Goal: Task Accomplishment & Management: Use online tool/utility

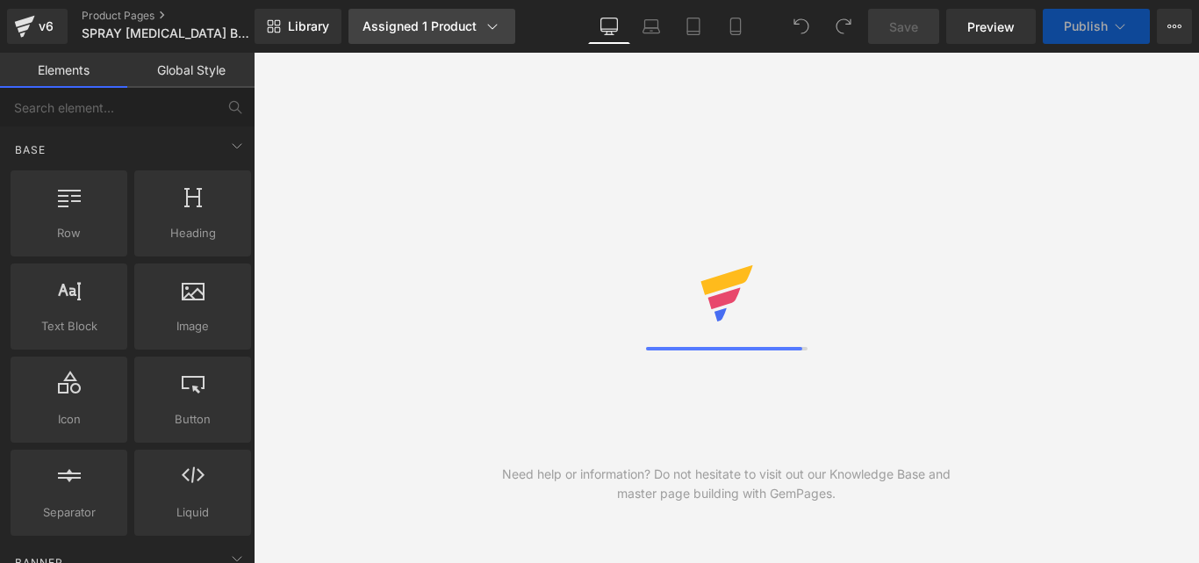
click at [489, 34] on icon at bounding box center [493, 27] width 18 height 18
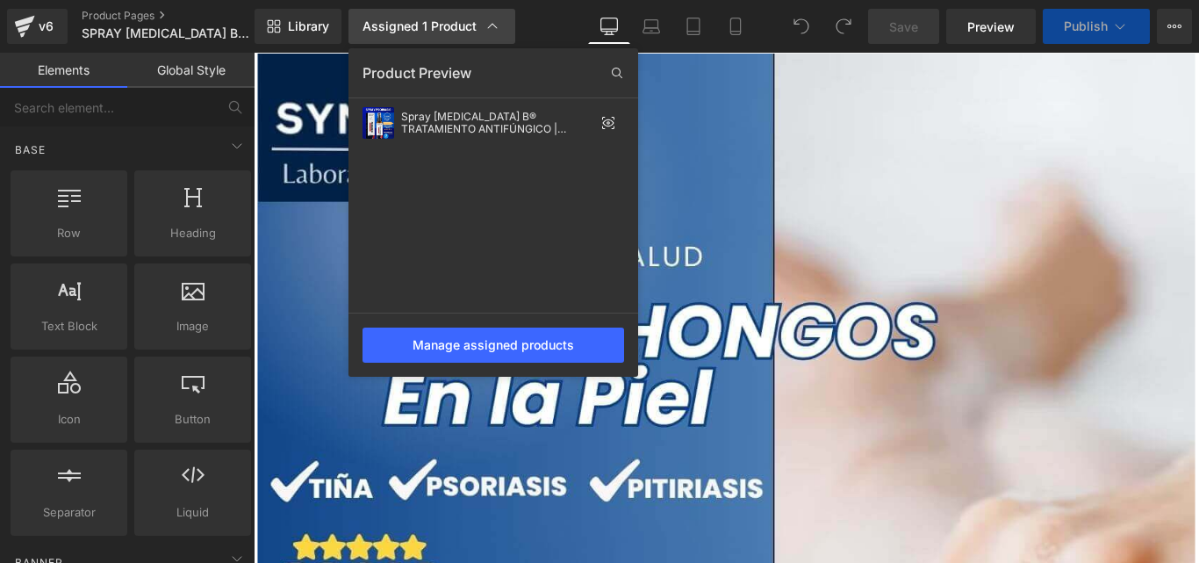
click at [489, 34] on icon at bounding box center [493, 27] width 18 height 18
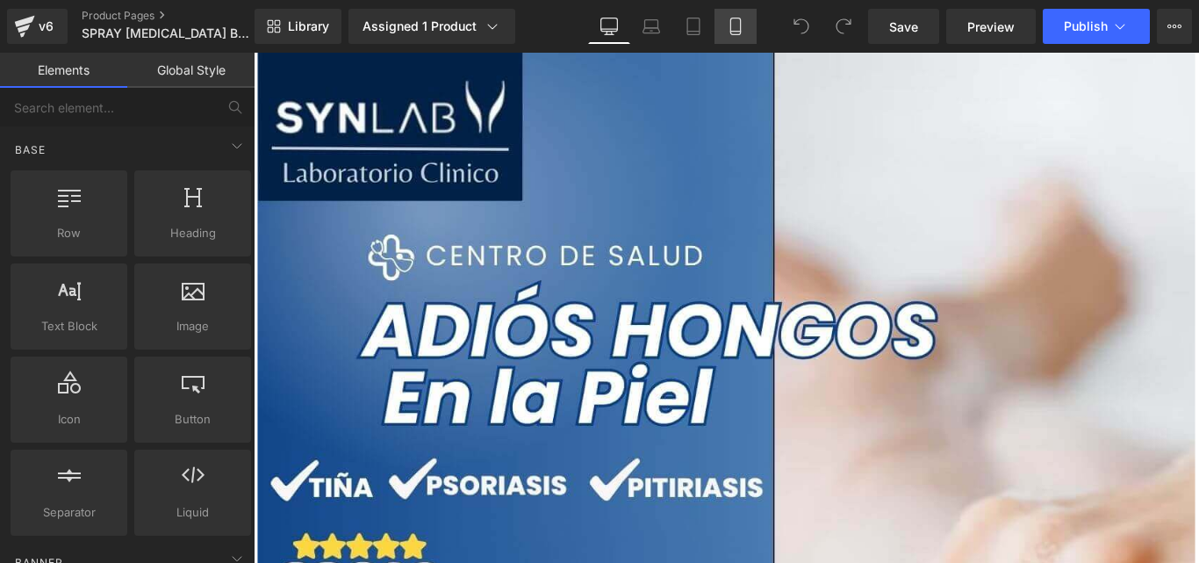
click at [729, 22] on icon at bounding box center [736, 27] width 18 height 18
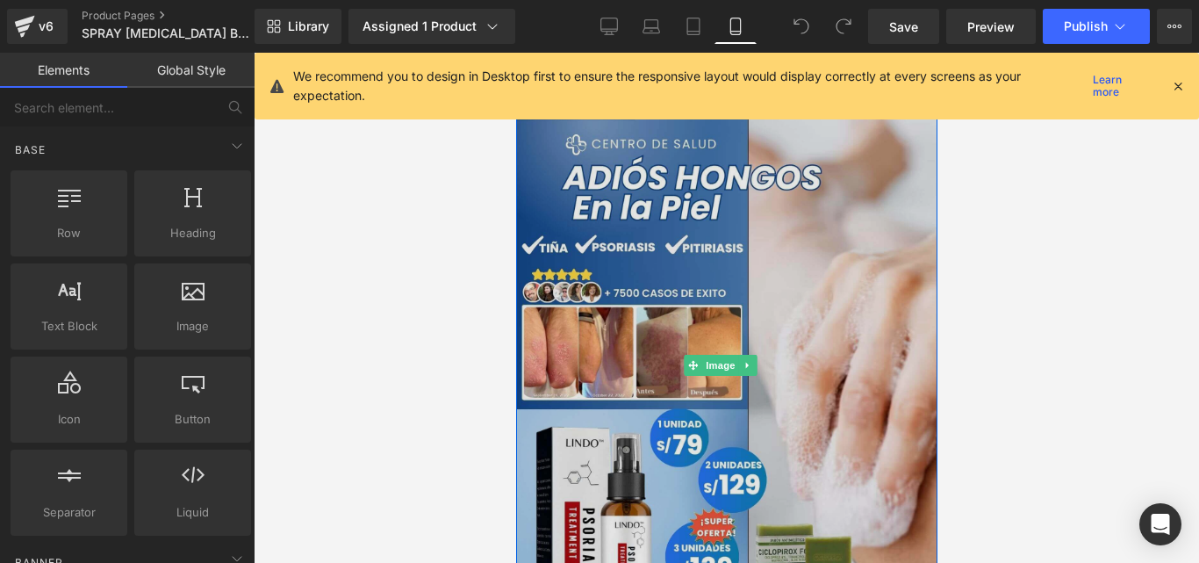
click at [675, 259] on img at bounding box center [725, 366] width 421 height 626
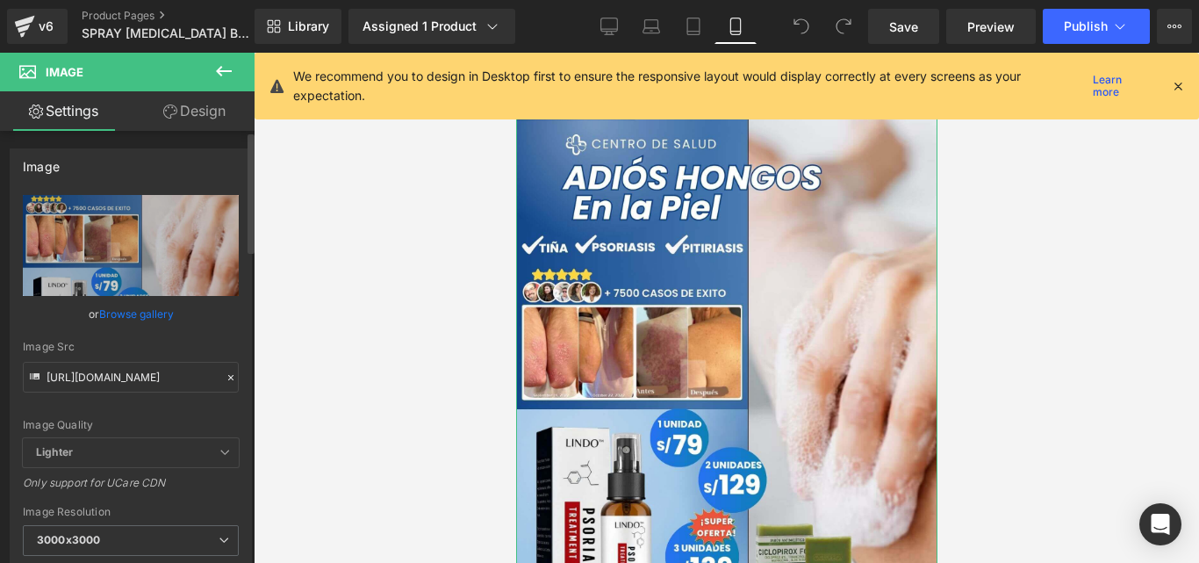
click at [223, 372] on div at bounding box center [231, 378] width 16 height 20
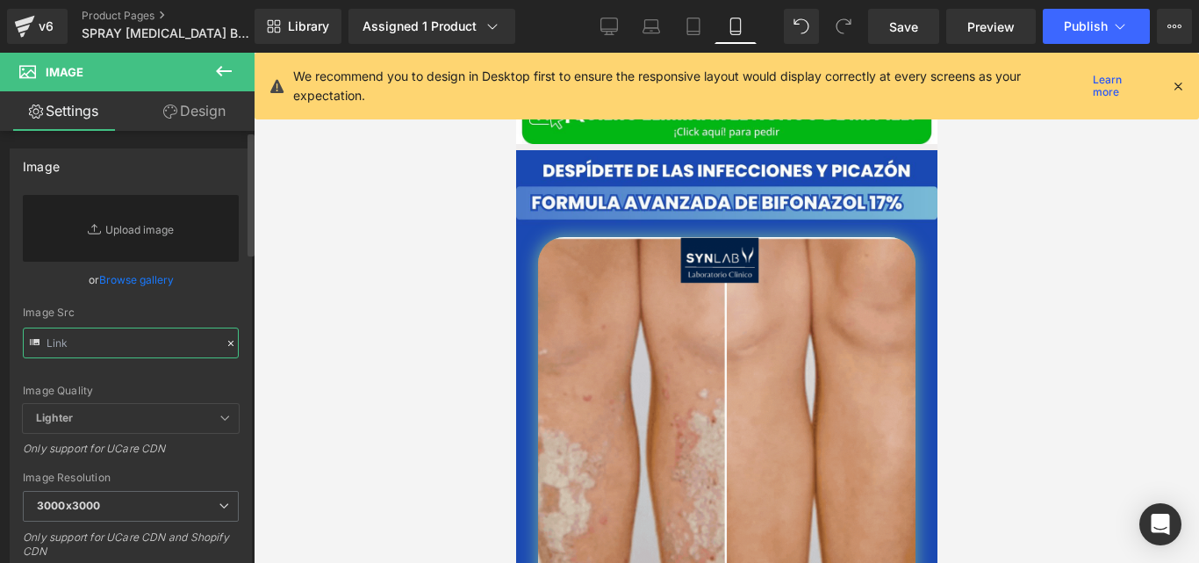
click at [147, 334] on input "text" at bounding box center [131, 342] width 216 height 31
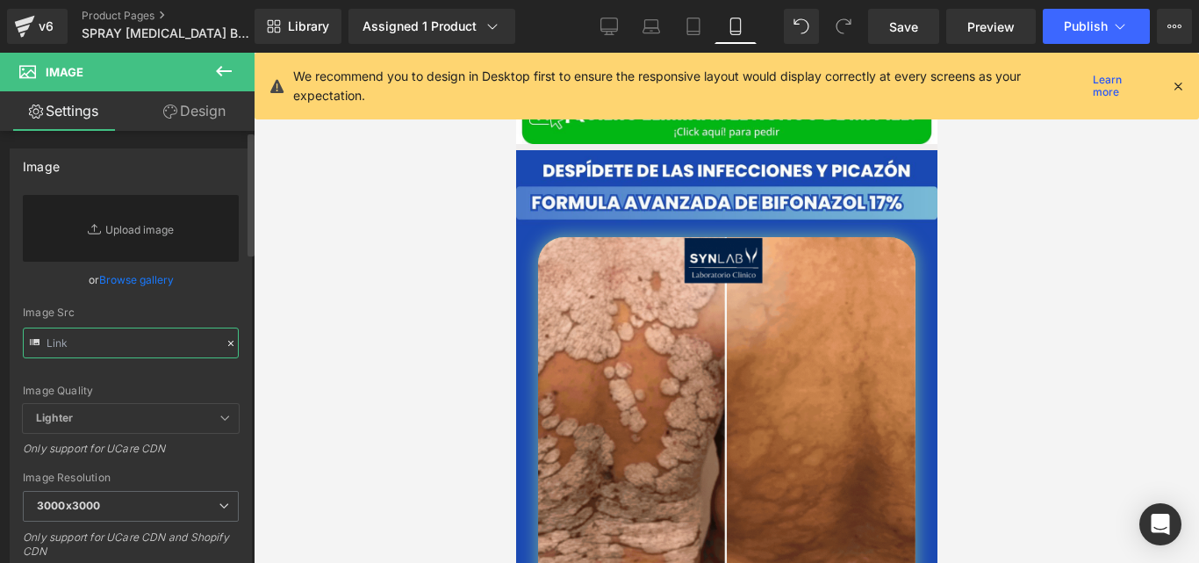
paste input "https://cdn.shopify.com/s/files/1/0714/8539/1005/files/Posteo_de_Instagram_Prod…"
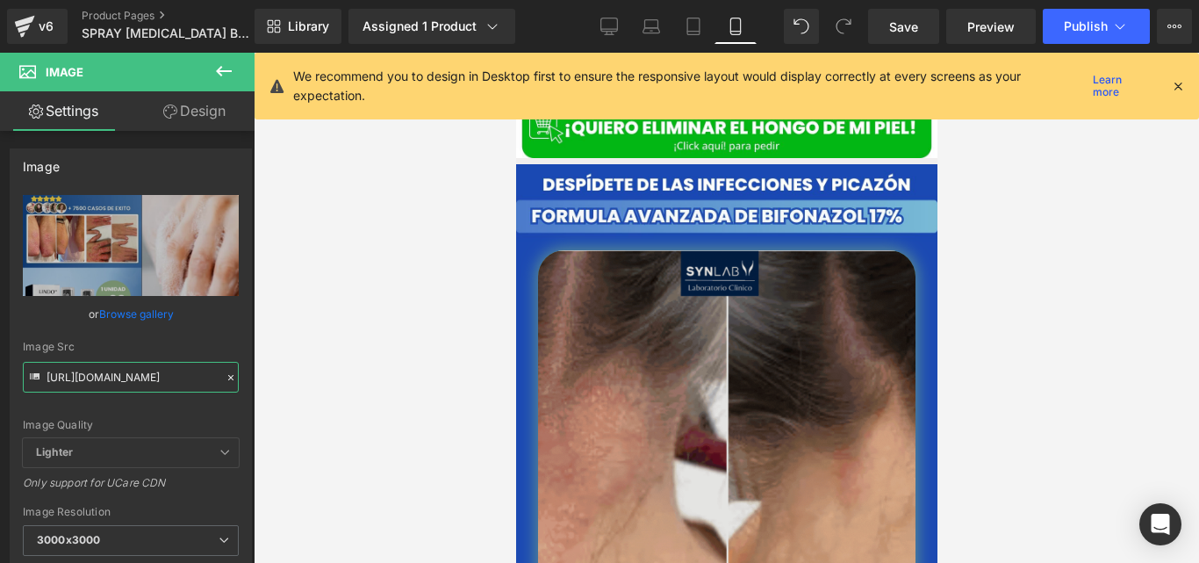
scroll to position [600, 0]
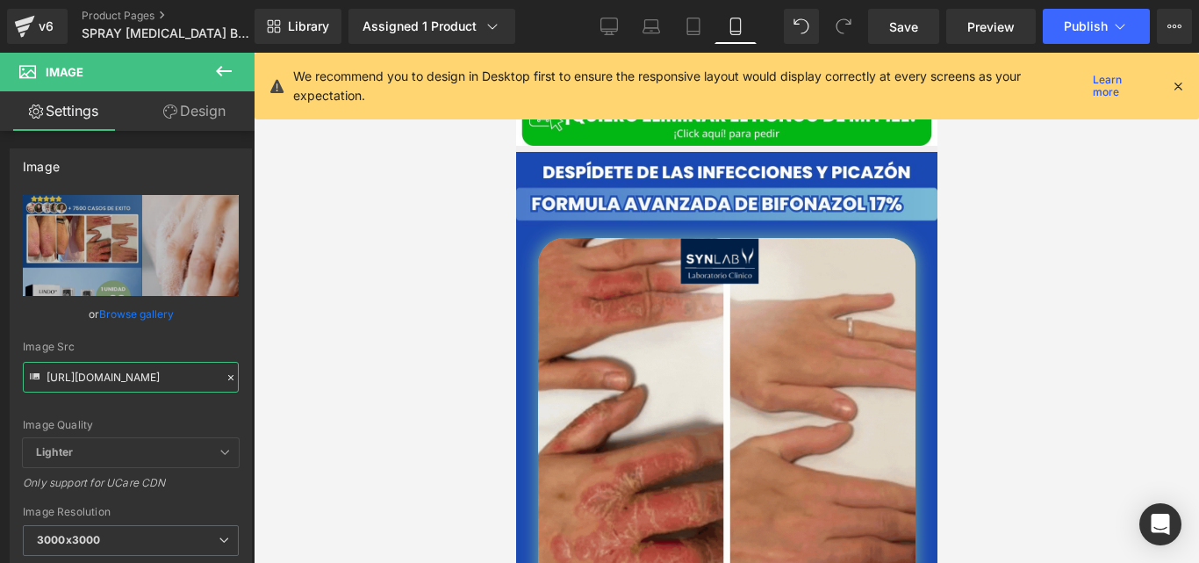
type input "https://cdn.shopify.com/s/files/1/0714/8539/1005/files/Posteo_de_Instagram_Prod…"
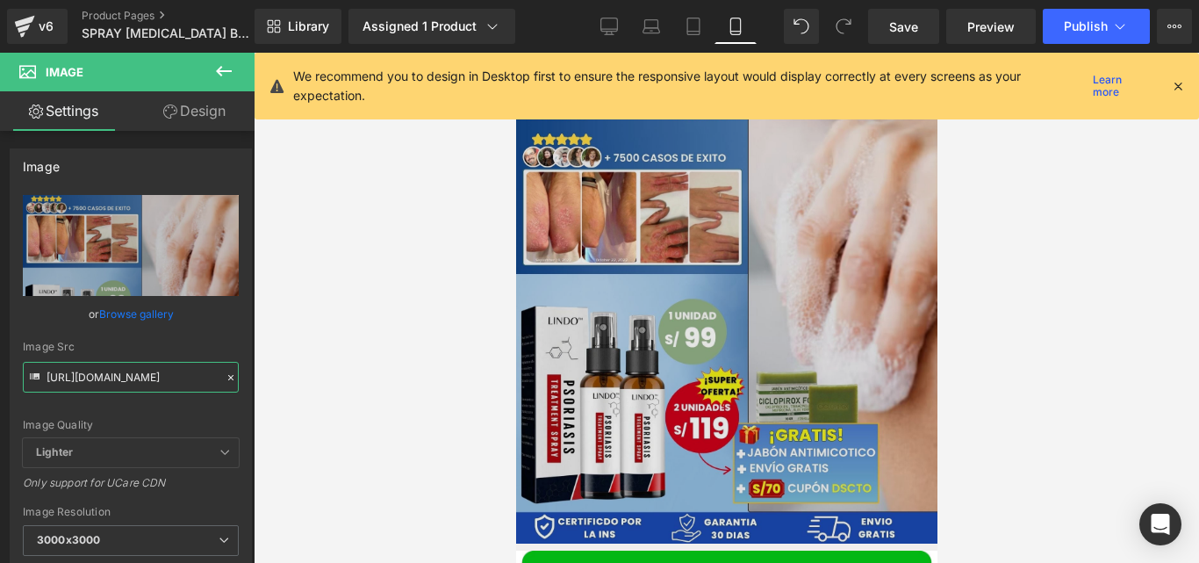
scroll to position [137, 0]
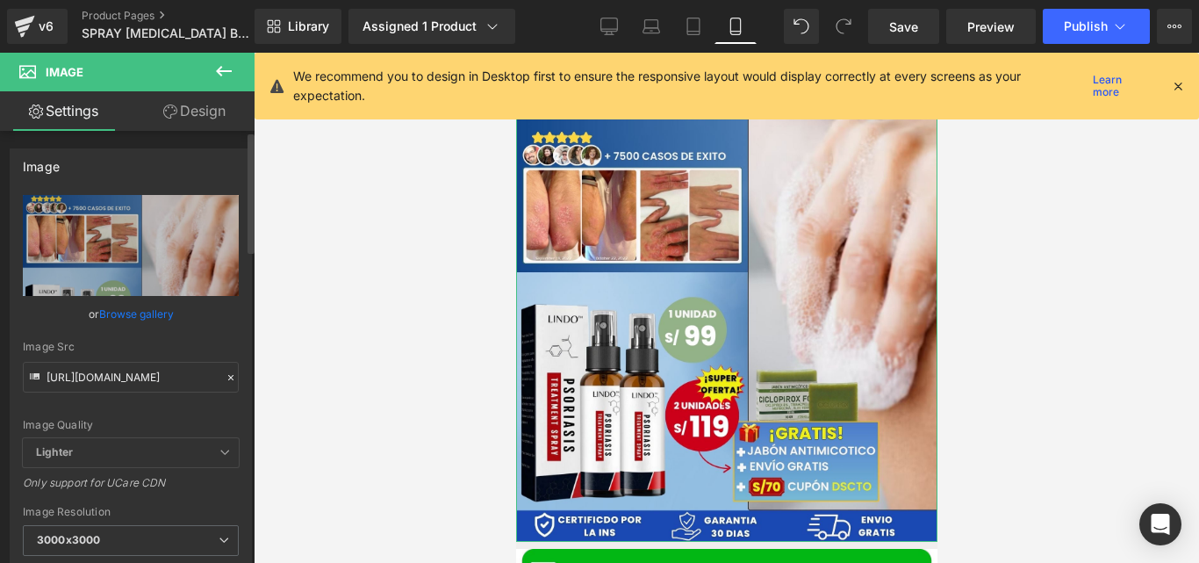
click at [223, 385] on div at bounding box center [231, 378] width 16 height 20
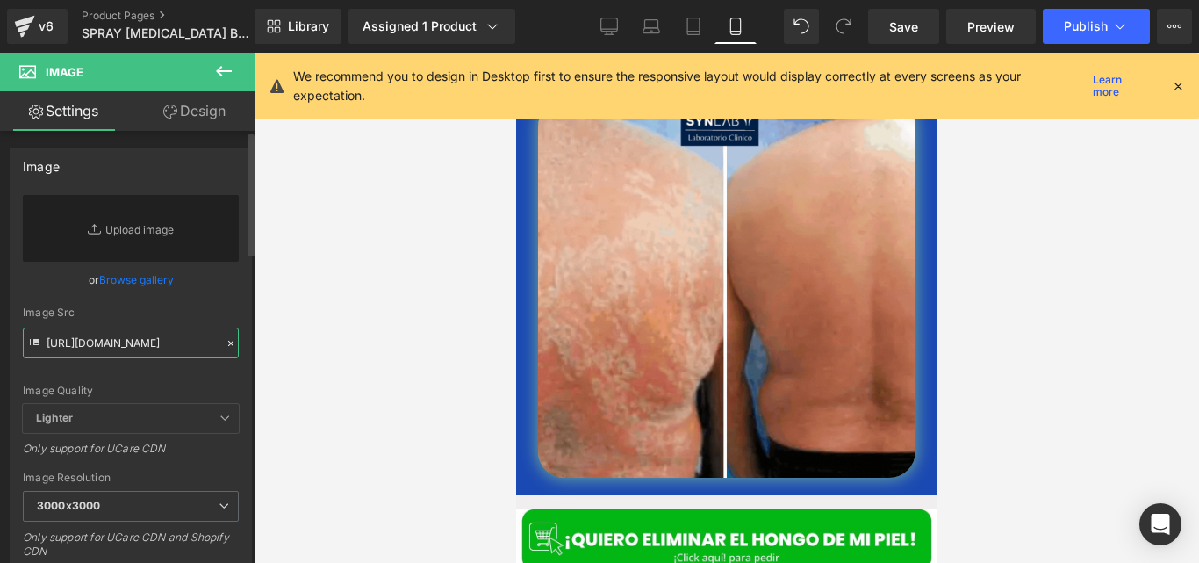
click at [160, 349] on input "https://cdn.shopify.com/s/files/1/0714/8539/1005/files/Posteo_de_Instagram_Prod…" at bounding box center [131, 342] width 216 height 31
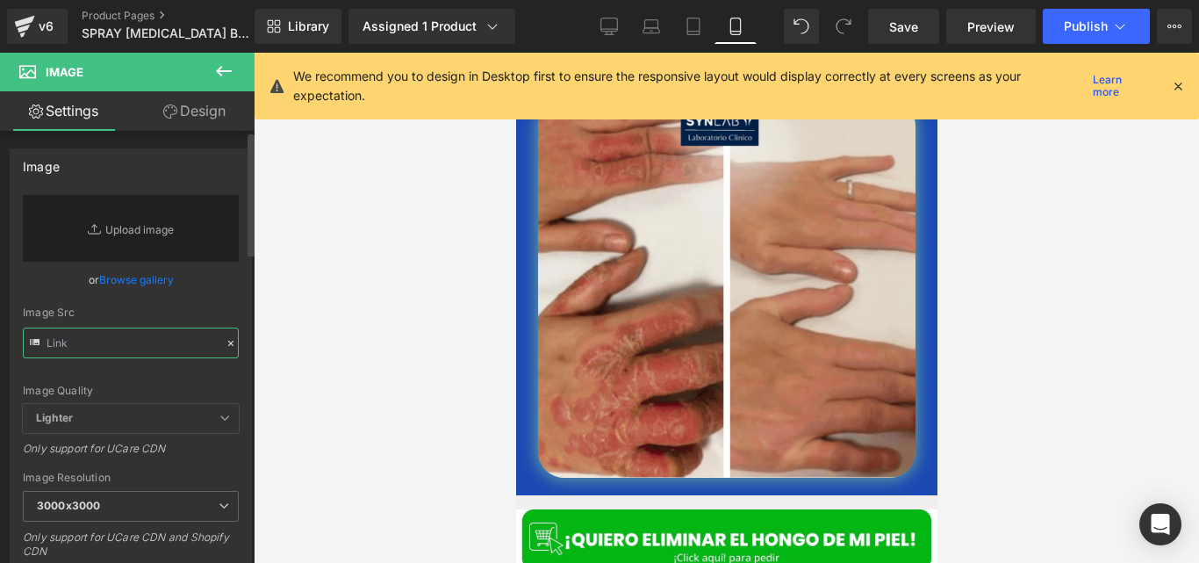
paste input "https://cdn.shopify.com/s/files/1/0714/8539/1005/files/Posteo_de_Instagram_Prod…"
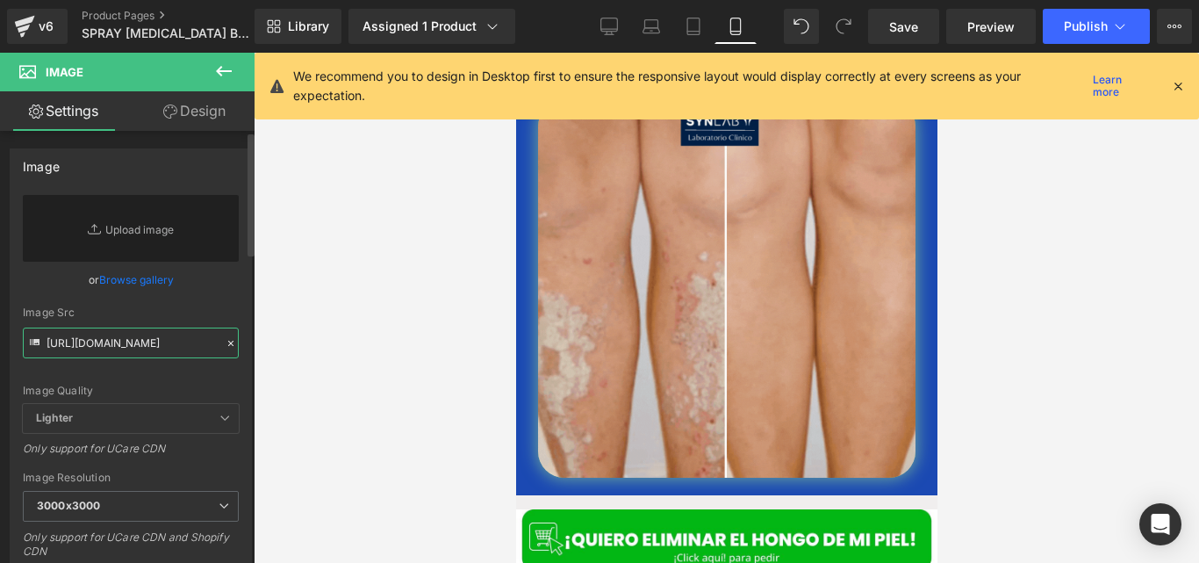
scroll to position [0, 711]
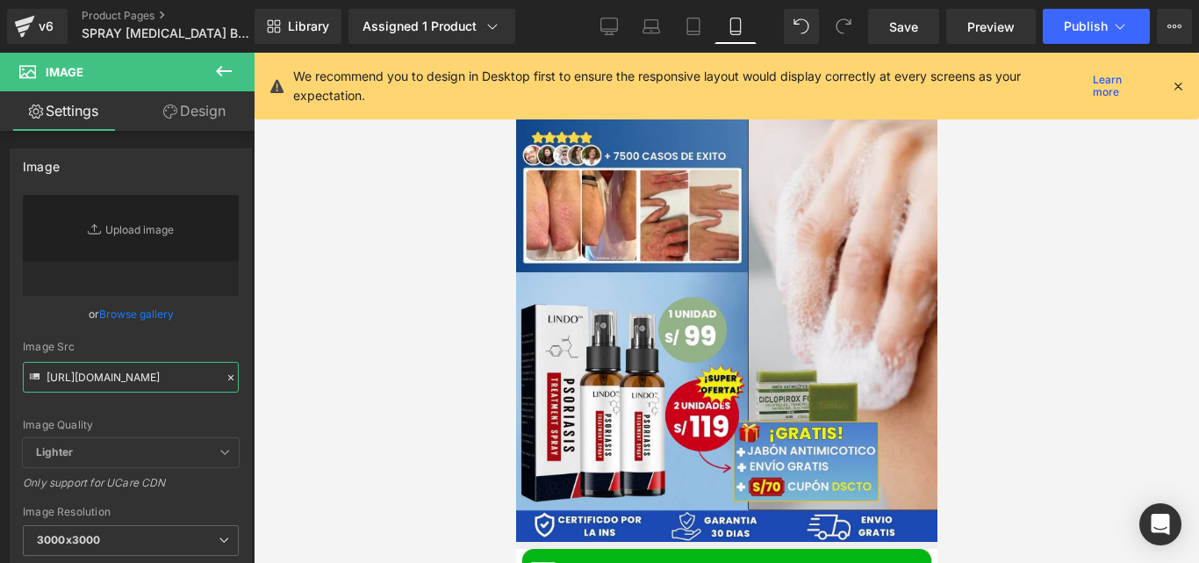
type input "https://cdn.shopify.com/s/files/1/0714/8539/1005/files/Posteo_de_Instagram_Prod…"
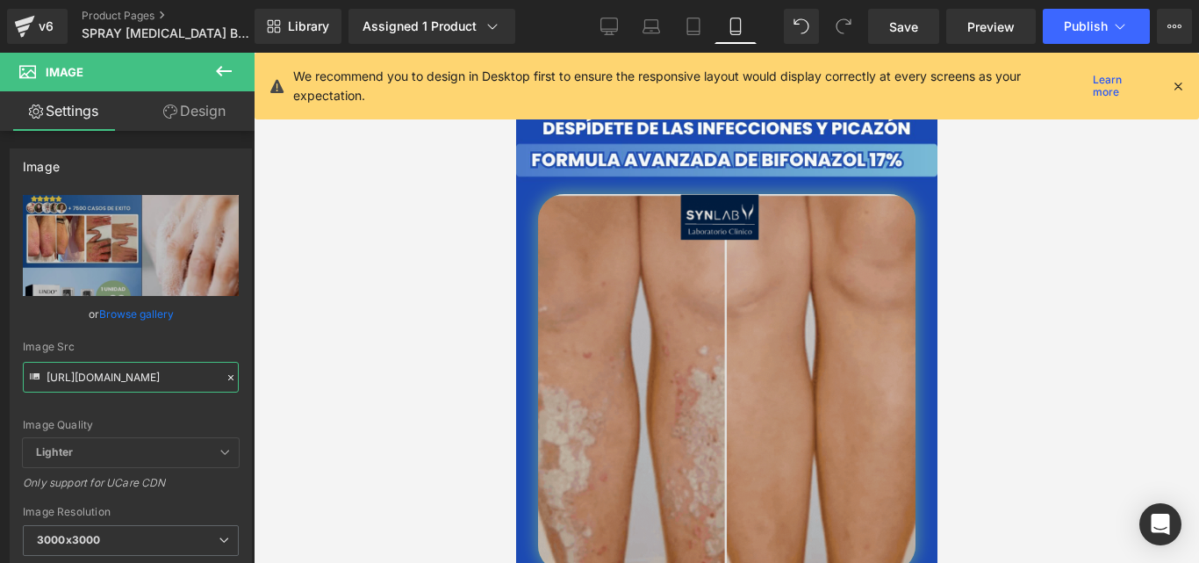
scroll to position [691, 0]
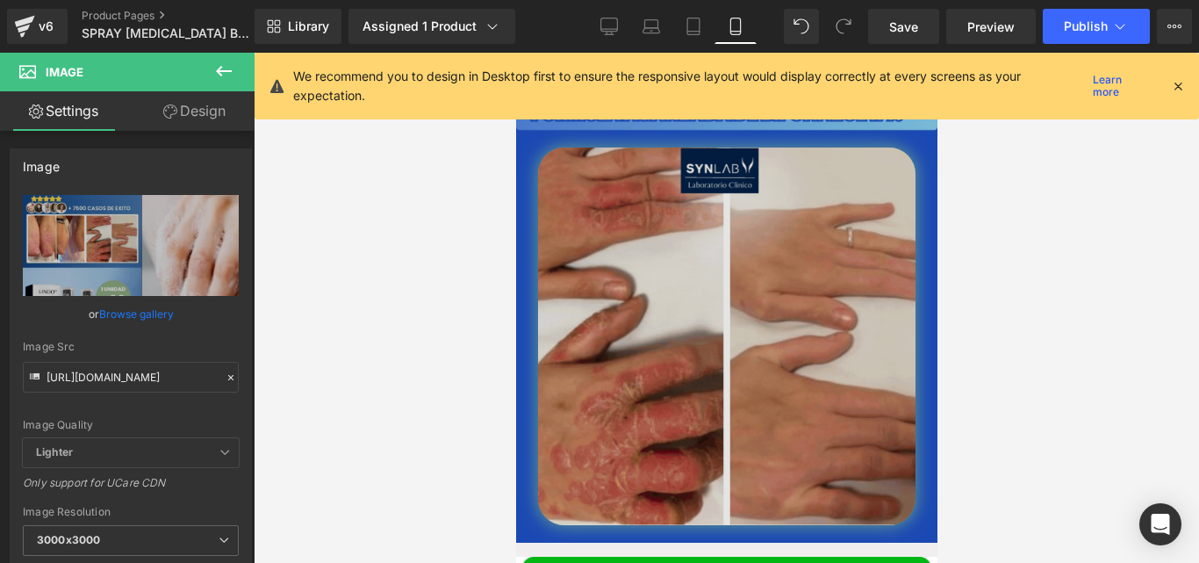
click at [709, 388] on img at bounding box center [725, 335] width 377 height 377
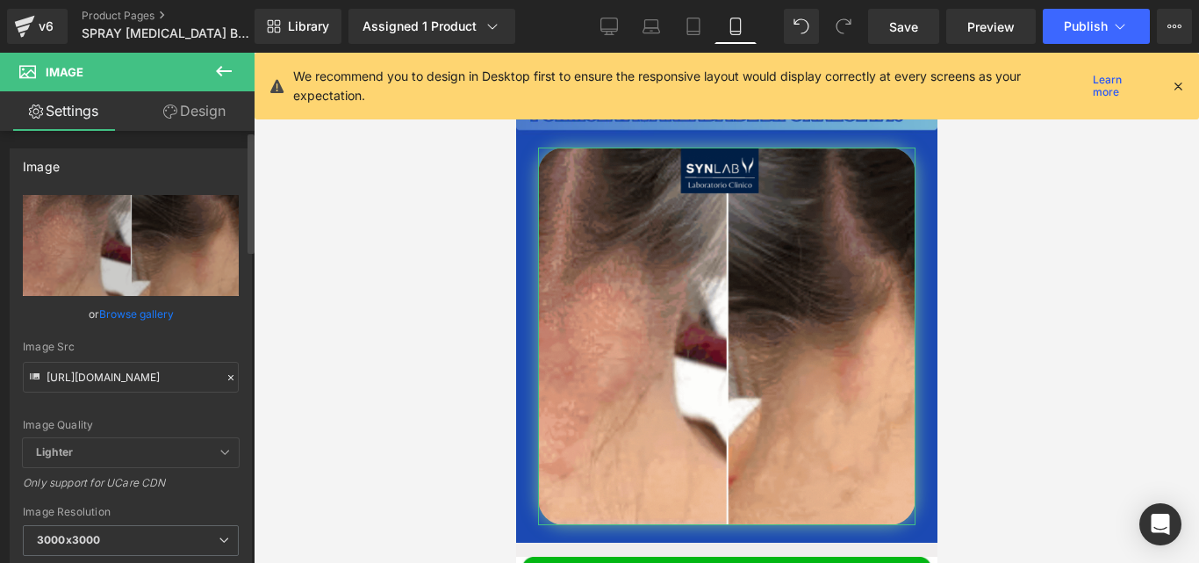
click at [226, 380] on icon at bounding box center [231, 377] width 12 height 12
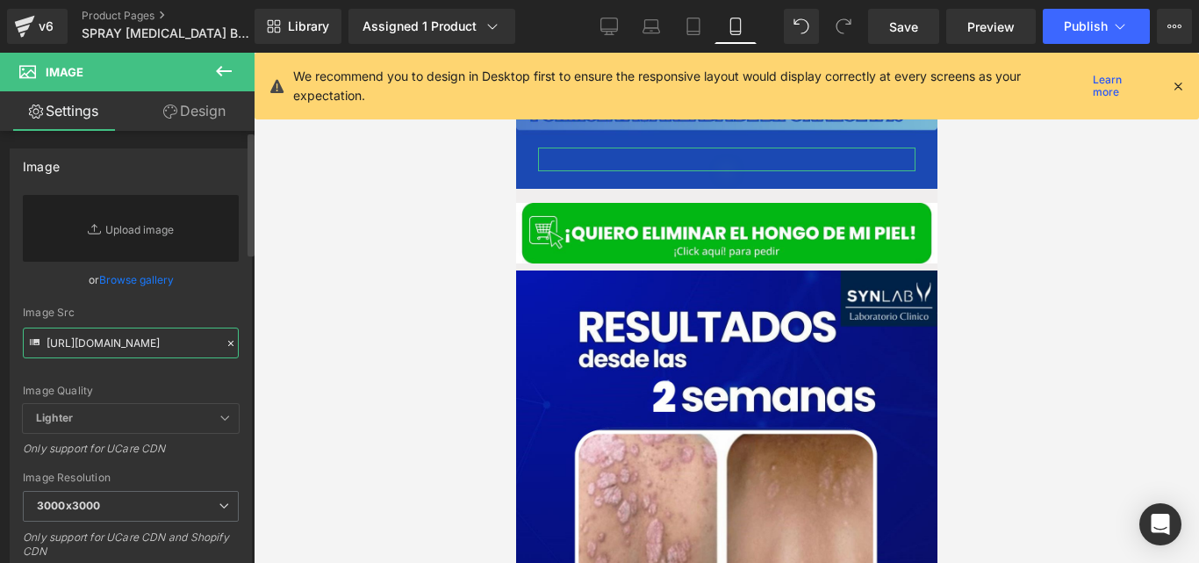
click at [135, 344] on input "https://cdn.shopify.com/s/files/1/0714/8539/1005/files/Diseno_sin_titulo_10_300…" at bounding box center [131, 342] width 216 height 31
paste input "https://cdn.shopify.com/s/files/1/0714/8539/1005/files/GIF_BRAZOS_1.jpg?v=17580…"
type input "https://cdn.shopify.com/s/files/1/0714/8539/1005/files/GIF_BRAZOS_1.jpg?v=17580…"
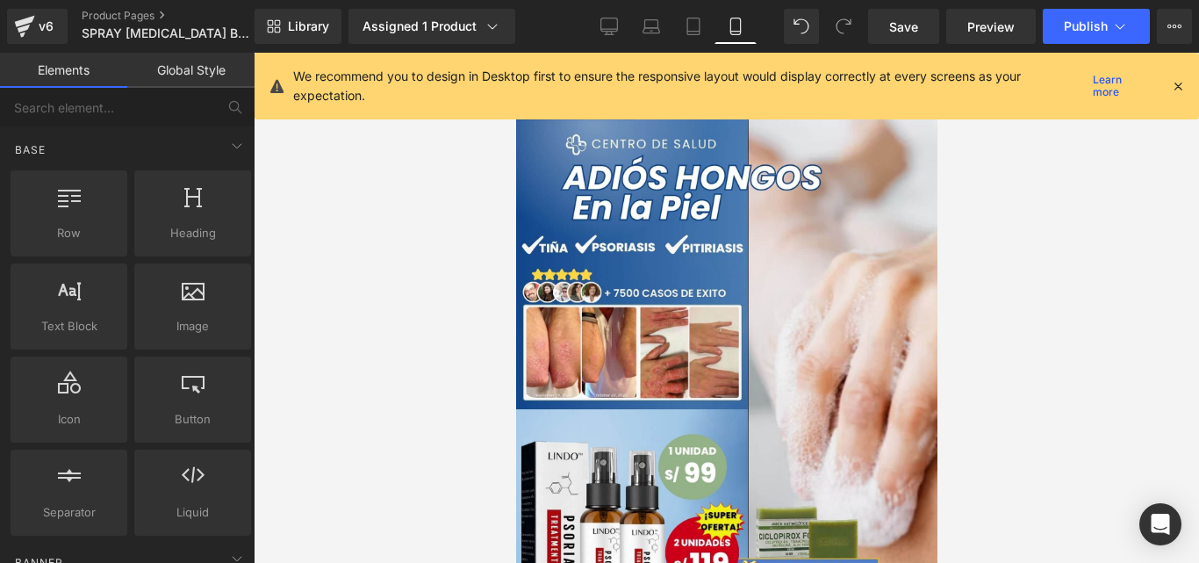
scroll to position [0, 0]
click at [955, 135] on div at bounding box center [726, 308] width 945 height 510
click at [1176, 90] on icon at bounding box center [1178, 86] width 16 height 16
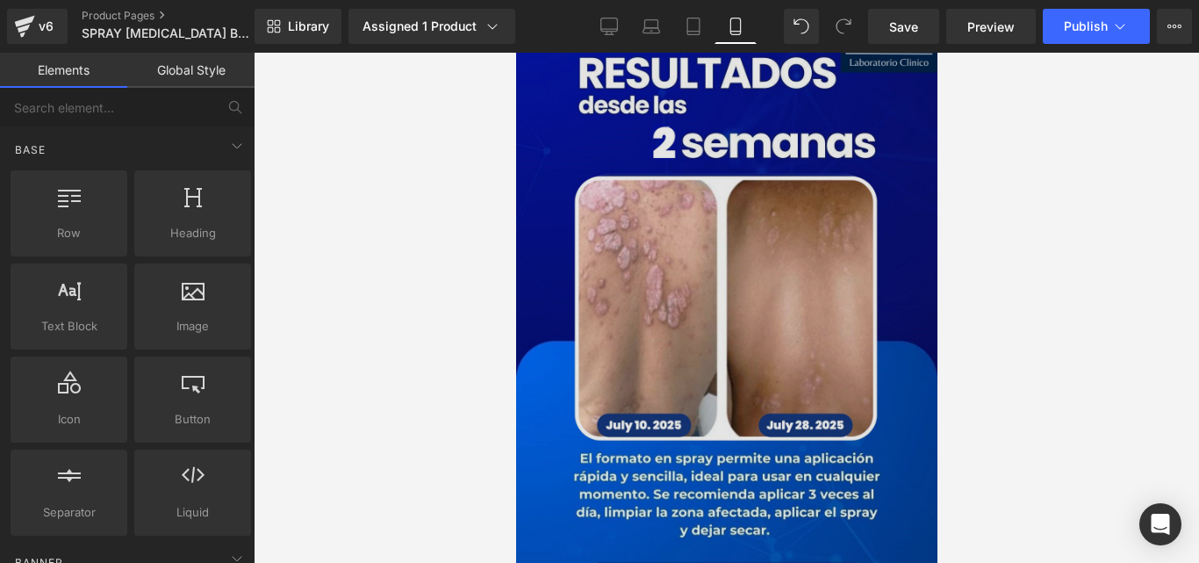
scroll to position [1349, 0]
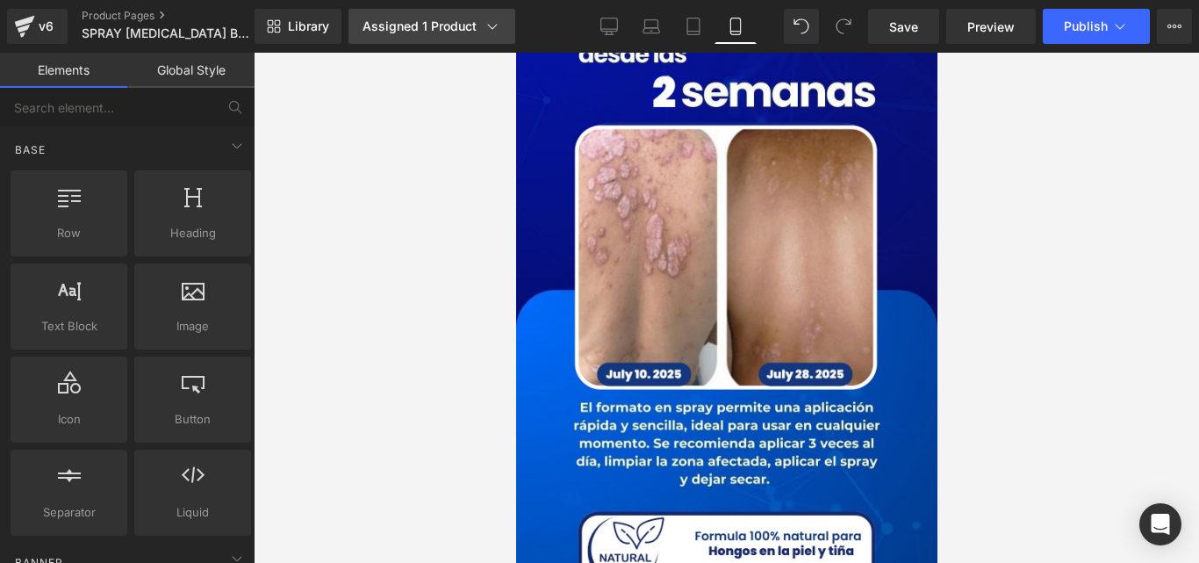
click at [481, 24] on div "Assigned 1 Product" at bounding box center [432, 27] width 139 height 18
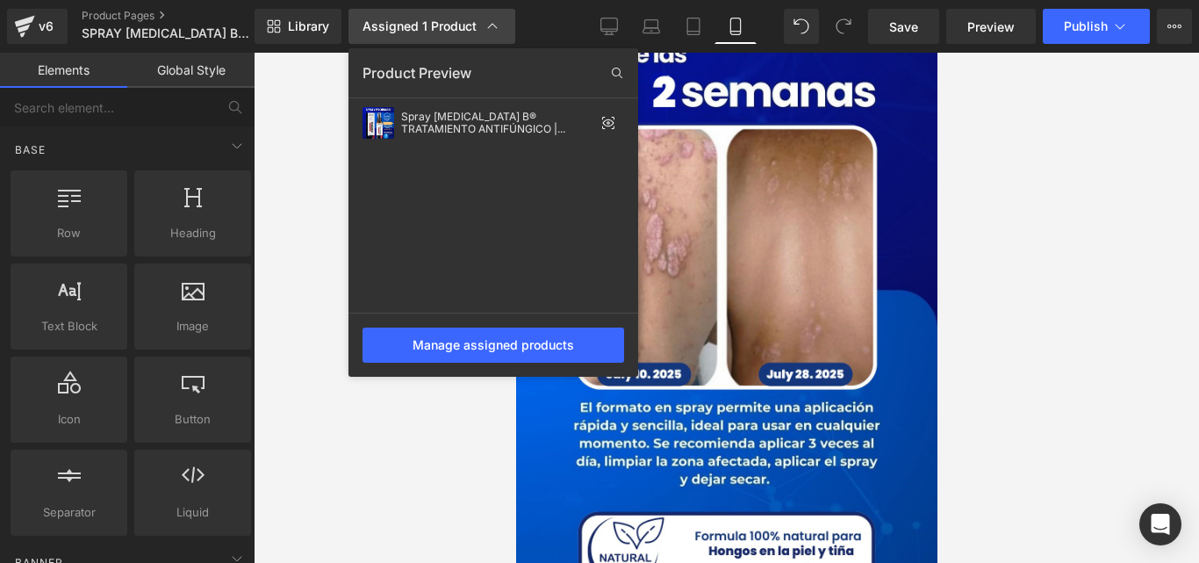
click at [481, 24] on div "Assigned 1 Product" at bounding box center [432, 27] width 139 height 18
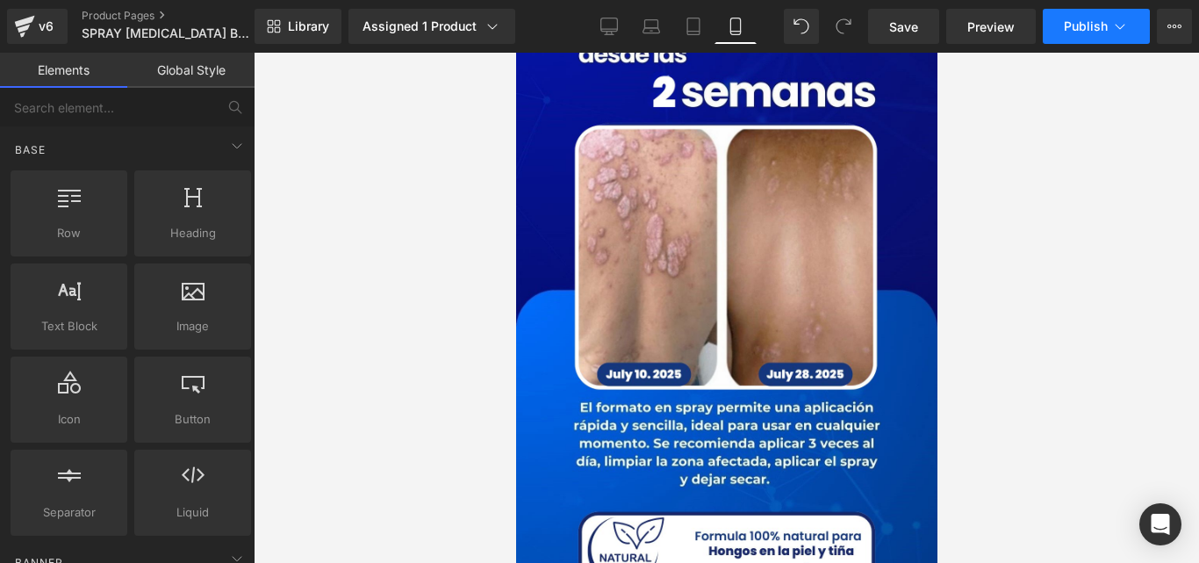
click at [1076, 29] on span "Publish" at bounding box center [1086, 26] width 44 height 14
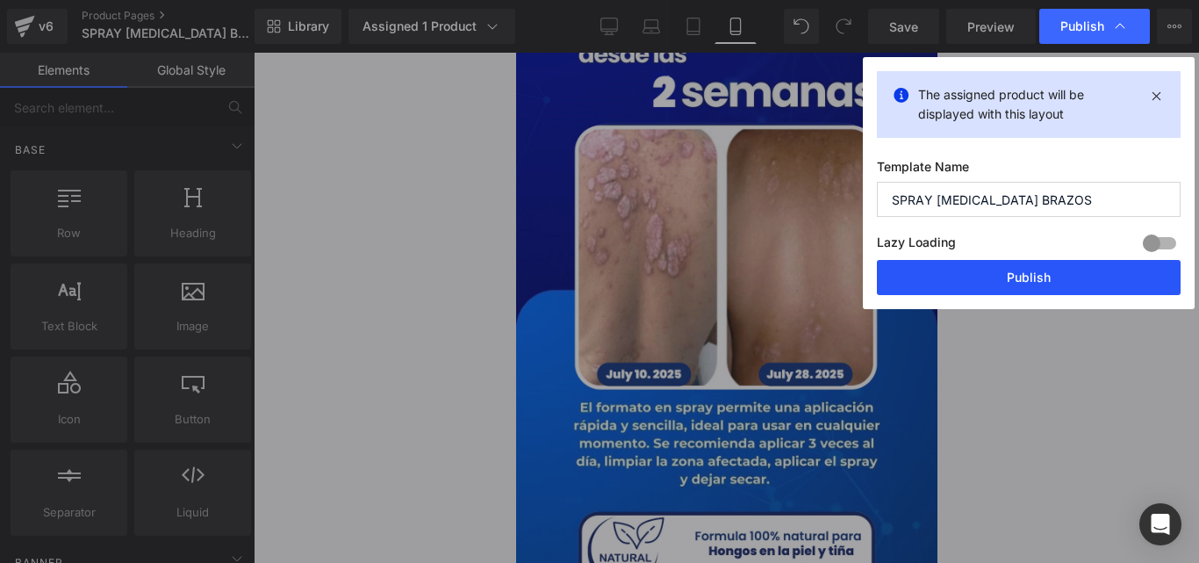
click at [918, 288] on button "Publish" at bounding box center [1029, 277] width 304 height 35
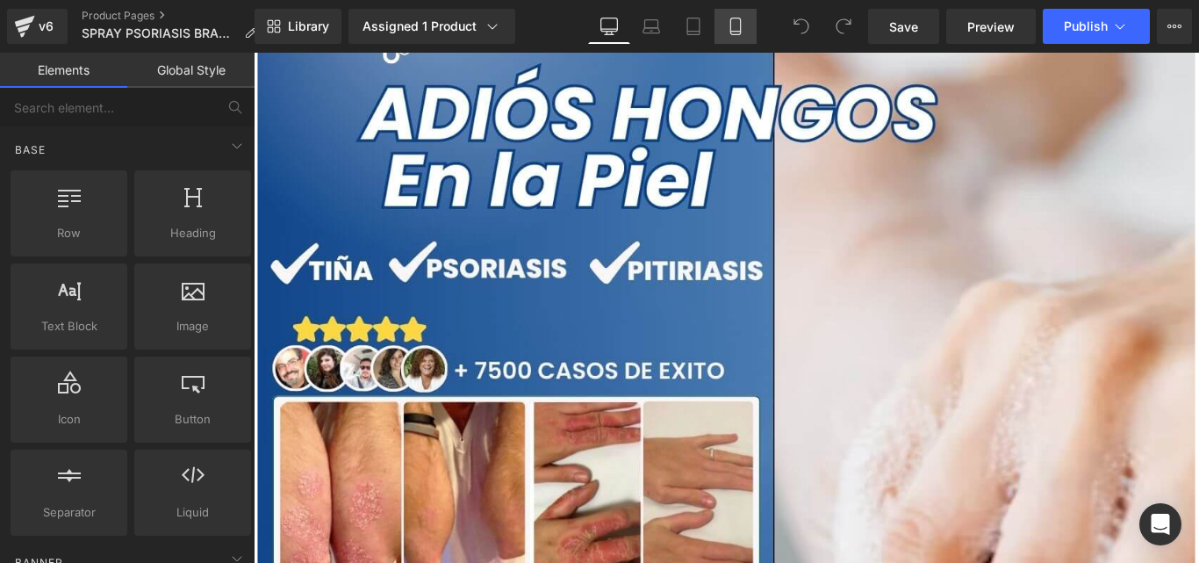
click at [734, 16] on link "Mobile" at bounding box center [736, 26] width 42 height 35
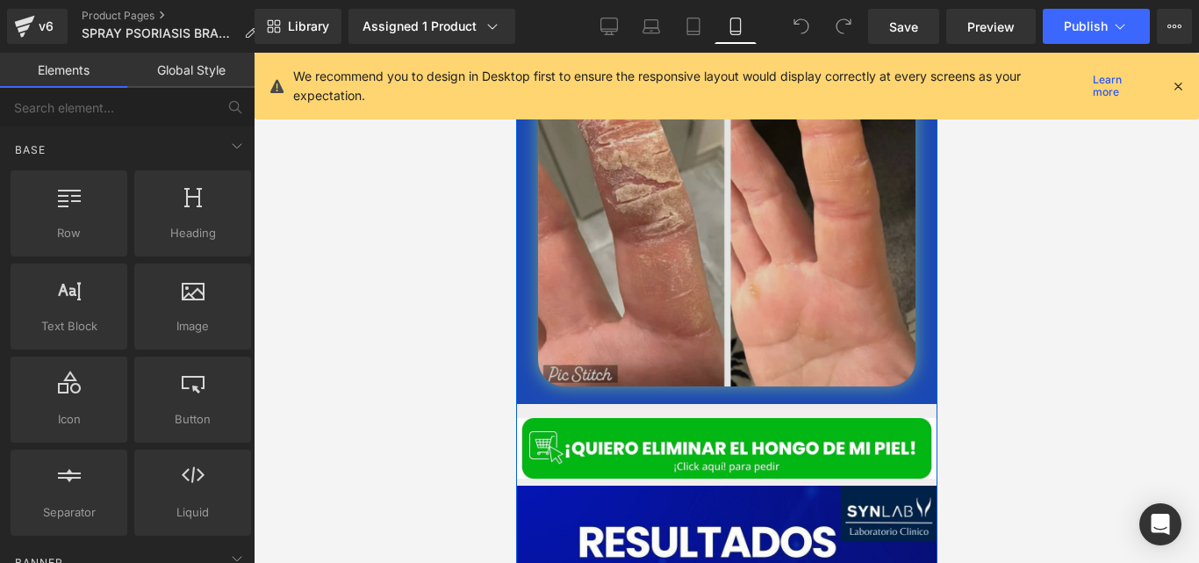
scroll to position [817, 0]
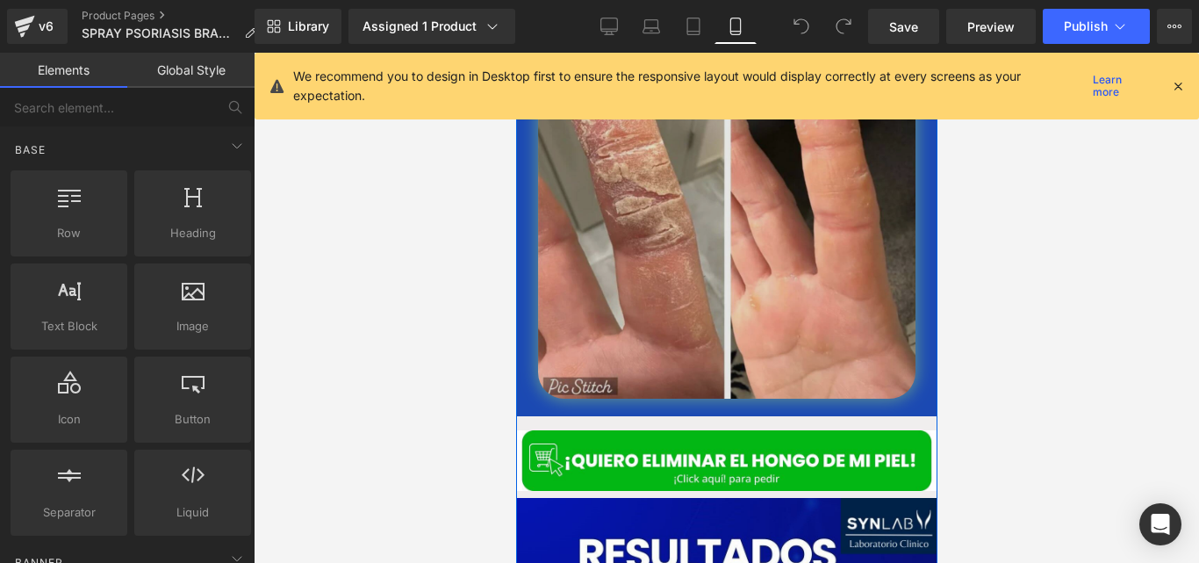
click at [708, 209] on img at bounding box center [725, 209] width 377 height 377
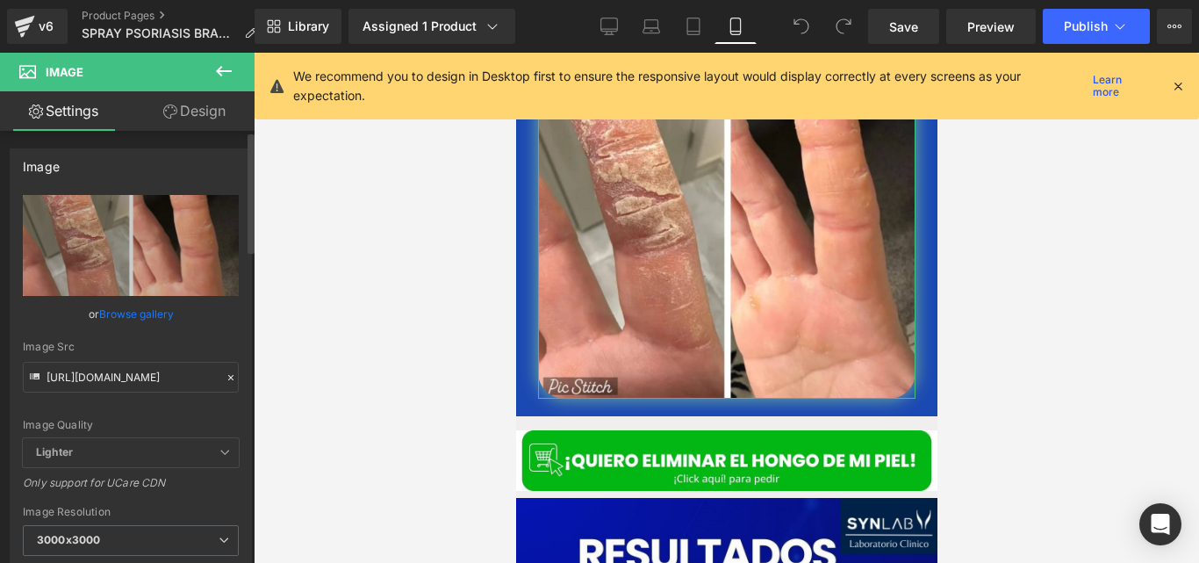
click at [225, 371] on icon at bounding box center [231, 377] width 12 height 12
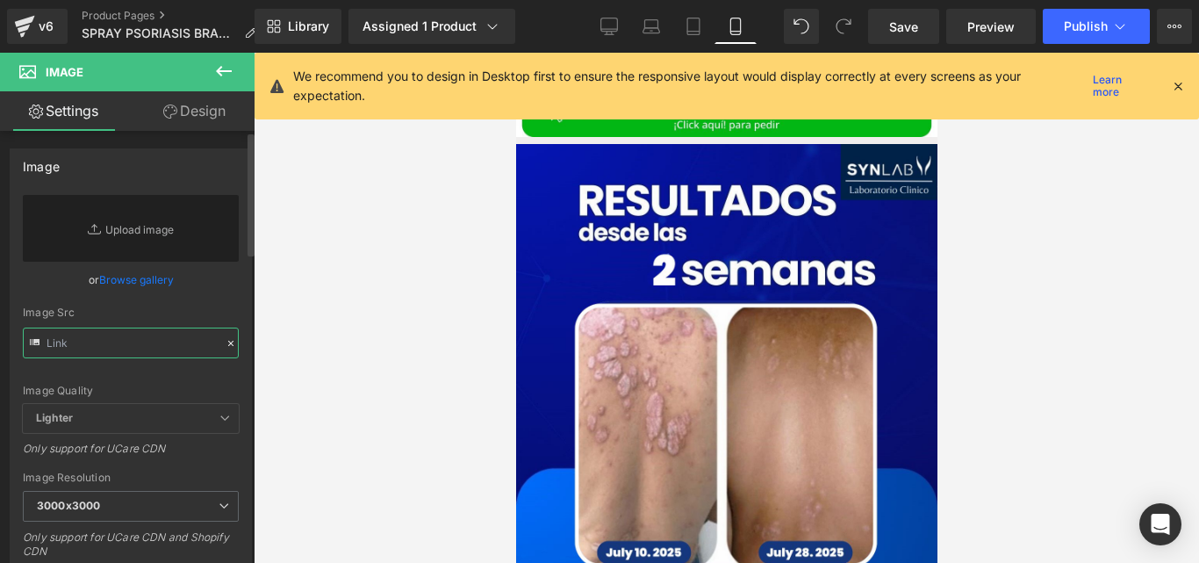
click at [165, 349] on input "text" at bounding box center [131, 342] width 216 height 31
paste input "[URL][DOMAIN_NAME]"
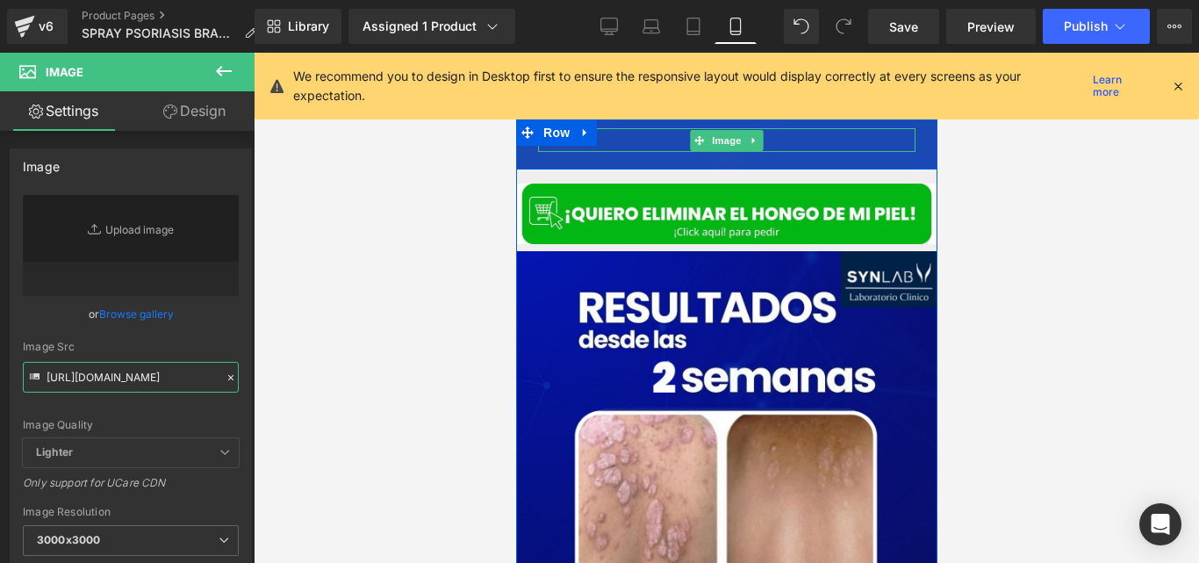
scroll to position [620, 0]
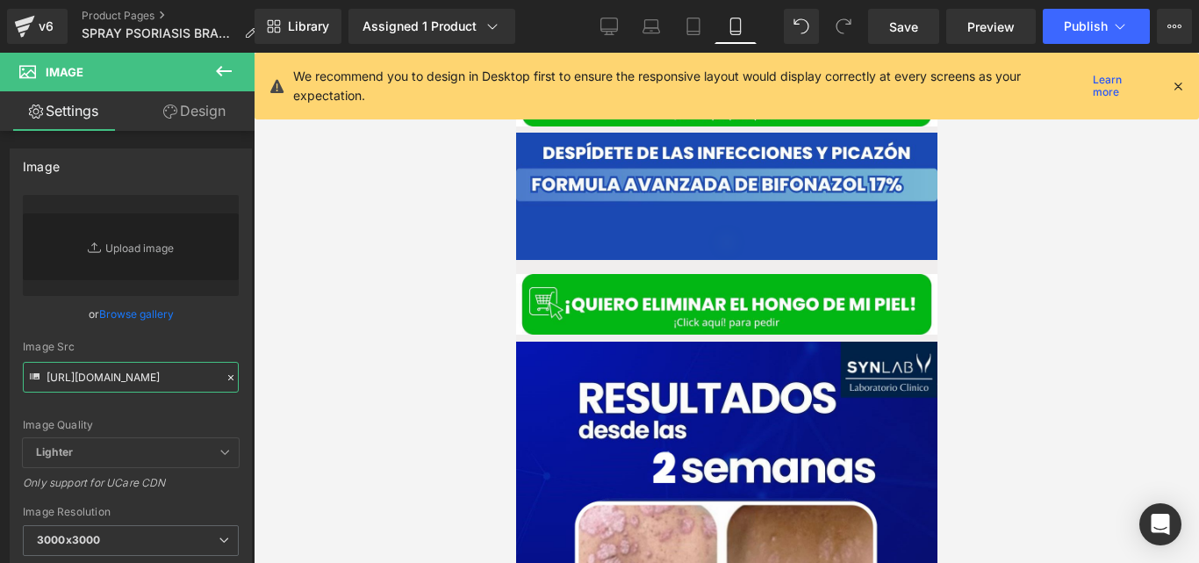
type input "[URL][DOMAIN_NAME]"
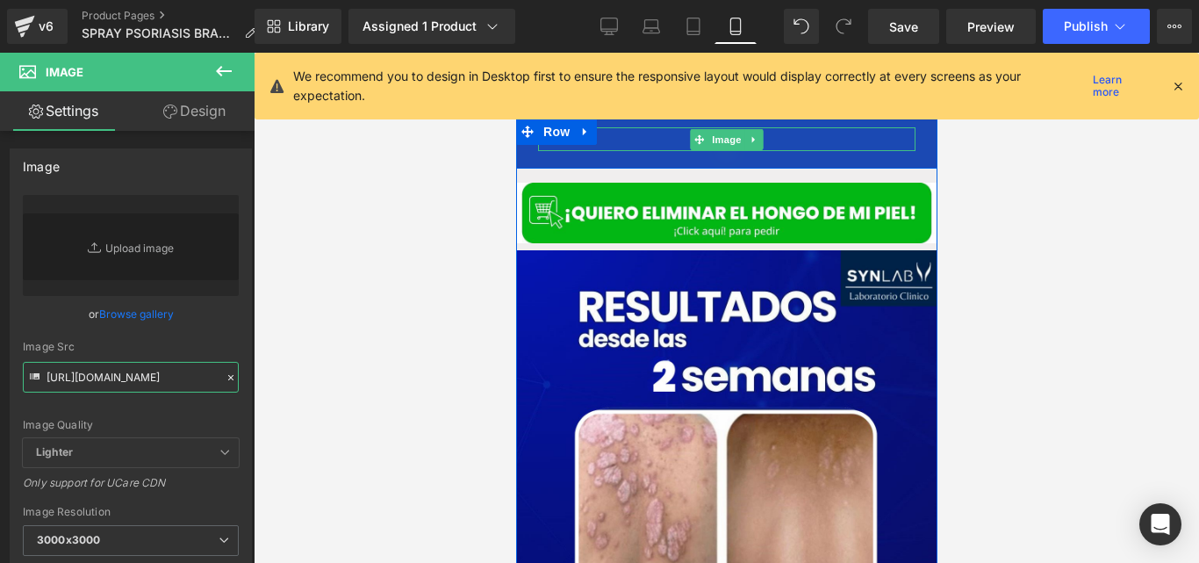
scroll to position [712, 0]
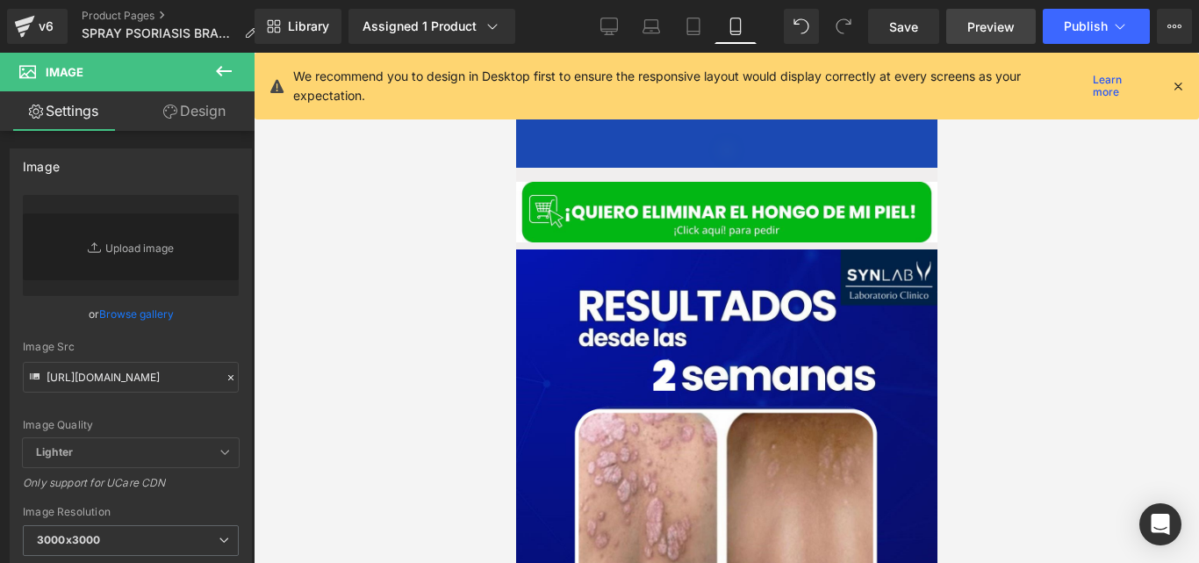
click at [990, 20] on span "Preview" at bounding box center [990, 27] width 47 height 18
click at [226, 384] on div at bounding box center [231, 378] width 16 height 20
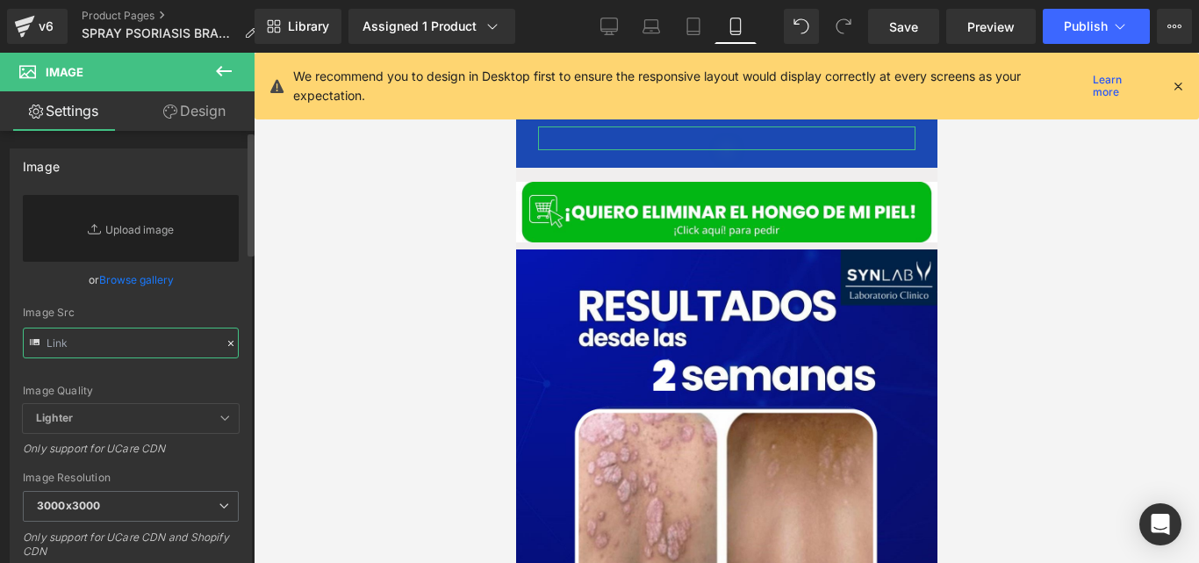
click at [155, 351] on input "text" at bounding box center [131, 342] width 216 height 31
paste input "[URL][DOMAIN_NAME]"
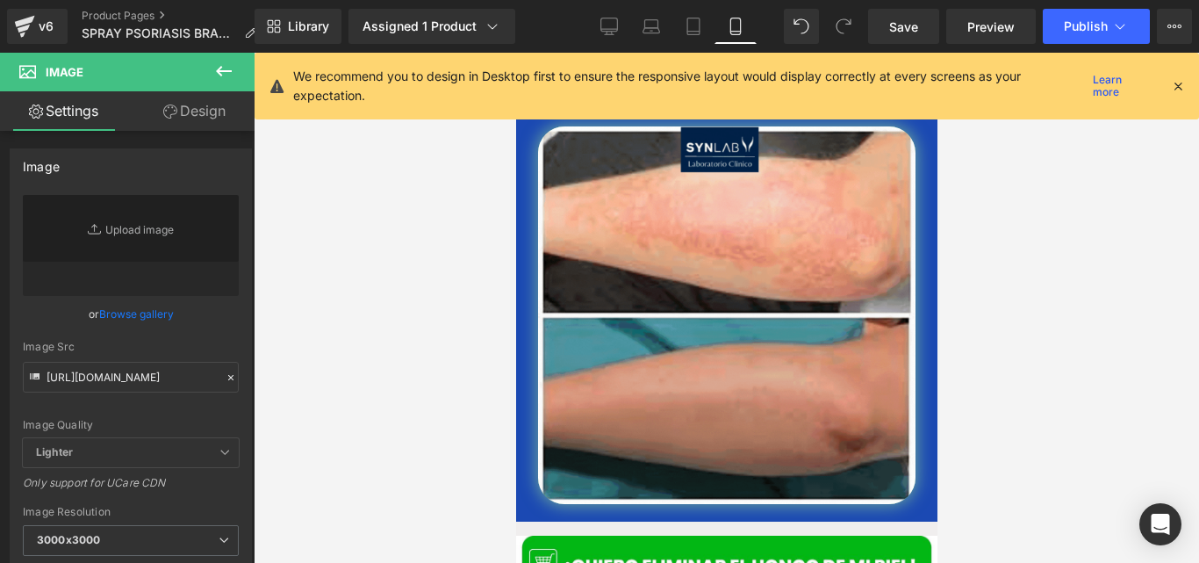
scroll to position [0, 0]
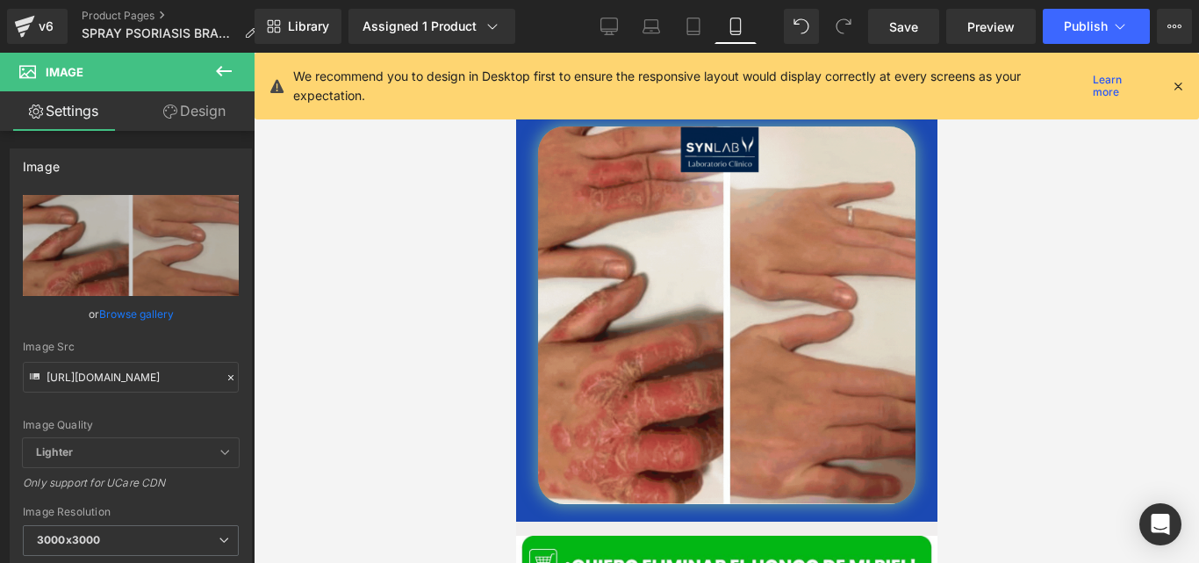
type input "[URL][DOMAIN_NAME]"
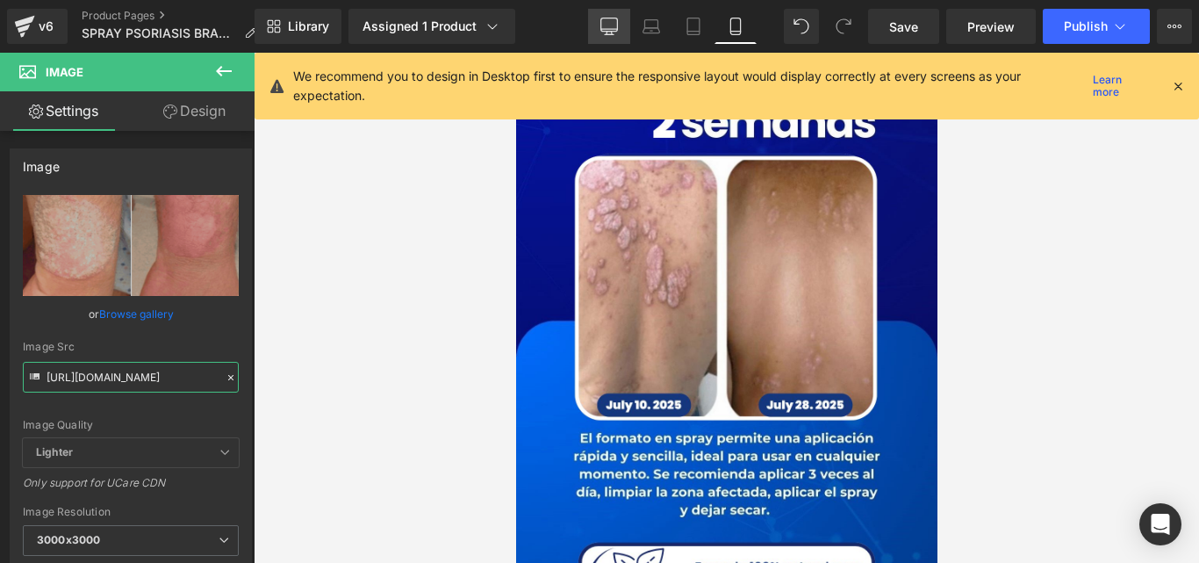
scroll to position [1319, 0]
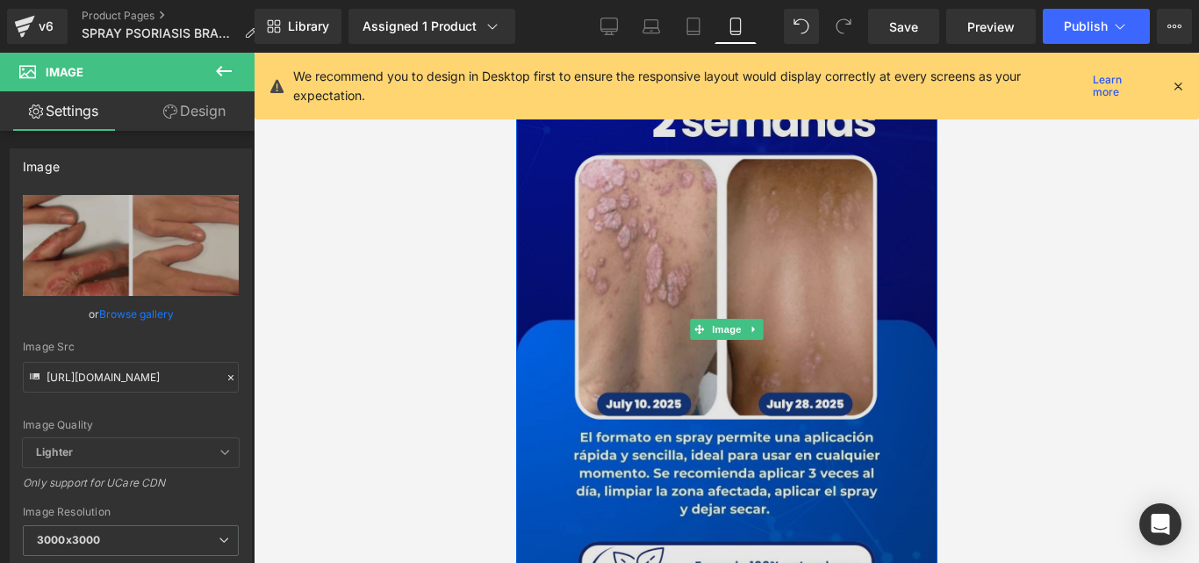
click at [718, 319] on span "Image" at bounding box center [726, 329] width 37 height 21
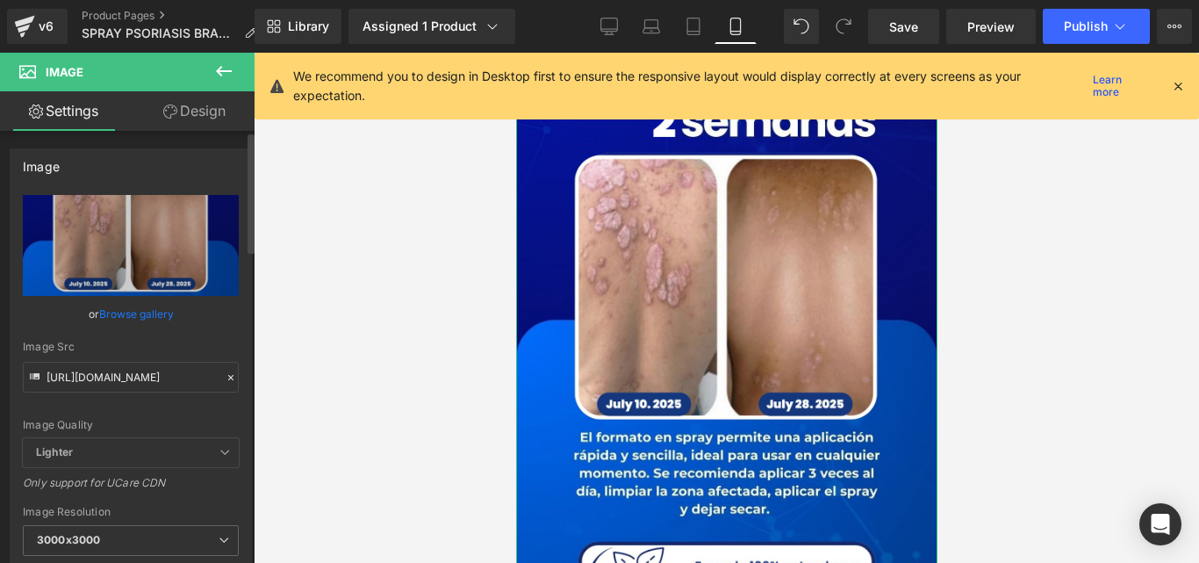
click at [225, 377] on icon at bounding box center [231, 377] width 12 height 12
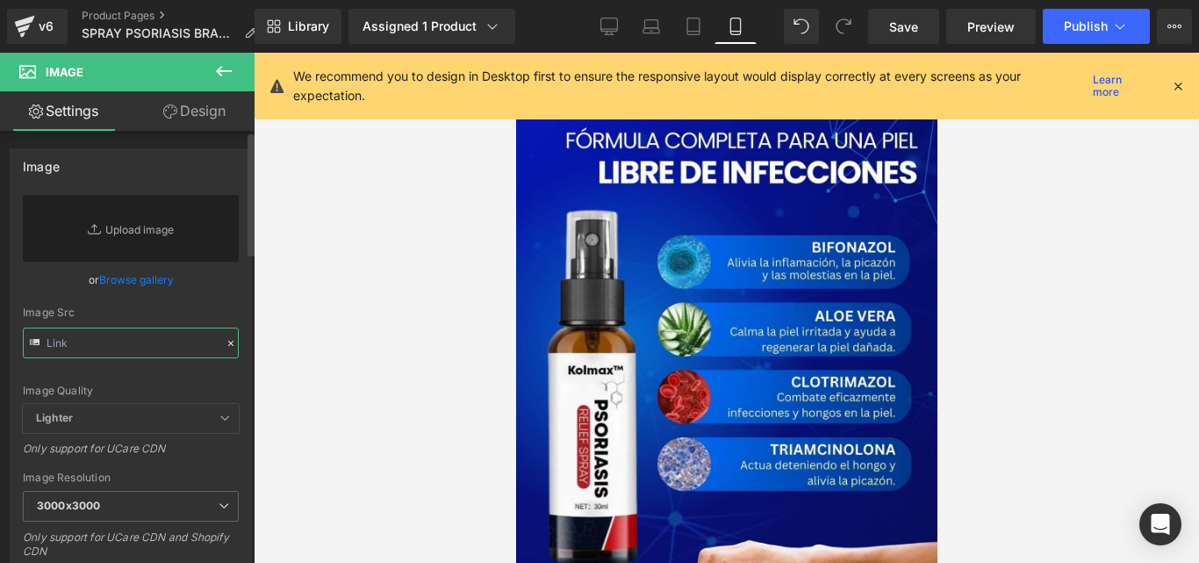
click at [155, 343] on input "text" at bounding box center [131, 342] width 216 height 31
paste input "[URL][DOMAIN_NAME]"
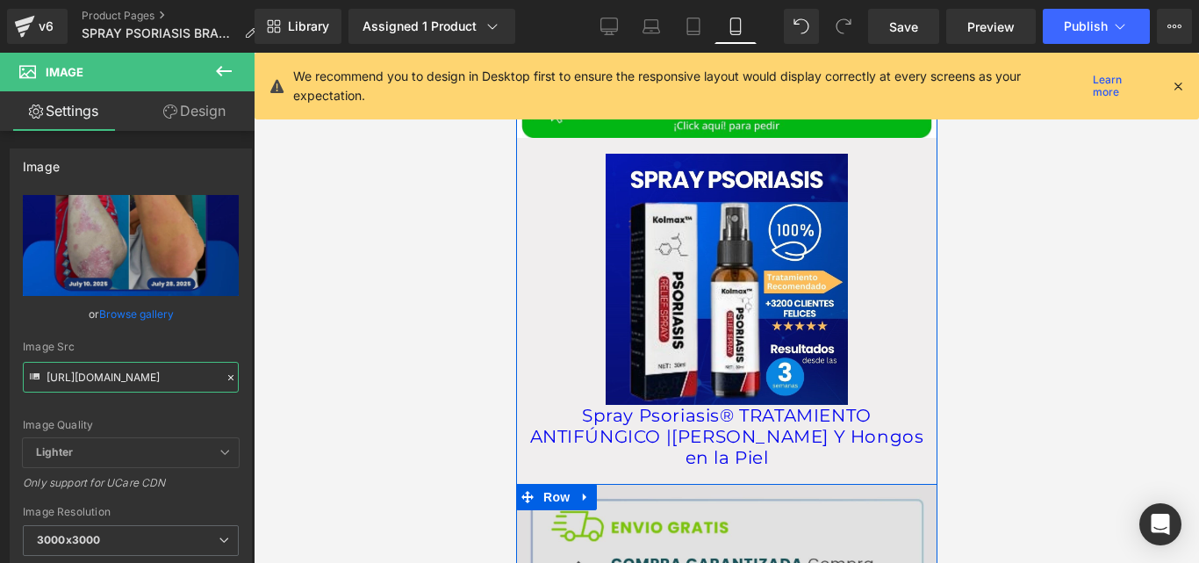
scroll to position [2546, 0]
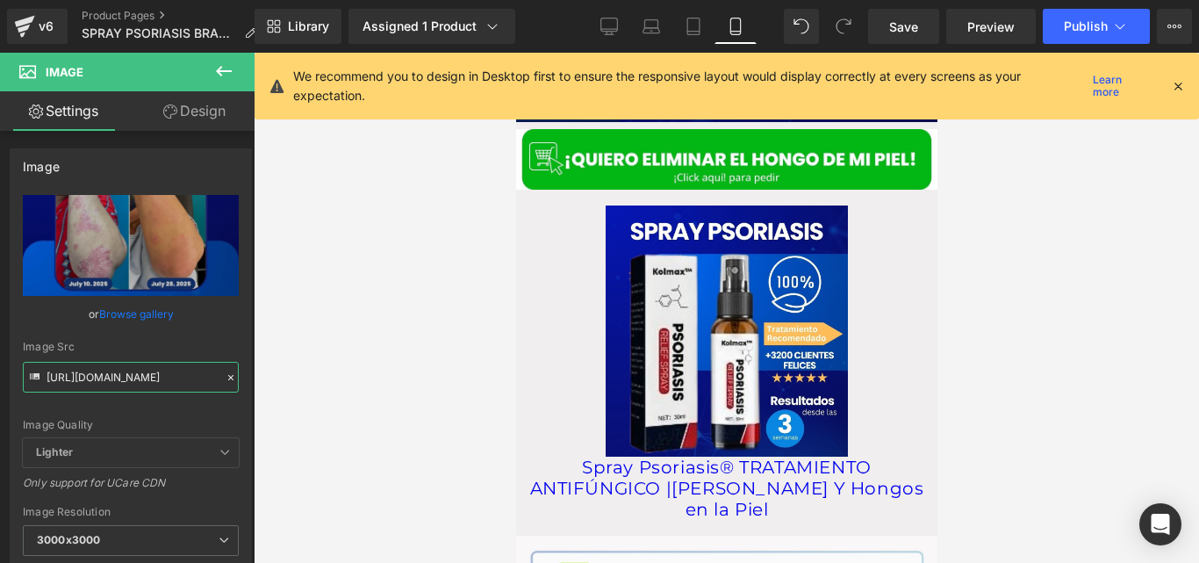
type input "[URL][DOMAIN_NAME]"
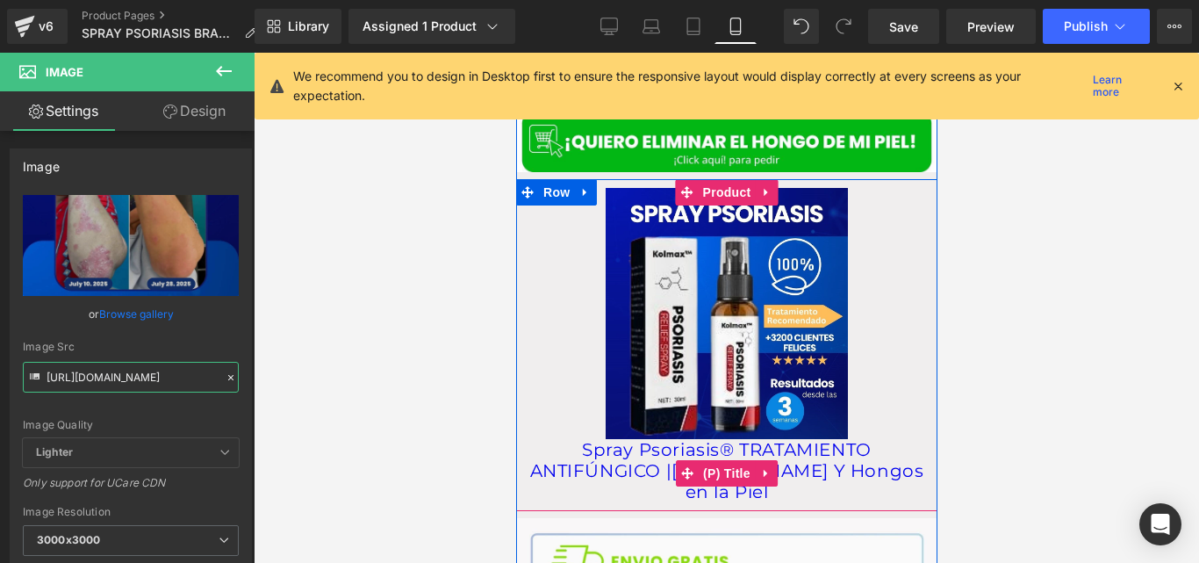
scroll to position [2561, 0]
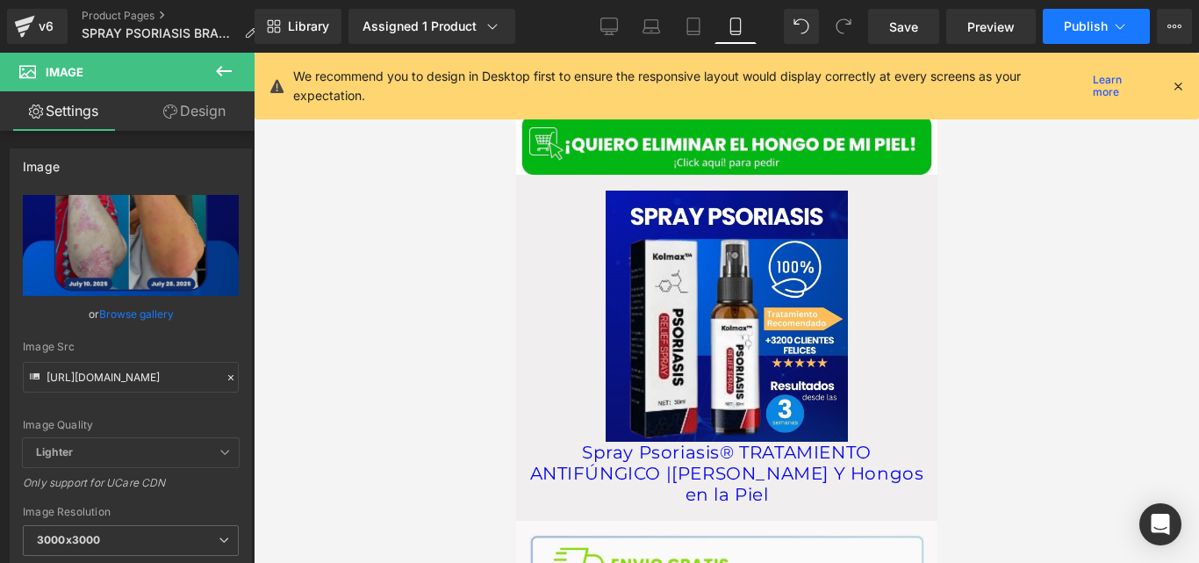
click at [1088, 35] on button "Publish" at bounding box center [1096, 26] width 107 height 35
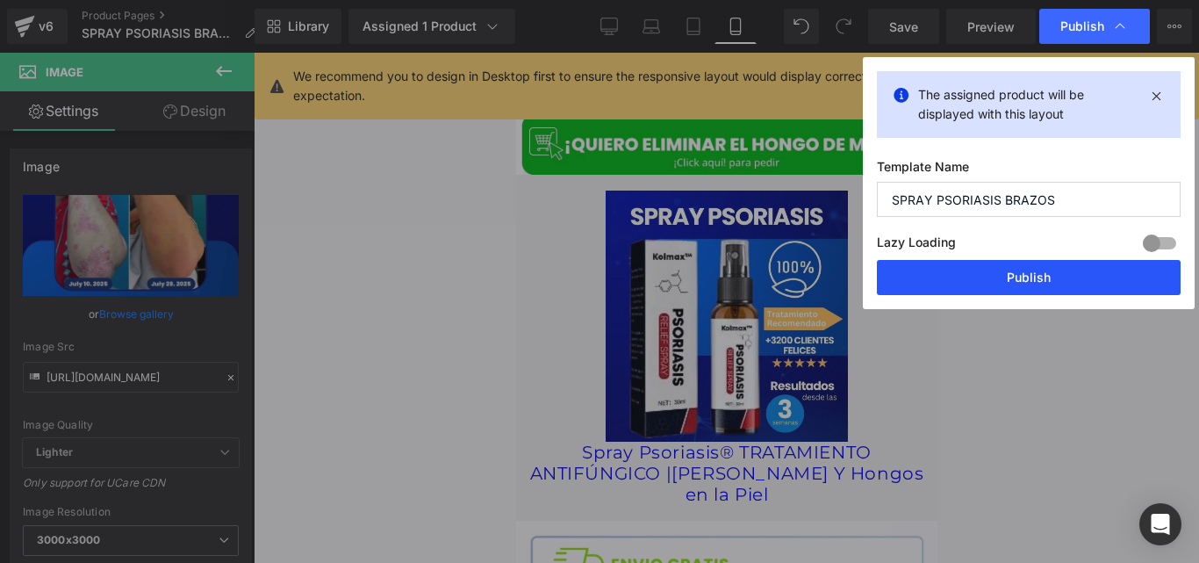
click at [953, 277] on button "Publish" at bounding box center [1029, 277] width 304 height 35
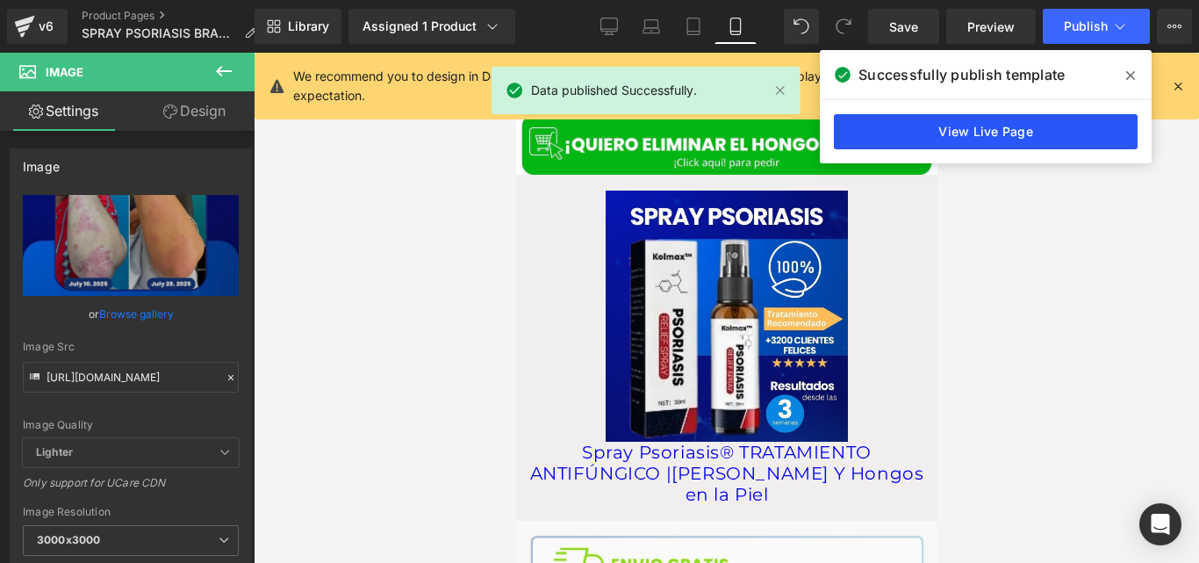
click at [907, 130] on link "View Live Page" at bounding box center [986, 131] width 304 height 35
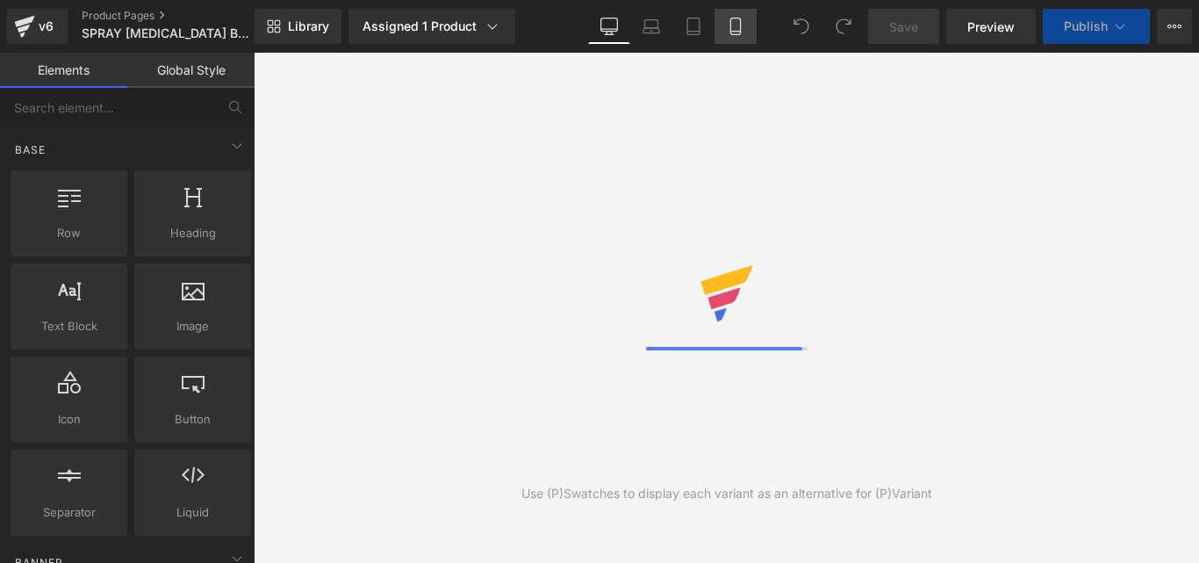
click at [737, 22] on icon at bounding box center [736, 27] width 18 height 18
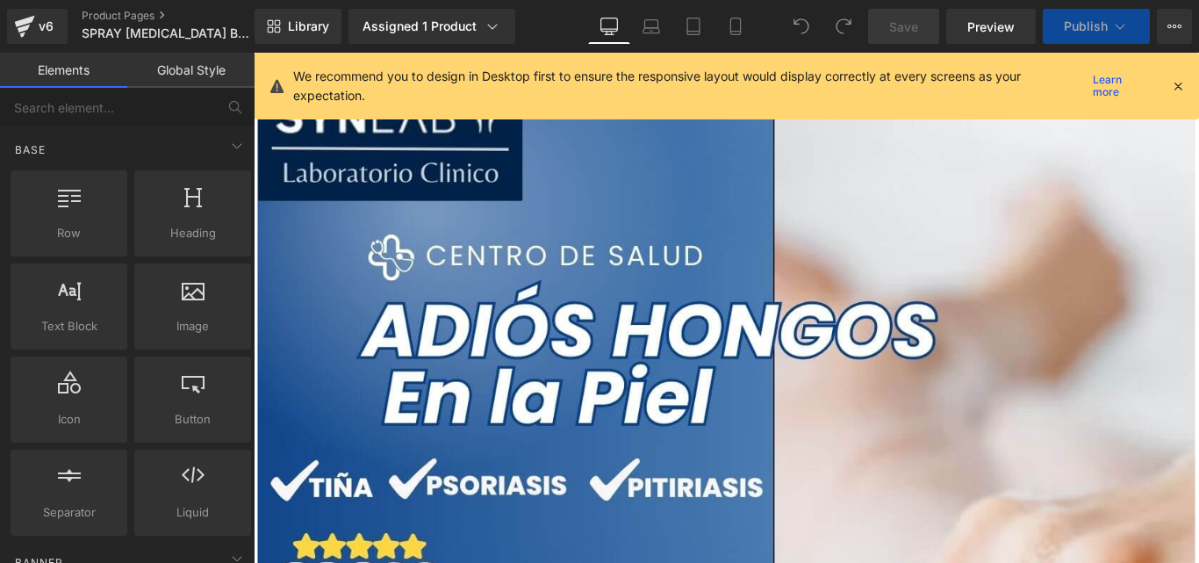
click at [1178, 90] on icon at bounding box center [1178, 86] width 16 height 16
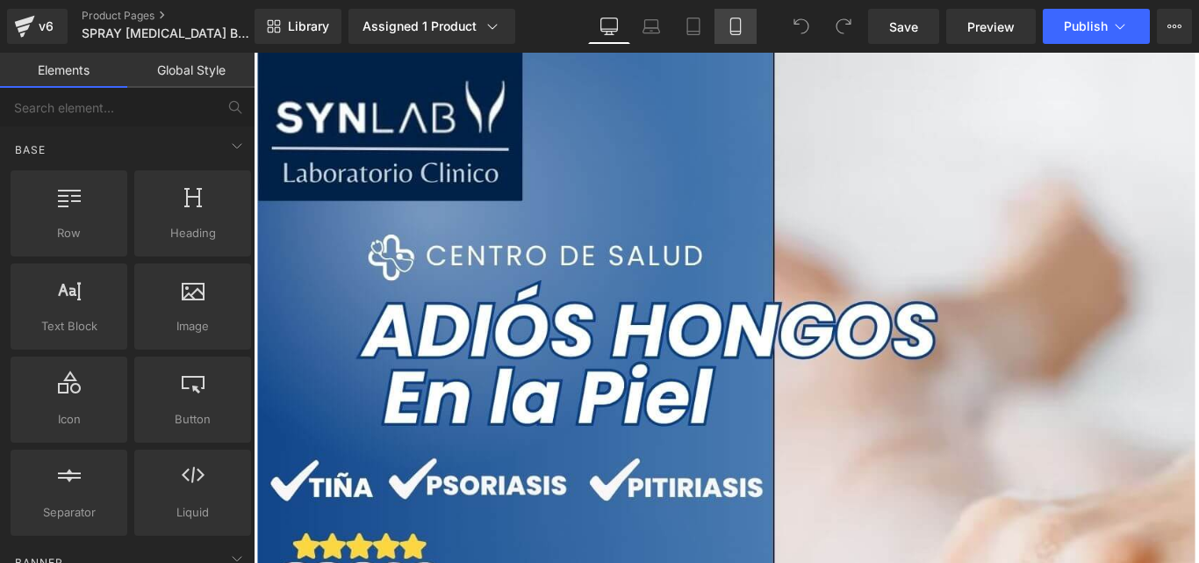
click at [737, 40] on link "Mobile" at bounding box center [736, 26] width 42 height 35
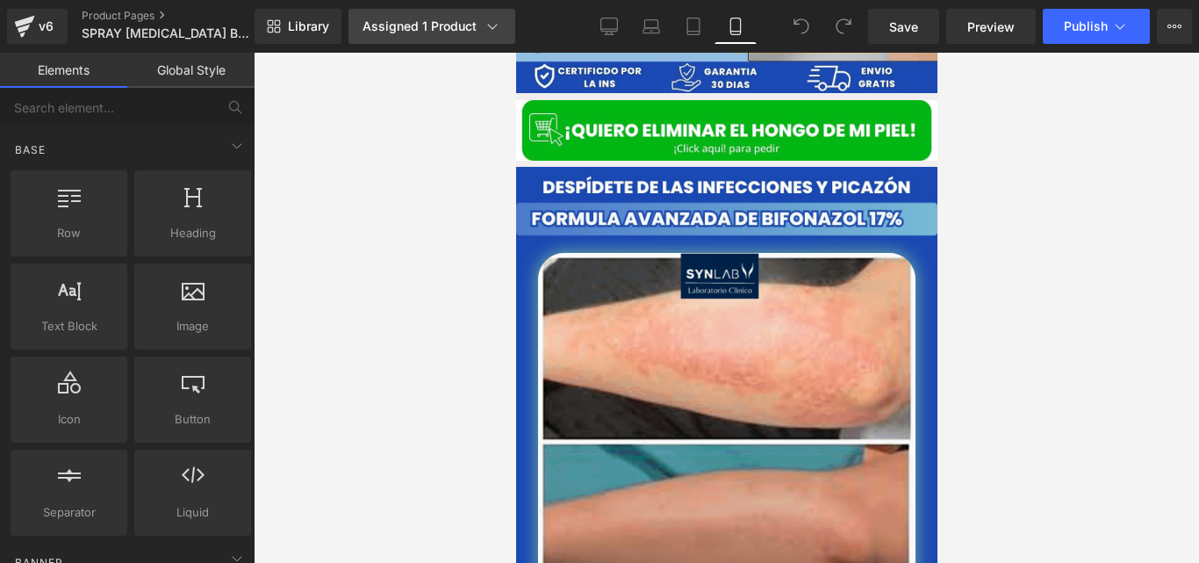
scroll to position [587, 0]
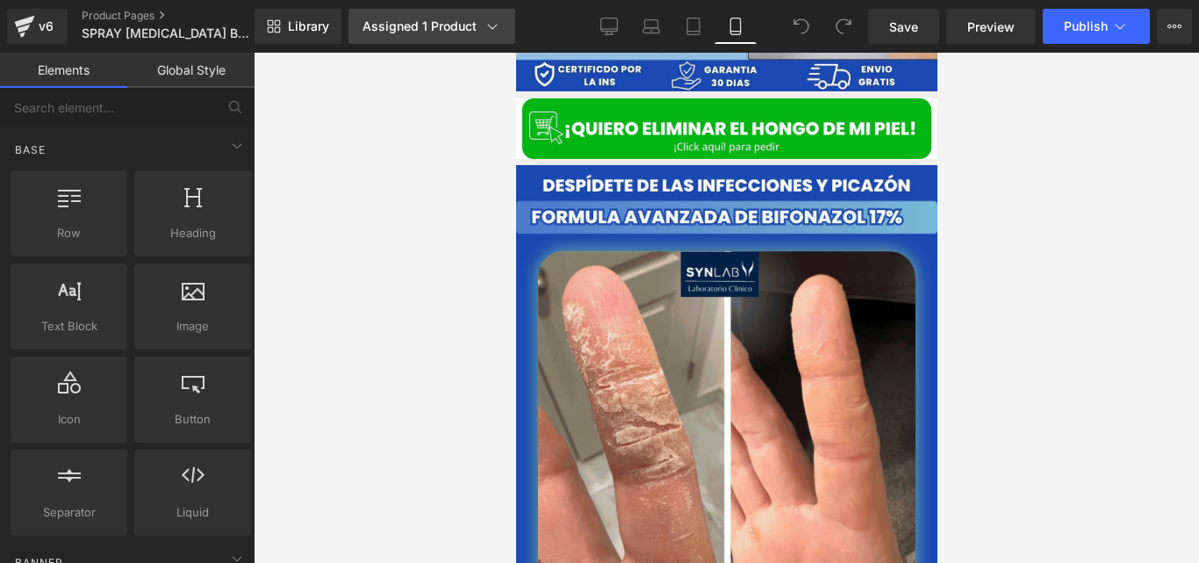
click at [431, 33] on div "Assigned 1 Product" at bounding box center [432, 27] width 139 height 18
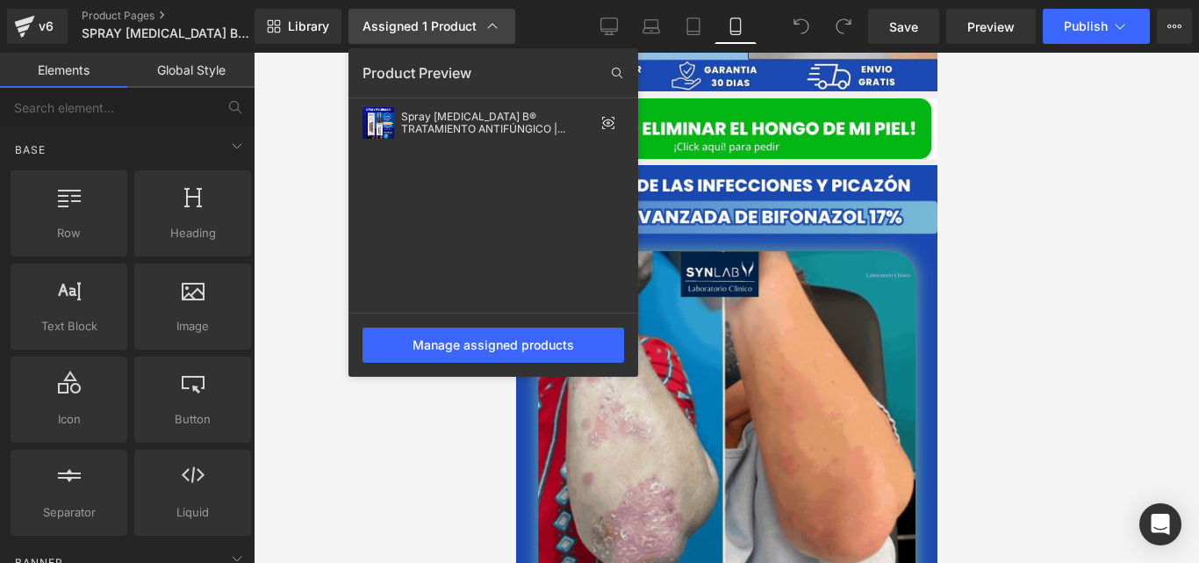
click at [433, 36] on link "Assigned 1 Product" at bounding box center [432, 26] width 167 height 35
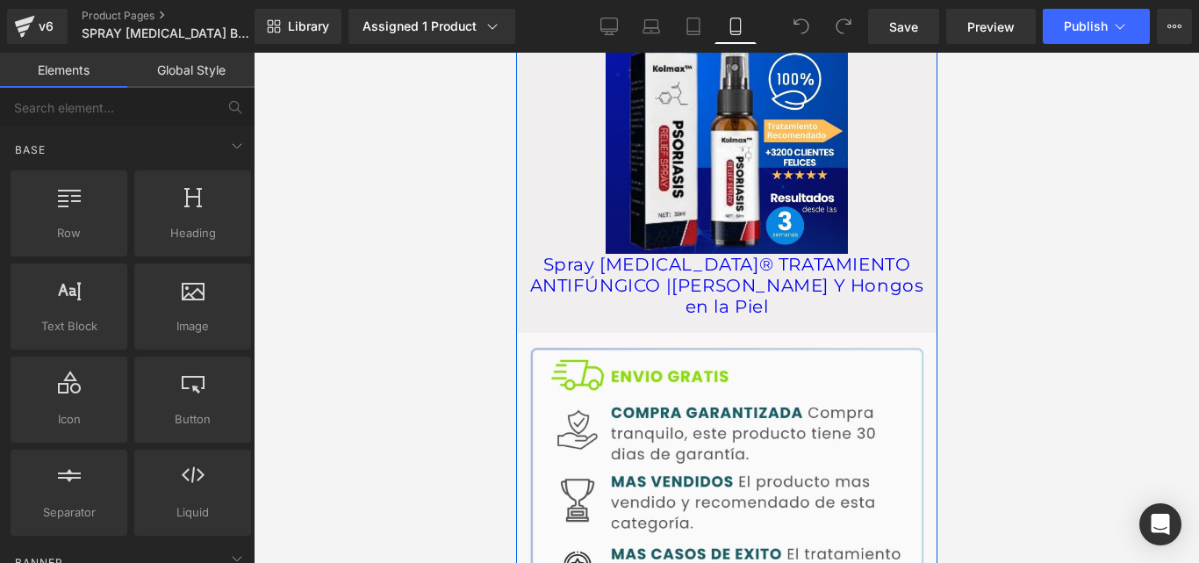
scroll to position [2660, 0]
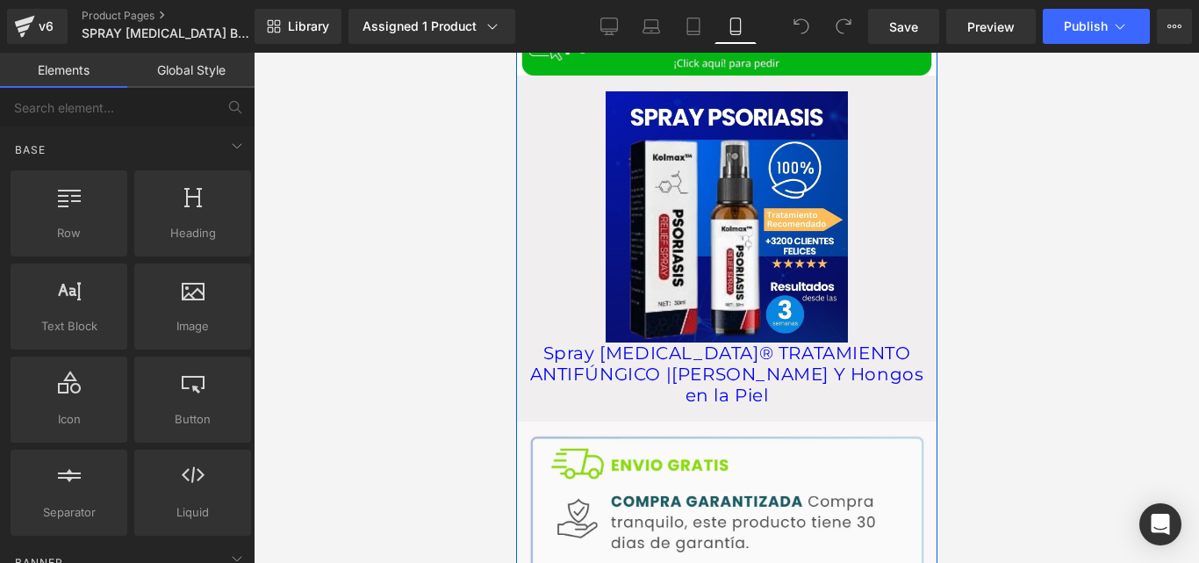
click at [736, 255] on img at bounding box center [726, 216] width 242 height 251
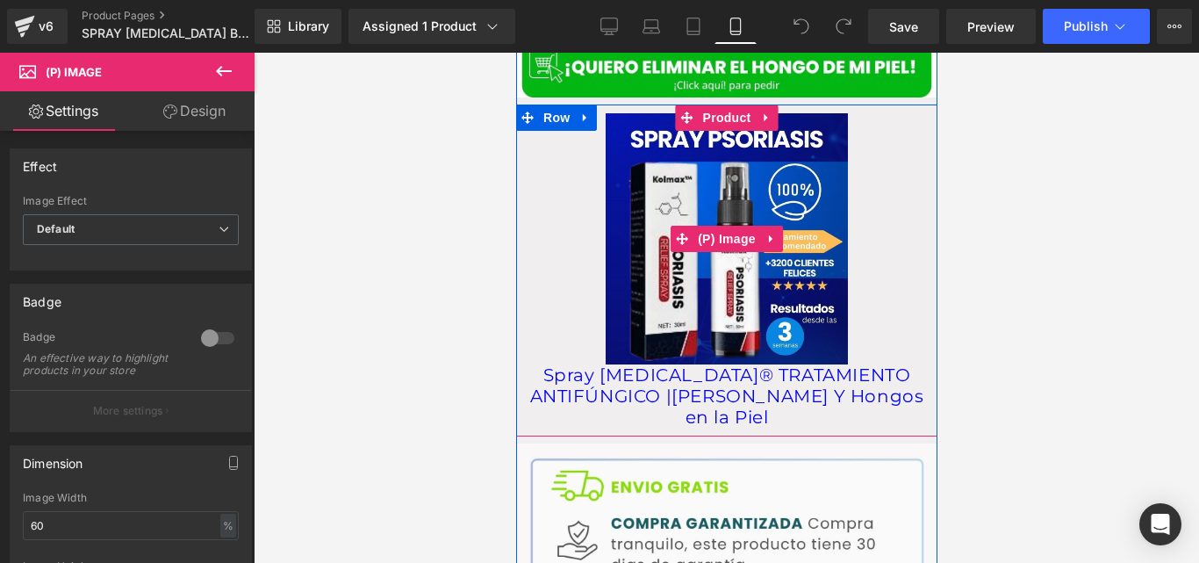
scroll to position [2635, 0]
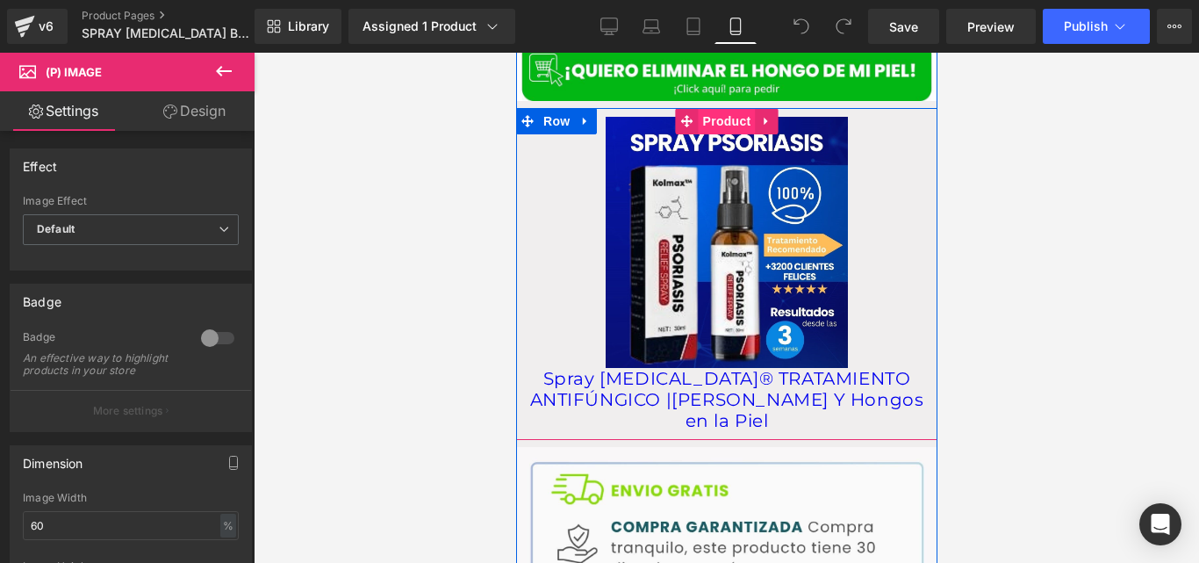
click at [701, 108] on span "Product" at bounding box center [726, 121] width 57 height 26
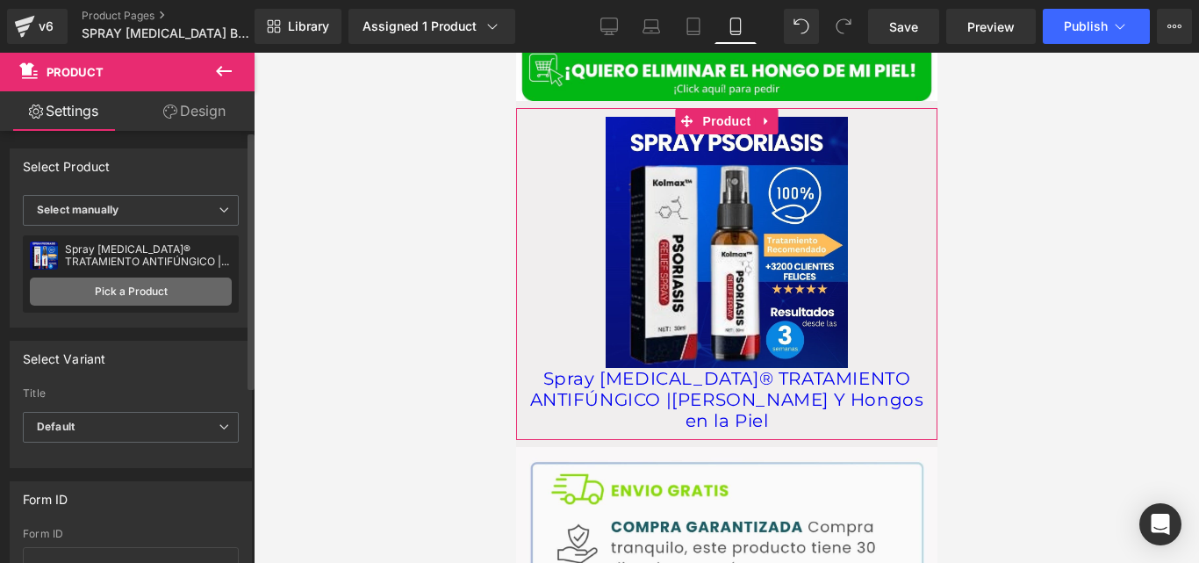
click at [163, 283] on link "Pick a Product" at bounding box center [131, 291] width 202 height 28
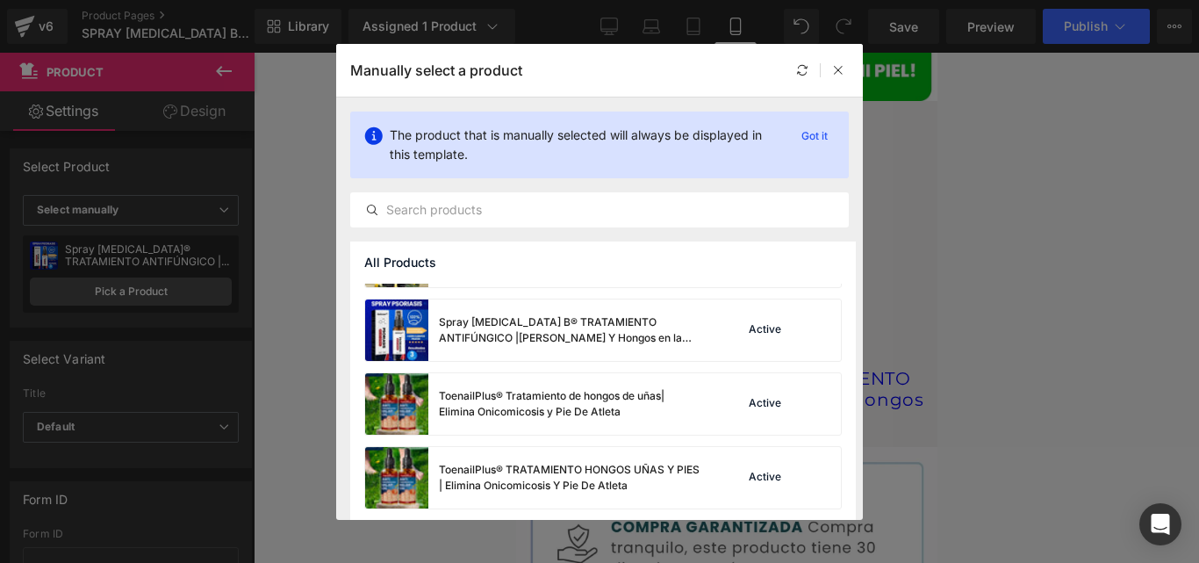
scroll to position [284, 0]
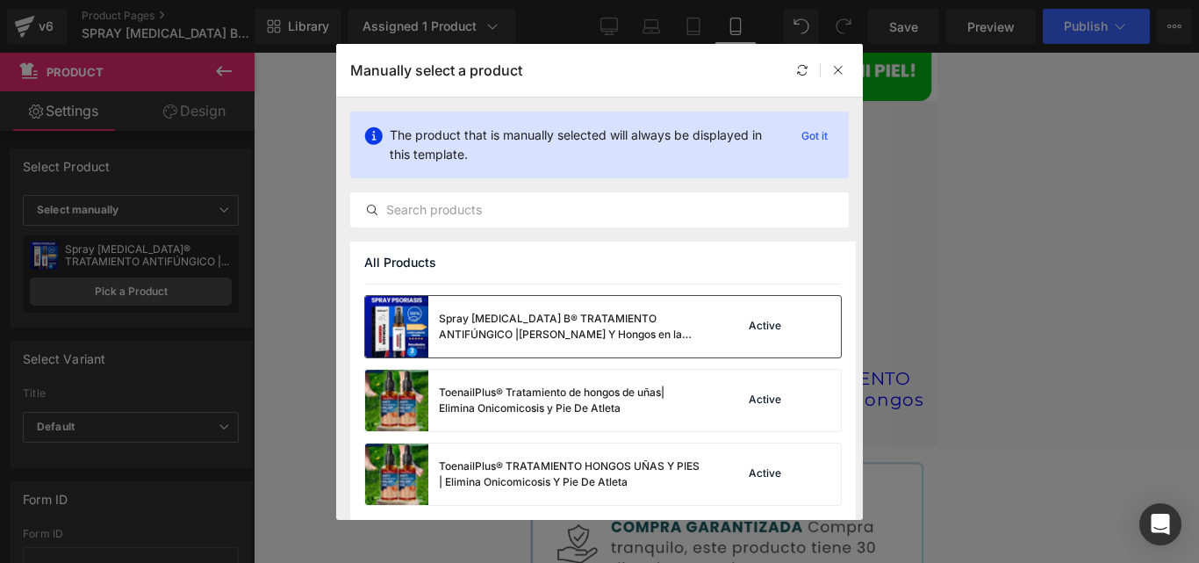
click at [687, 319] on div "Spray Psoriasis B® TRATAMIENTO ANTIFÚNGICO |[PERSON_NAME] Y Hongos en la Piel" at bounding box center [570, 327] width 263 height 32
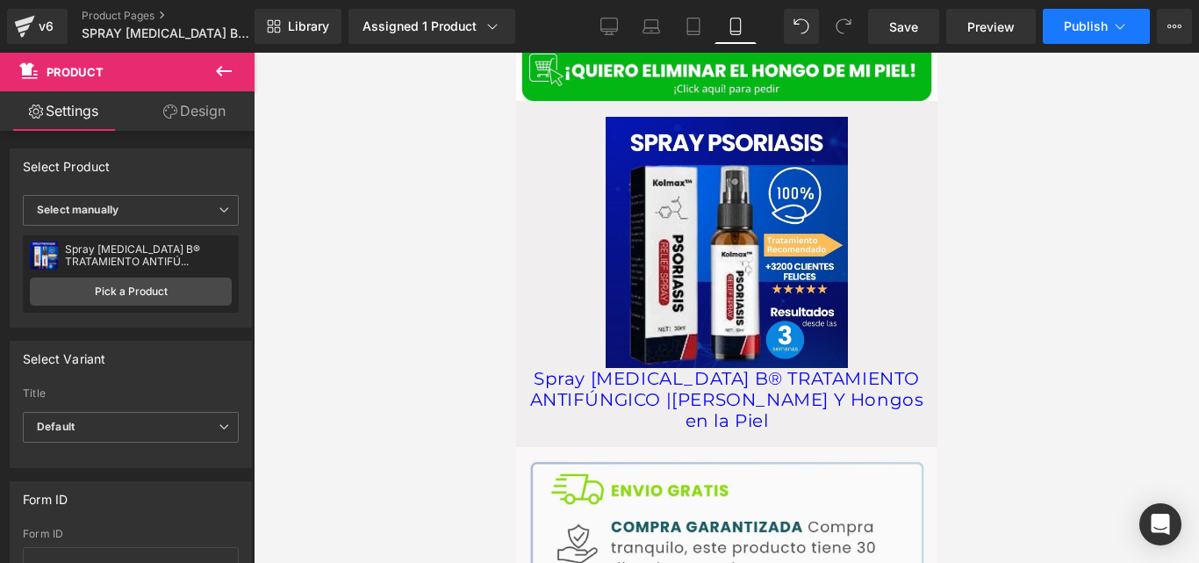
click at [1085, 38] on button "Publish" at bounding box center [1096, 26] width 107 height 35
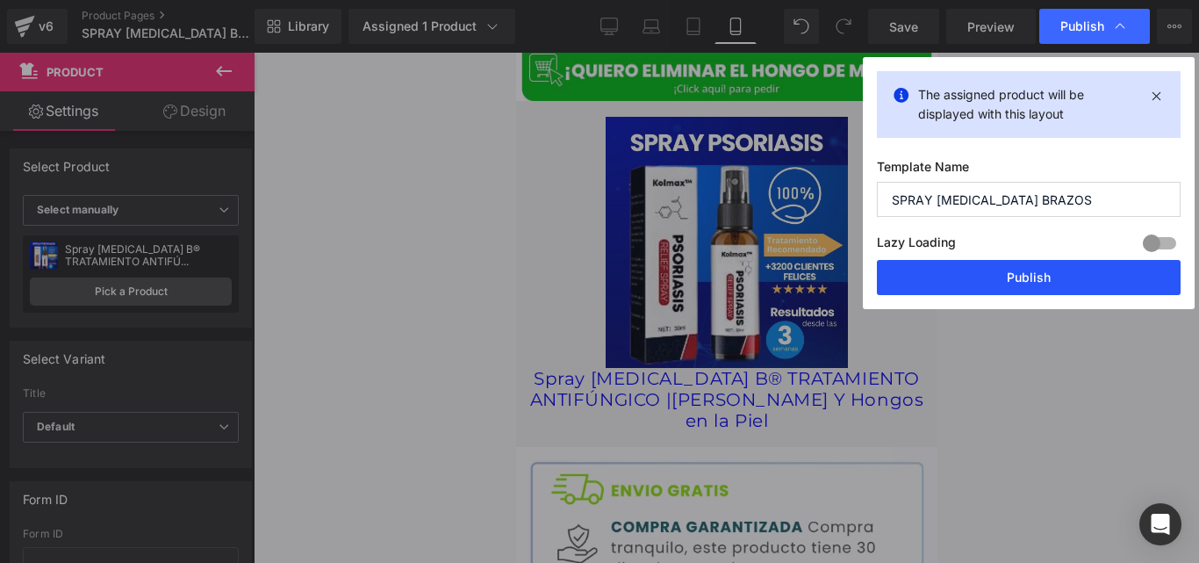
click at [908, 278] on button "Publish" at bounding box center [1029, 277] width 304 height 35
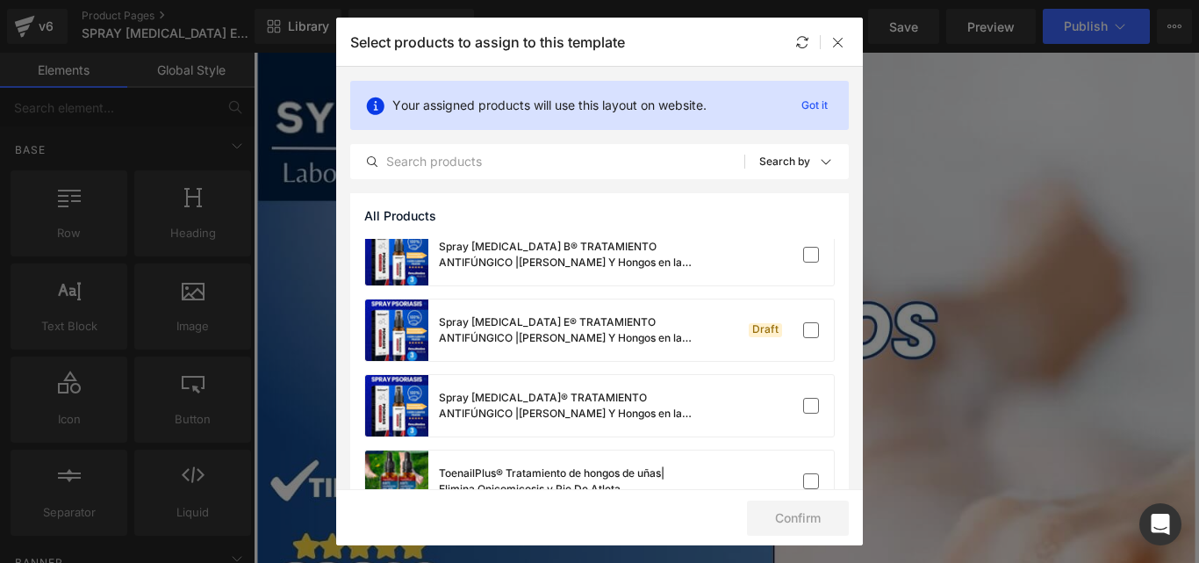
scroll to position [262, 0]
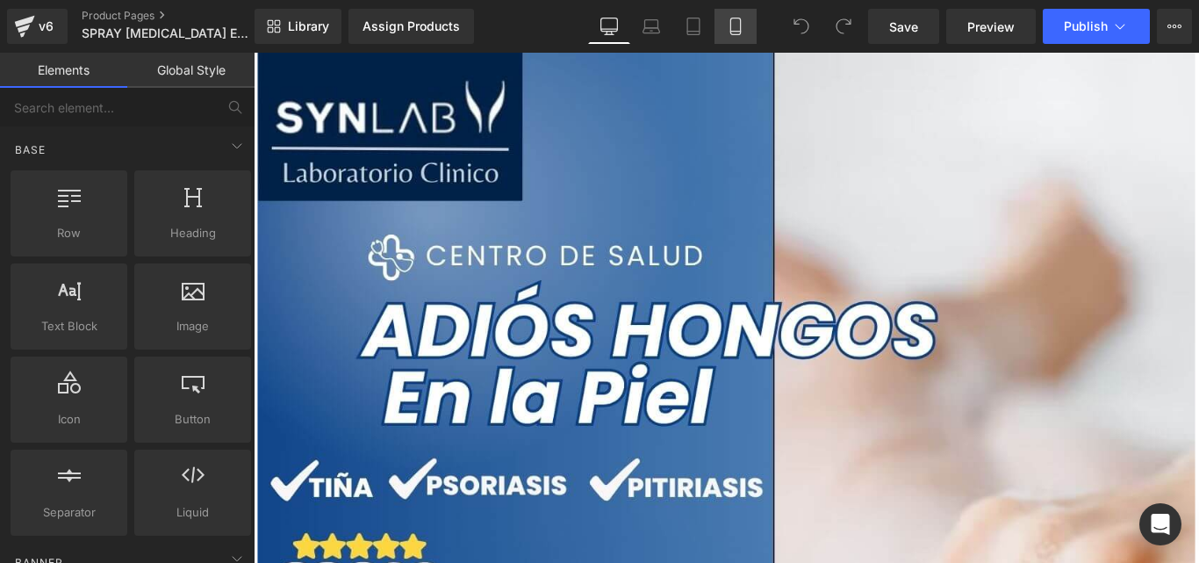
click at [725, 25] on link "Mobile" at bounding box center [736, 26] width 42 height 35
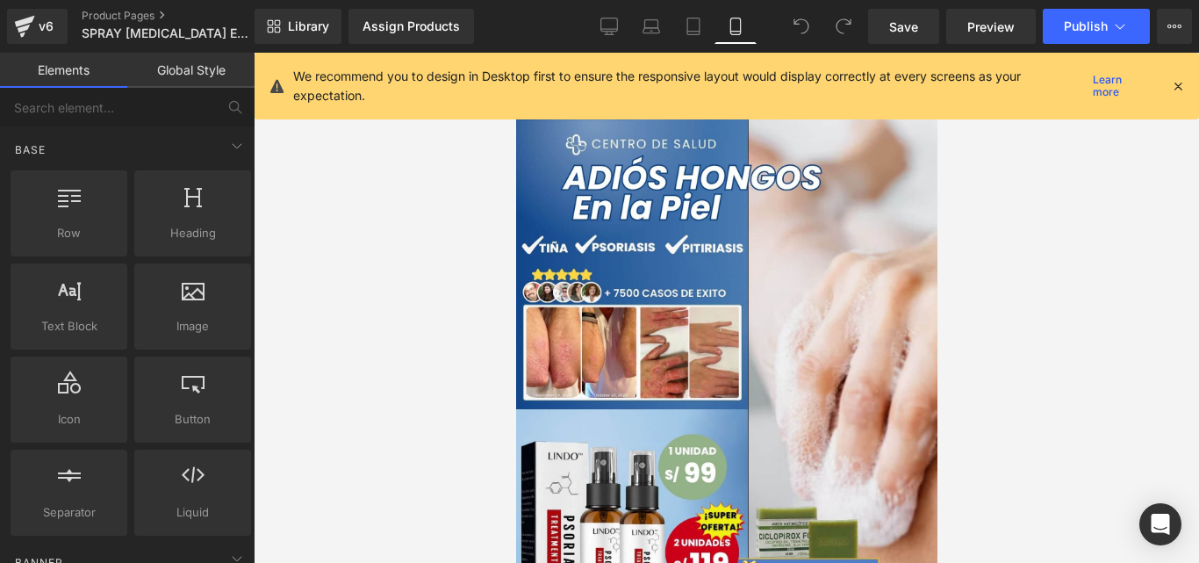
click at [1172, 96] on div "We recommend you to design in Desktop first to ensure the responsive layout wou…" at bounding box center [739, 86] width 892 height 39
click at [1173, 96] on div "We recommend you to design in Desktop first to ensure the responsive layout wou…" at bounding box center [739, 86] width 892 height 39
click at [1181, 94] on div at bounding box center [1178, 85] width 14 height 19
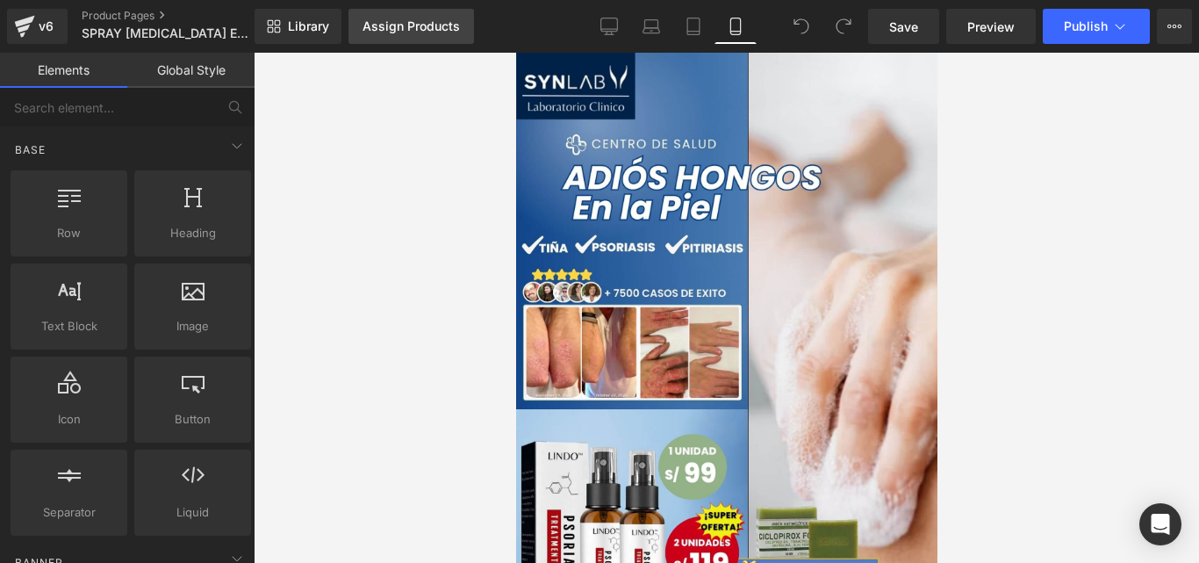
click at [418, 32] on div "Assign Products" at bounding box center [411, 26] width 97 height 14
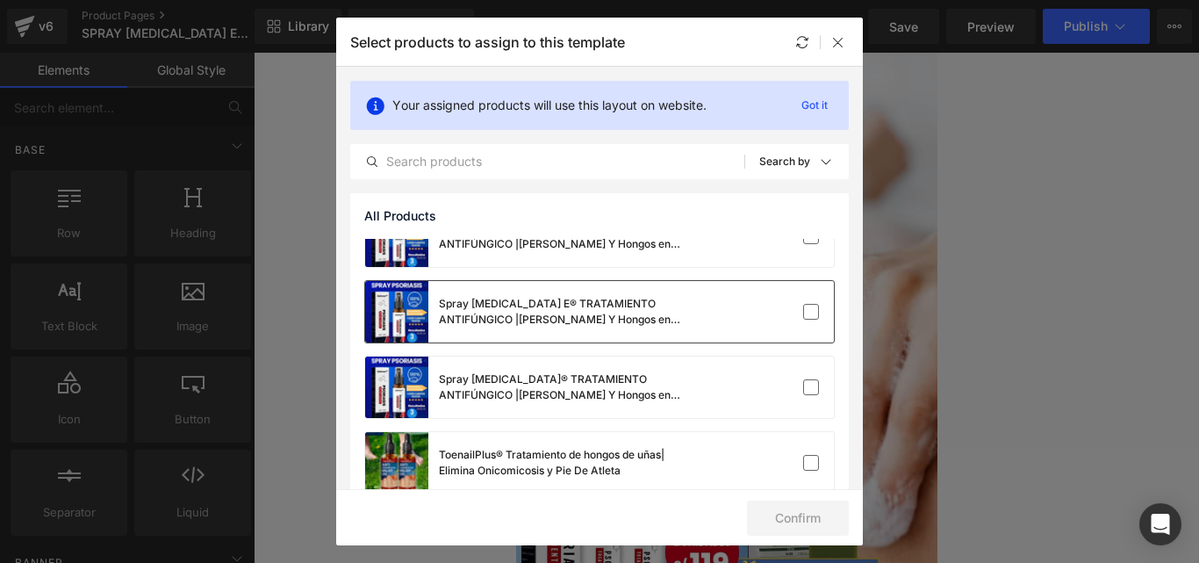
scroll to position [260, 0]
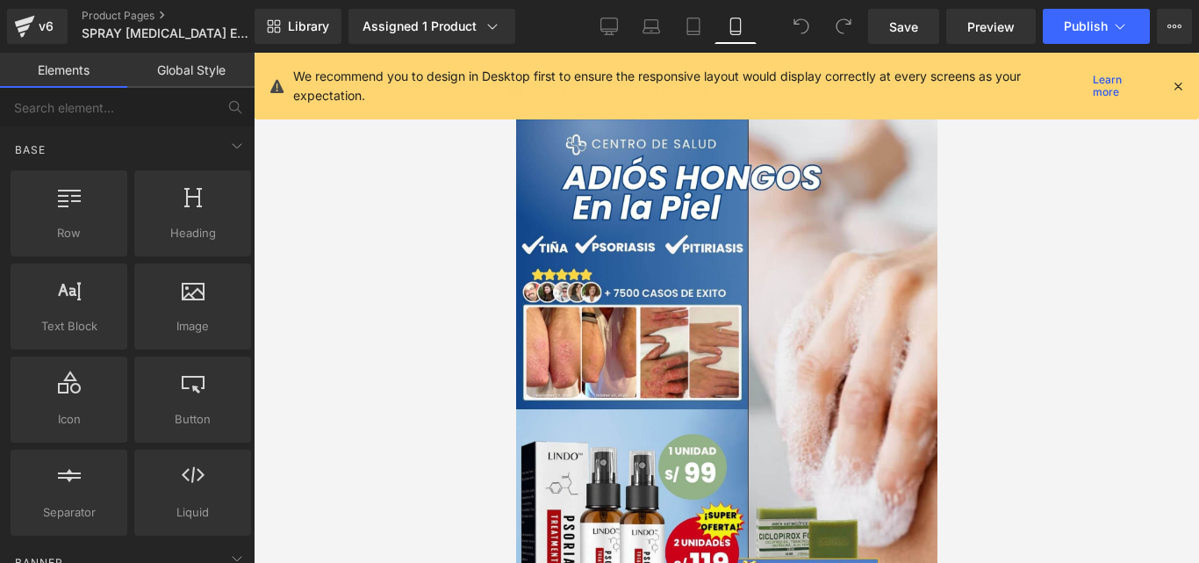
click at [780, 87] on div "Successfully assigned product." at bounding box center [646, 94] width 309 height 54
click at [1166, 83] on div "We recommend you to design in Desktop first to ensure the responsive layout wou…" at bounding box center [732, 86] width 878 height 39
click at [1181, 86] on icon at bounding box center [1178, 86] width 16 height 16
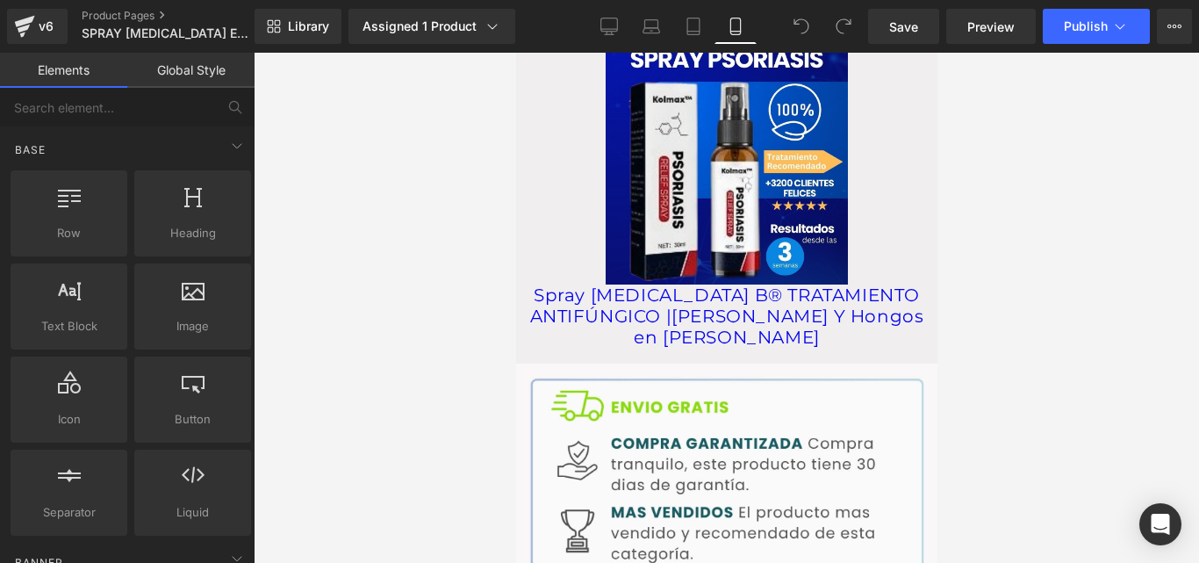
scroll to position [2719, 0]
click at [680, 255] on img at bounding box center [726, 157] width 242 height 251
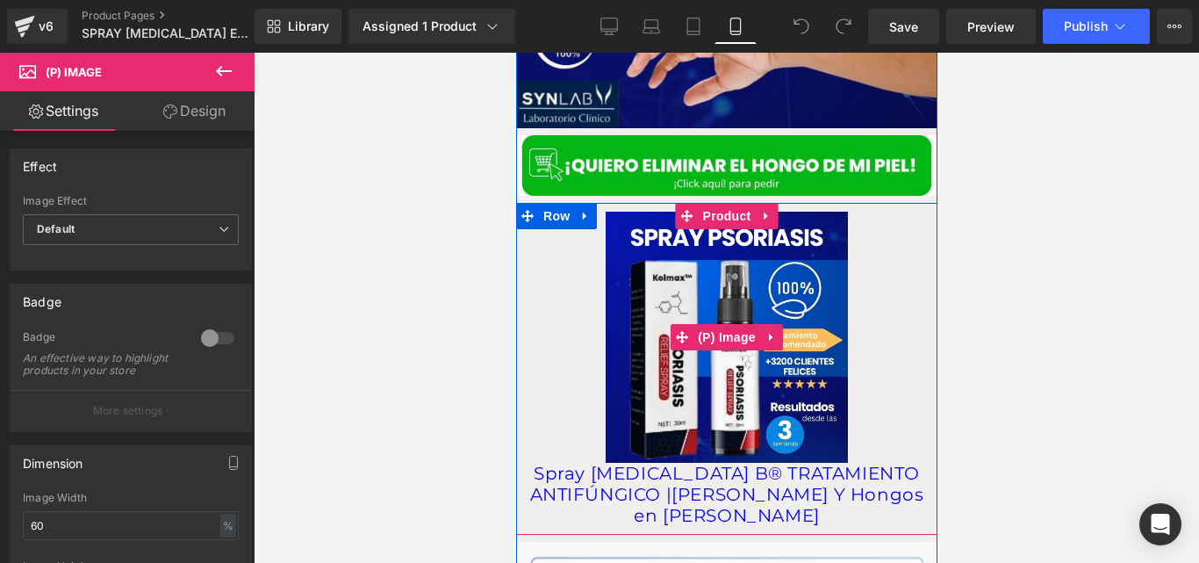
scroll to position [2504, 0]
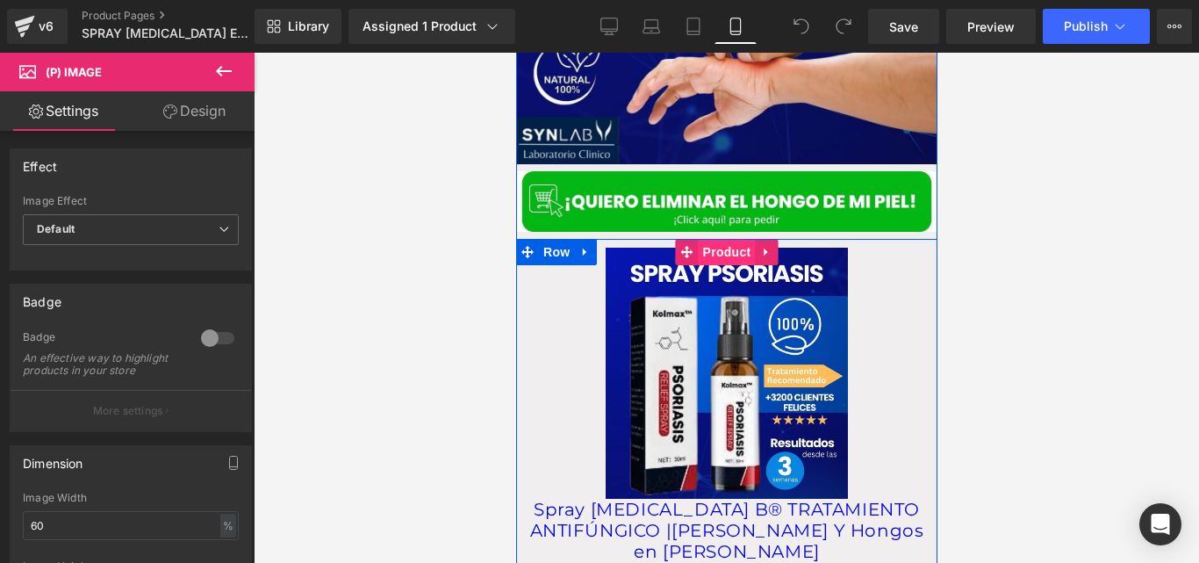
click at [708, 239] on span "Product" at bounding box center [726, 252] width 57 height 26
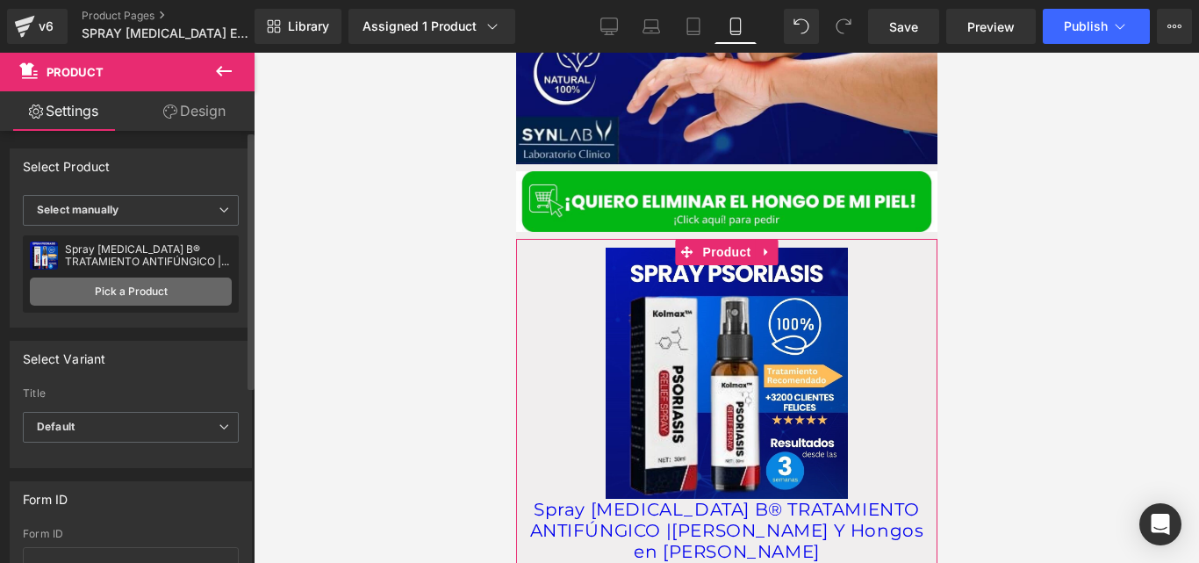
click at [89, 285] on link "Pick a Product" at bounding box center [131, 291] width 202 height 28
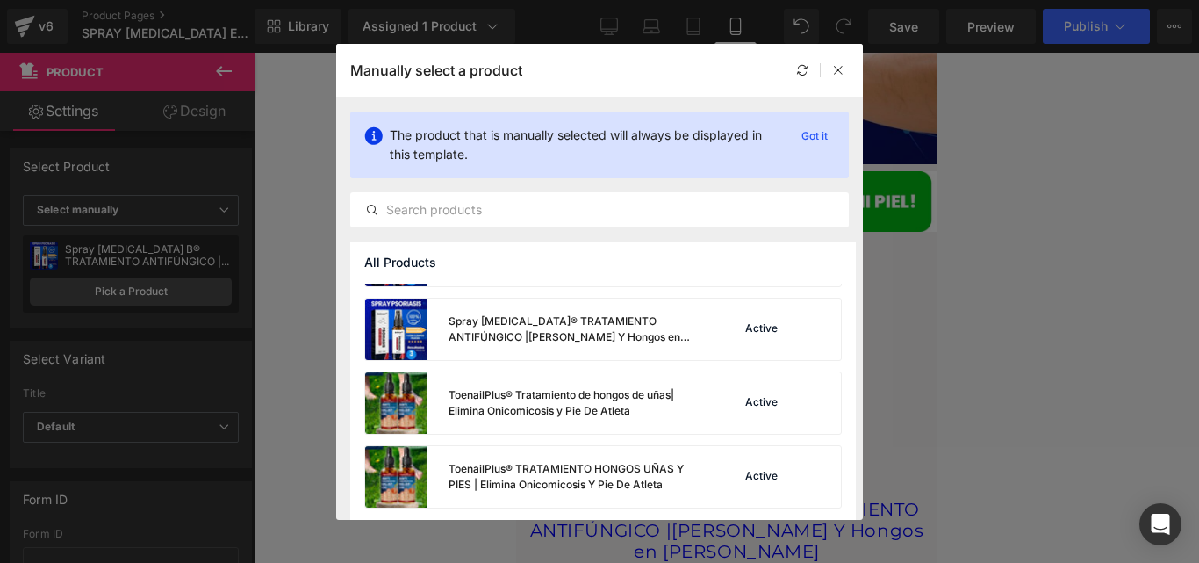
scroll to position [357, 0]
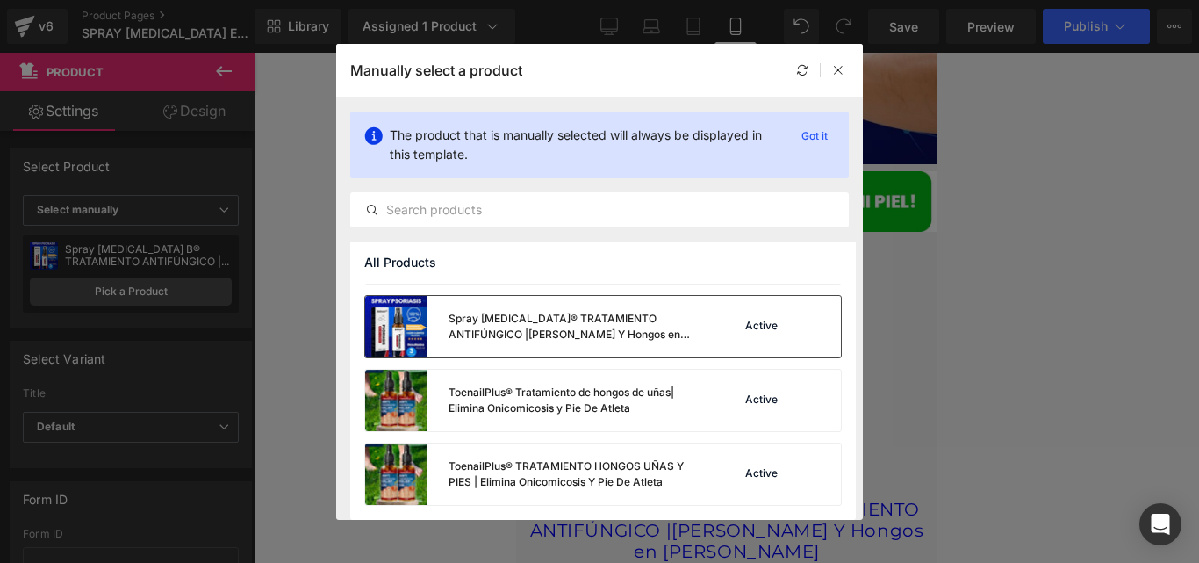
click at [622, 336] on div "Spray Psoriasis® TRATAMIENTO ANTIFÚNGICO |Elimina Tiña Inguinal Y Hongos en la …" at bounding box center [579, 327] width 260 height 32
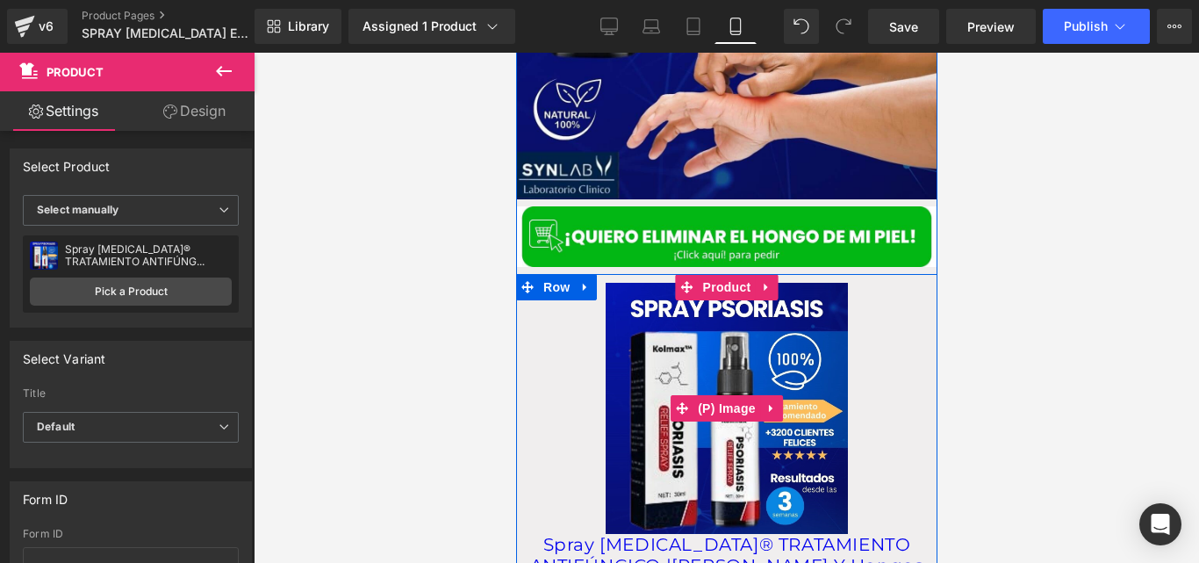
scroll to position [2458, 0]
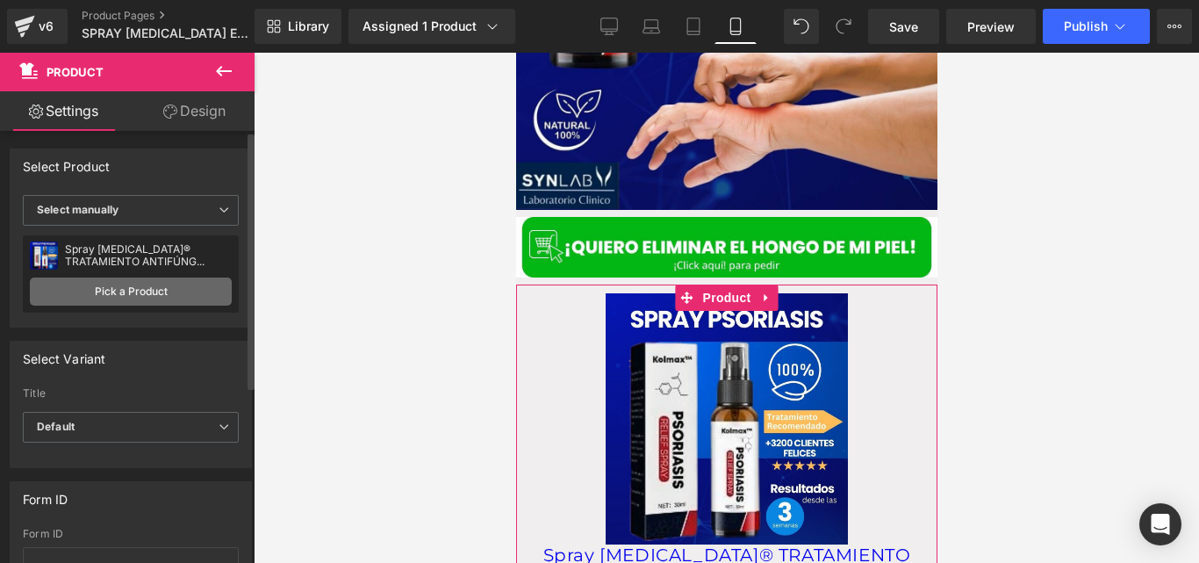
click at [140, 289] on link "Pick a Product" at bounding box center [131, 291] width 202 height 28
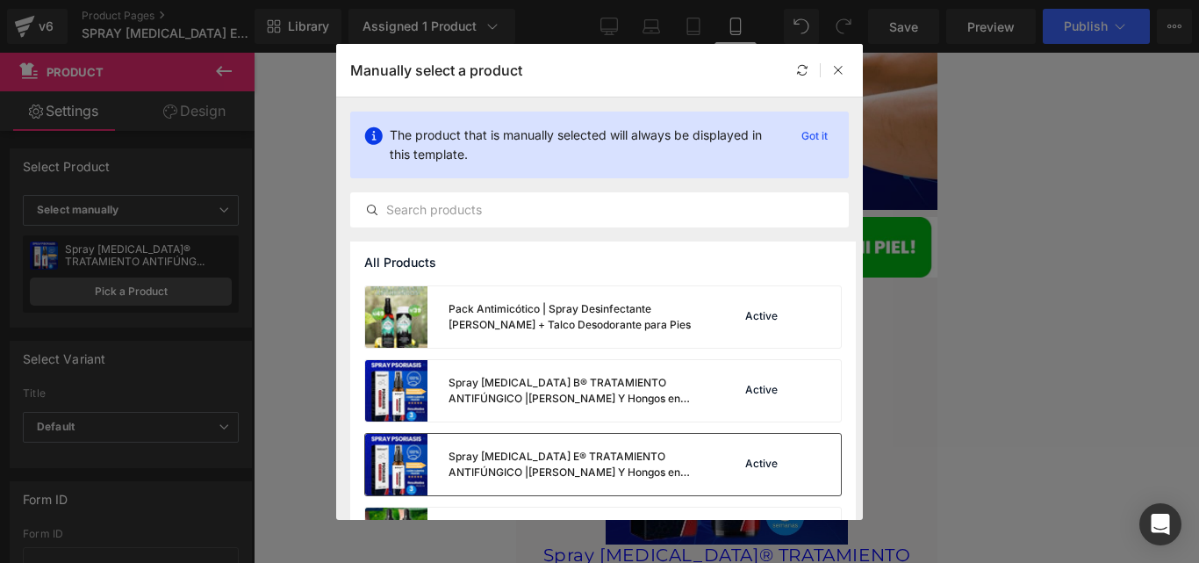
scroll to position [219, 0]
click at [586, 447] on div "Spray Psoriasis E® TRATAMIENTO ANTIFÚNGICO |Elimina Tiña Inguinal Y Hongos en l…" at bounding box center [536, 464] width 343 height 61
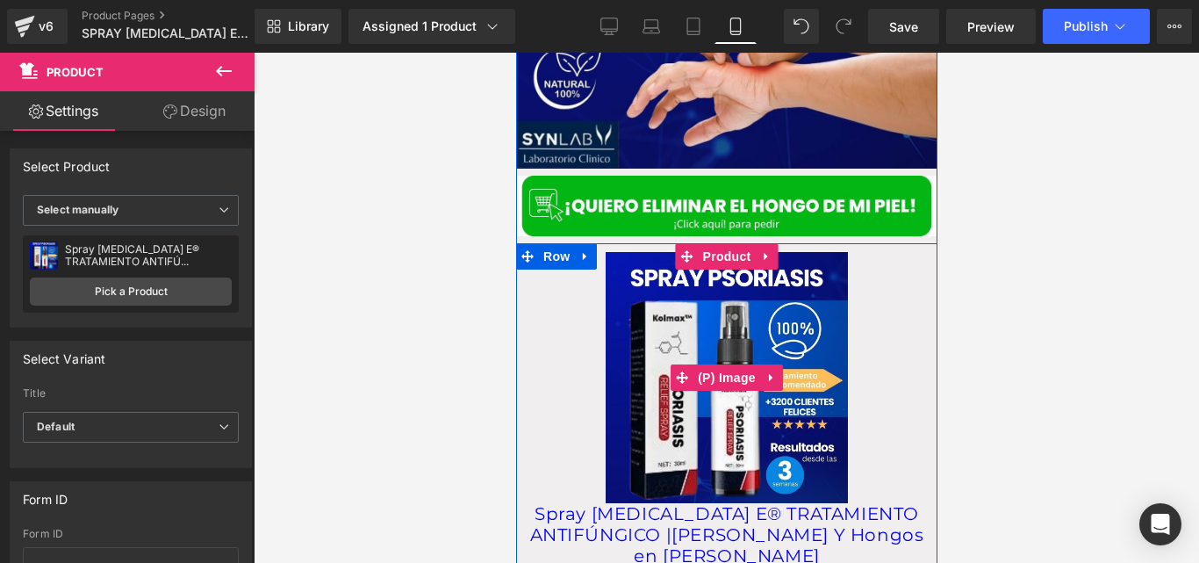
scroll to position [2510, 0]
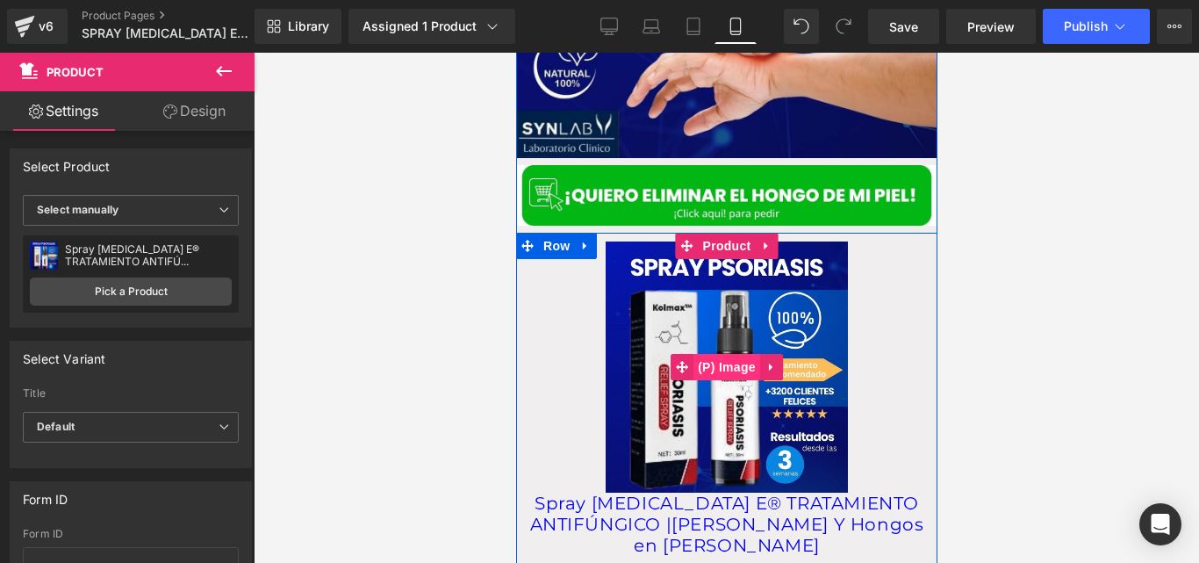
click at [736, 354] on span "(P) Image" at bounding box center [726, 367] width 67 height 26
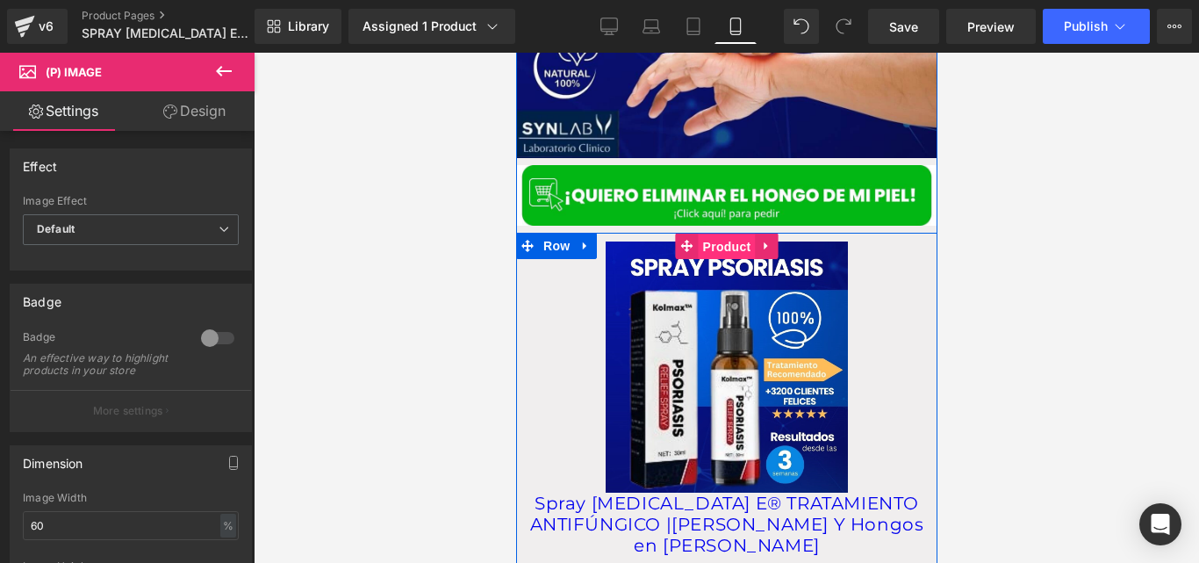
click at [712, 234] on span "Product" at bounding box center [726, 247] width 57 height 26
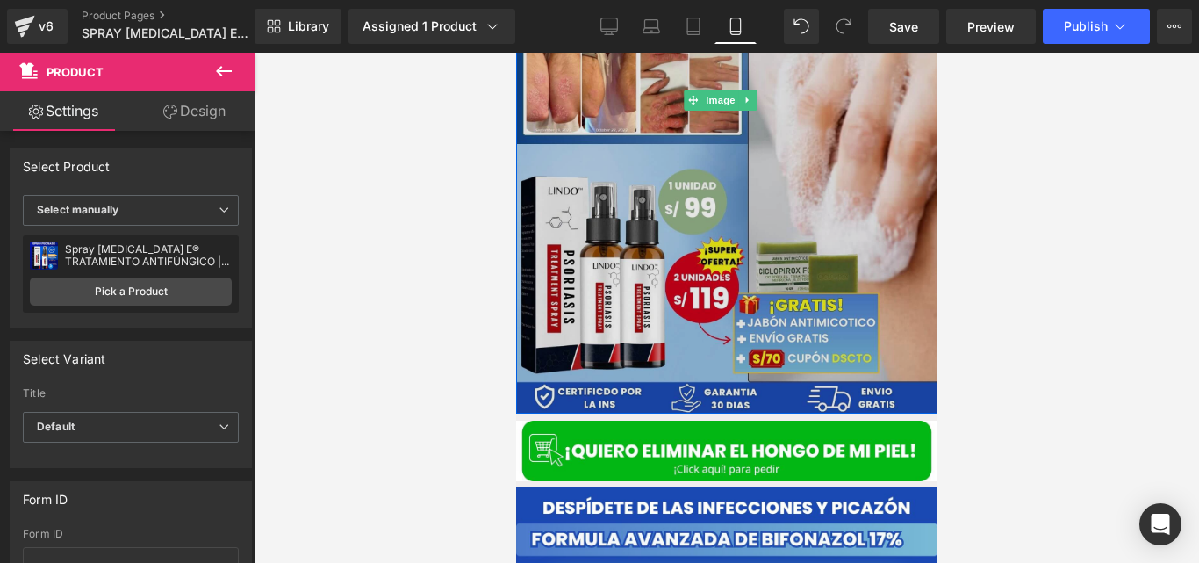
scroll to position [263, 0]
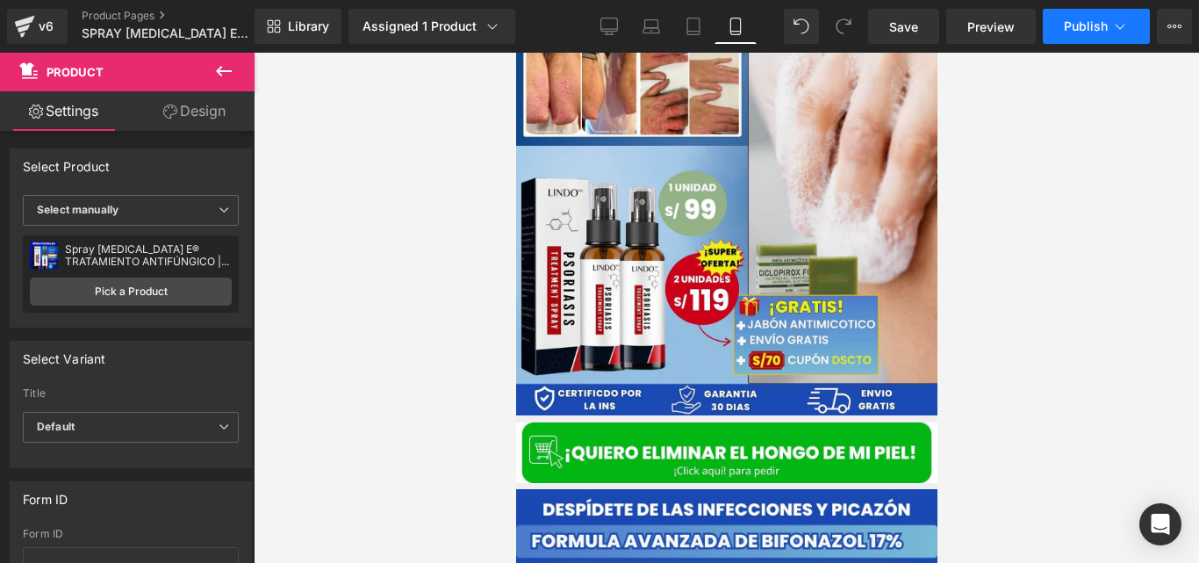
click at [1076, 36] on button "Publish" at bounding box center [1096, 26] width 107 height 35
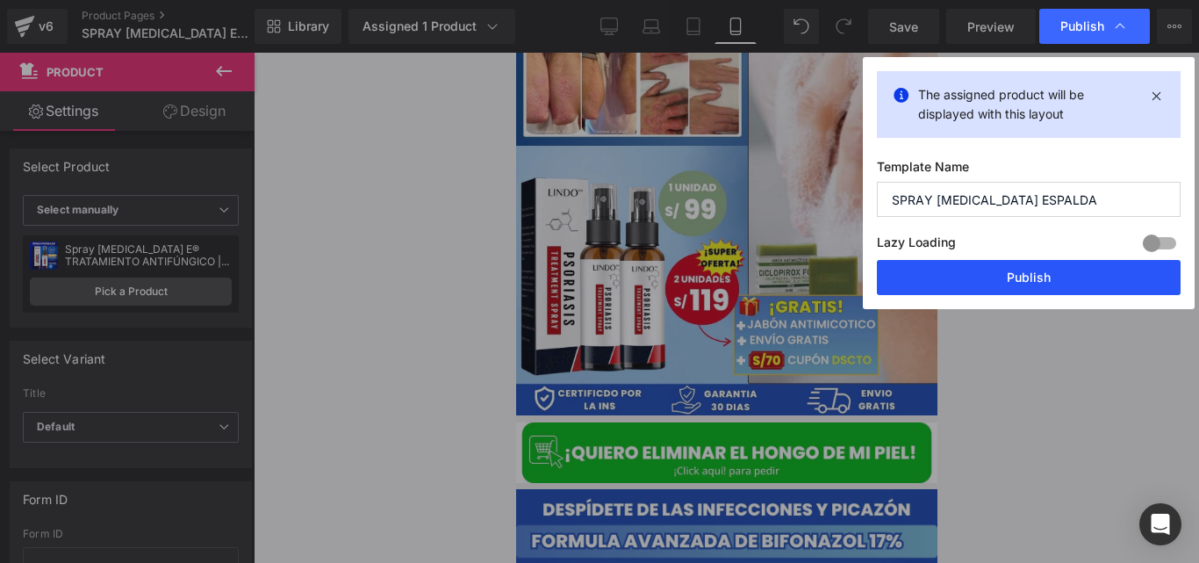
click at [981, 274] on button "Publish" at bounding box center [1029, 277] width 304 height 35
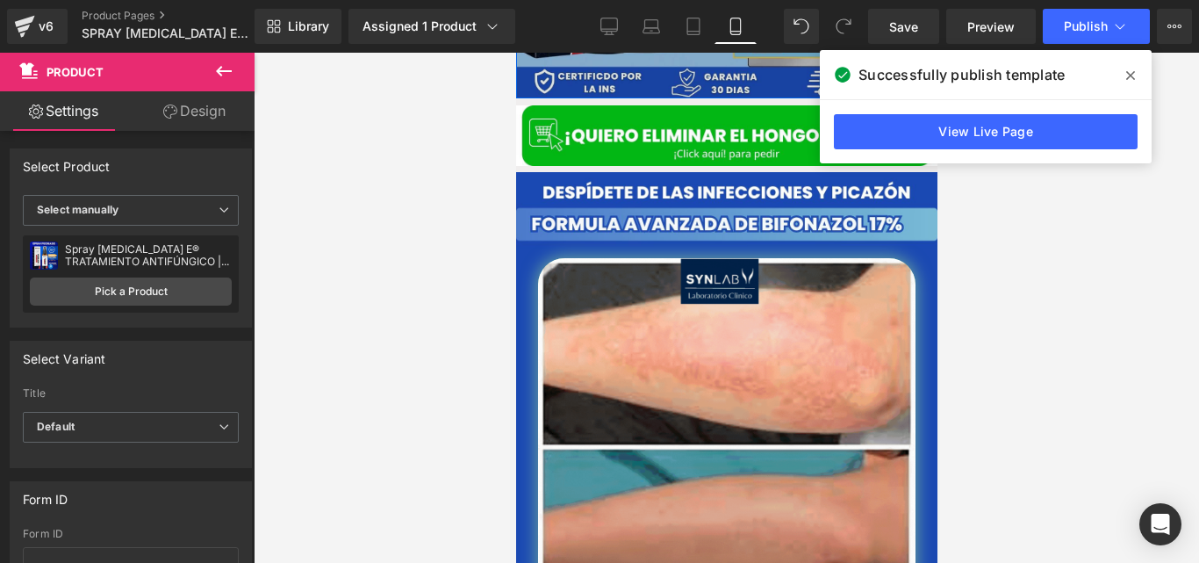
scroll to position [627, 0]
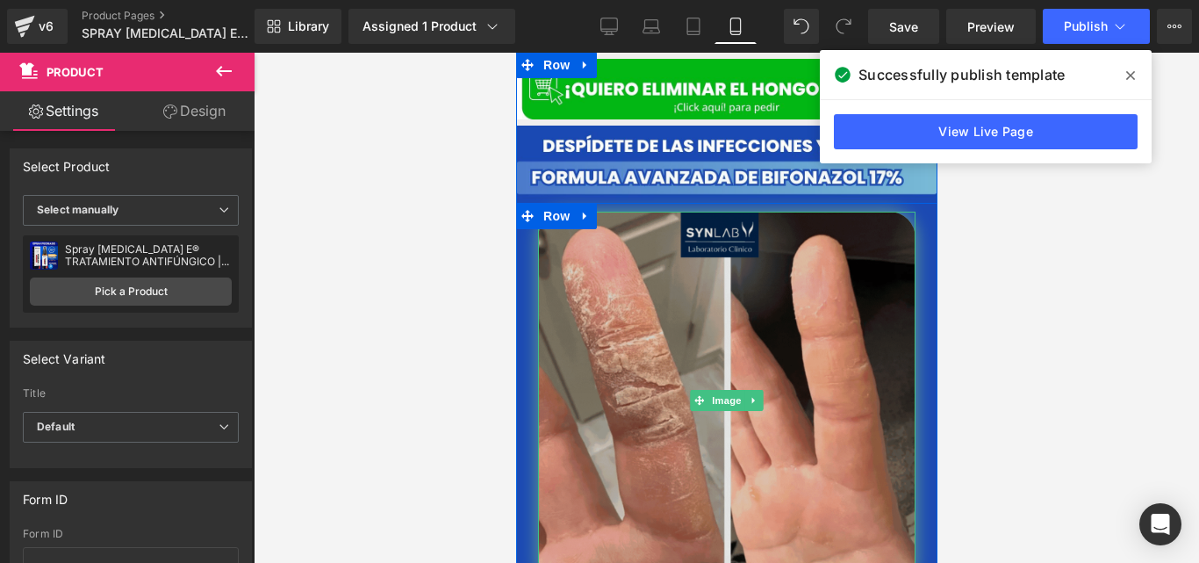
click at [713, 318] on img at bounding box center [725, 400] width 377 height 377
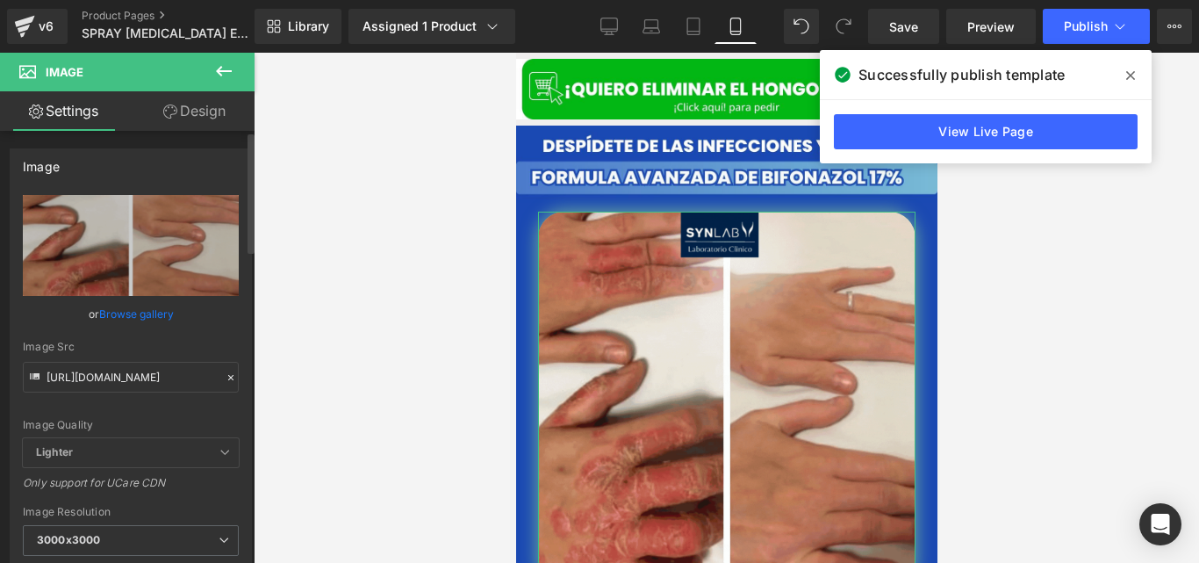
click at [230, 380] on div at bounding box center [231, 378] width 16 height 20
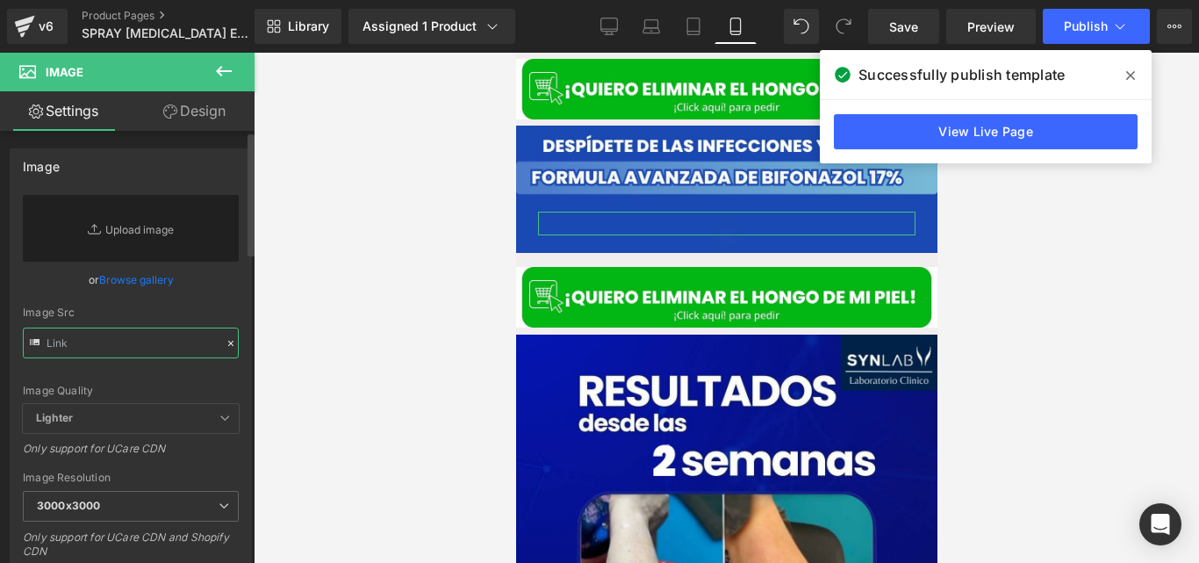
click at [135, 342] on input "text" at bounding box center [131, 342] width 216 height 31
paste input "https://cdn.shopify.com/s/files/1/0714/8539/1005/files/Copia_de_GIF_ESPALDA_2.g…"
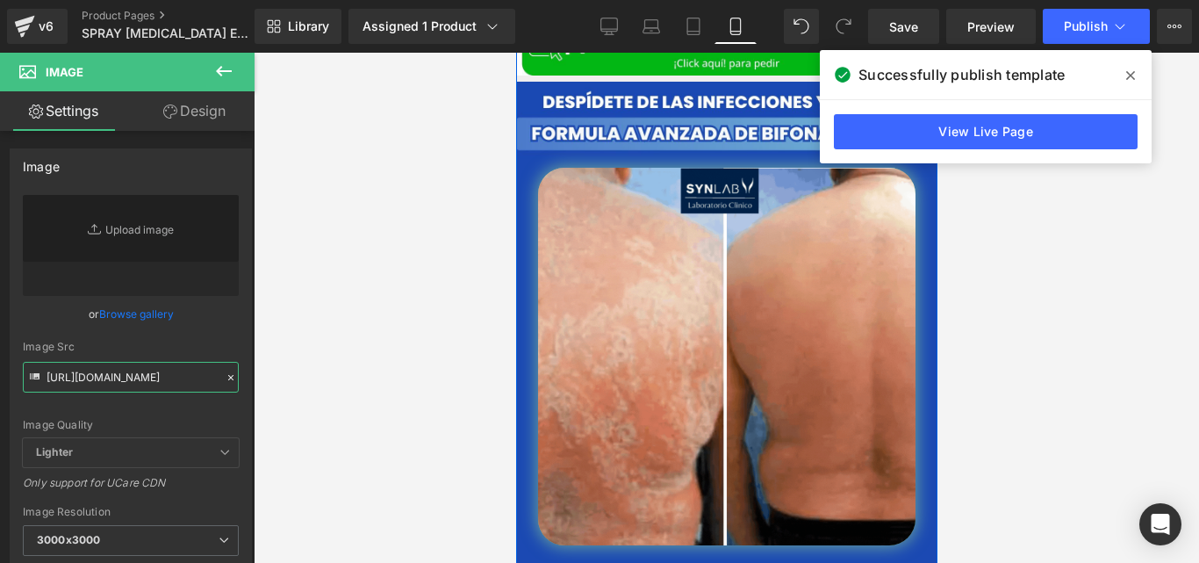
scroll to position [677, 0]
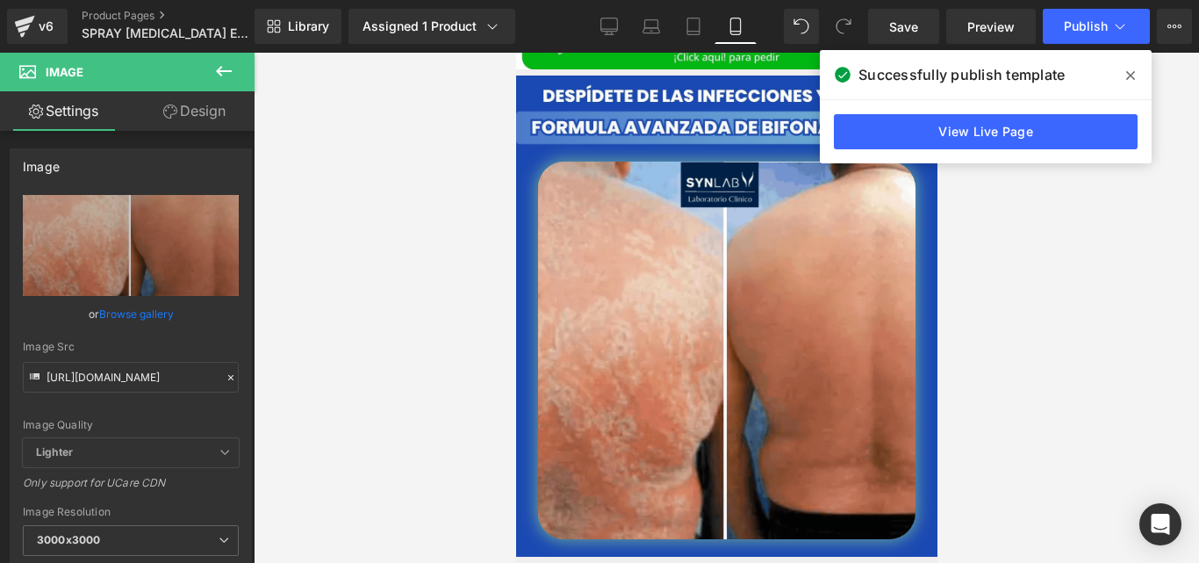
type input "https://cdn.shopify.com/s/files/1/0714/8539/1005/files/Copia_de_GIF_ESPALDA_2_3…"
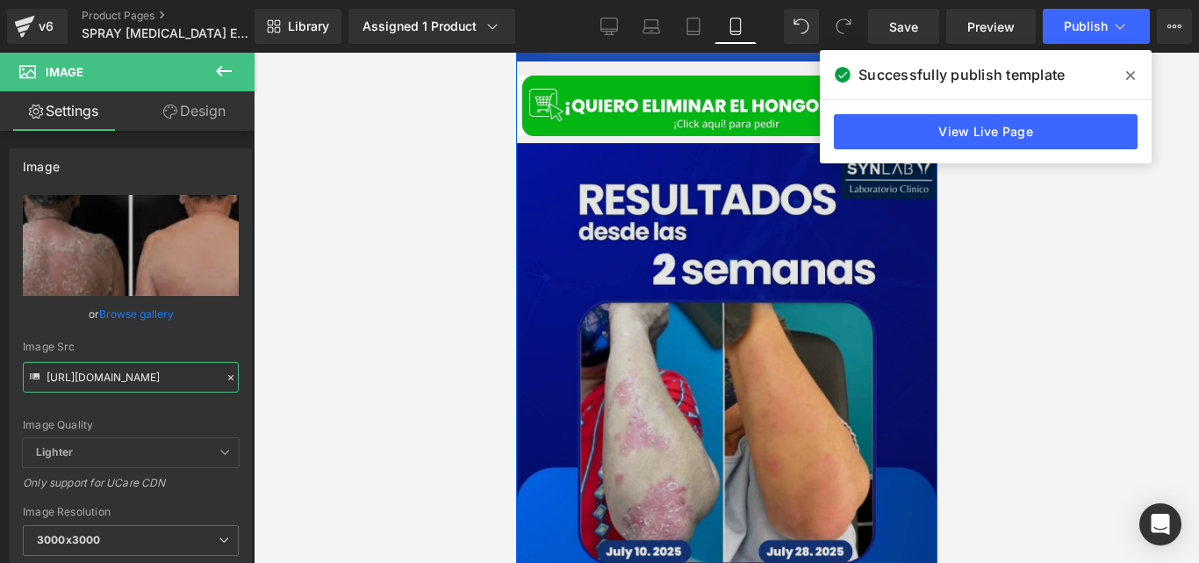
scroll to position [1175, 0]
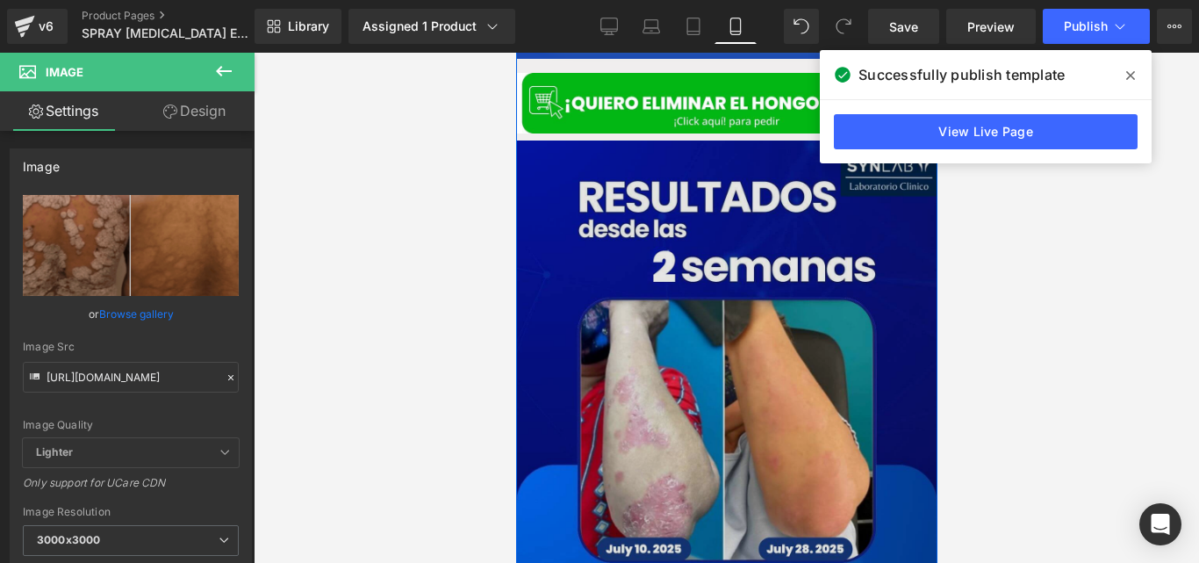
click at [747, 342] on img at bounding box center [725, 473] width 421 height 667
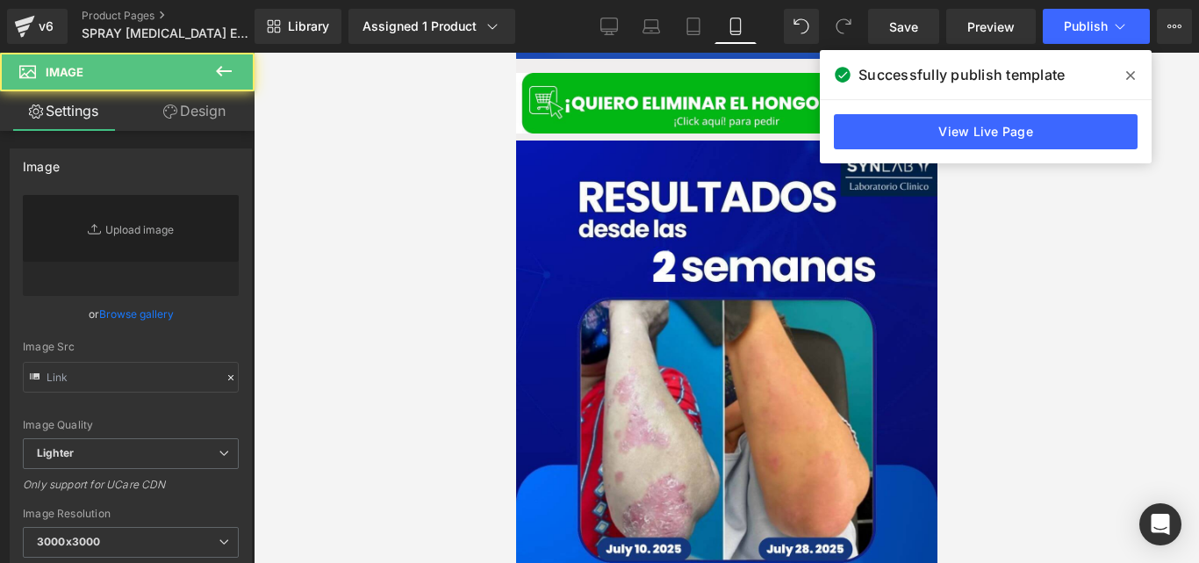
type input "https://cdn.shopify.com/s/files/1/0714/8539/1005/files/4_4_1_3000x3000.jpg?v=17…"
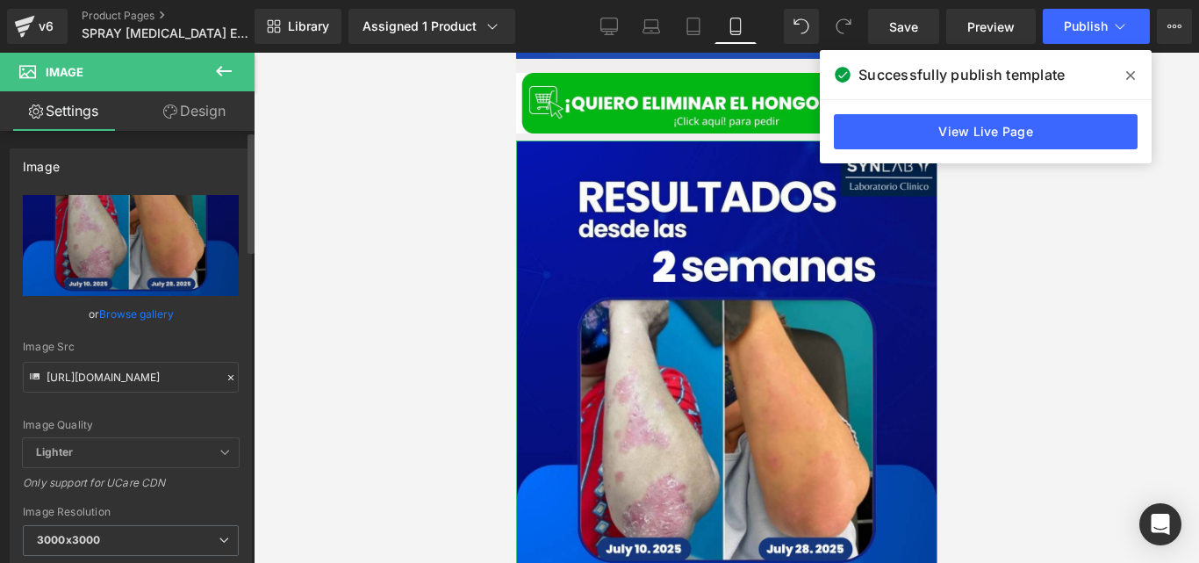
click at [225, 374] on icon at bounding box center [231, 377] width 12 height 12
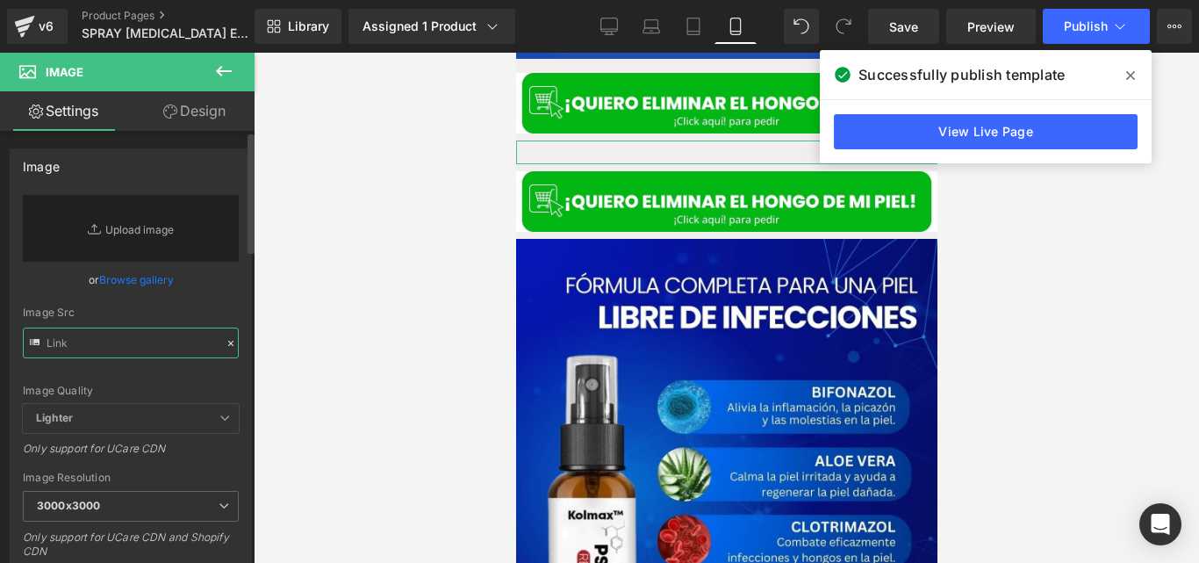
click at [161, 347] on input "text" at bounding box center [131, 342] width 216 height 31
paste input "https://cdn.shopify.com/s/files/1/0714/8539/1005/files/4_5_1.jpg?v=1758093841"
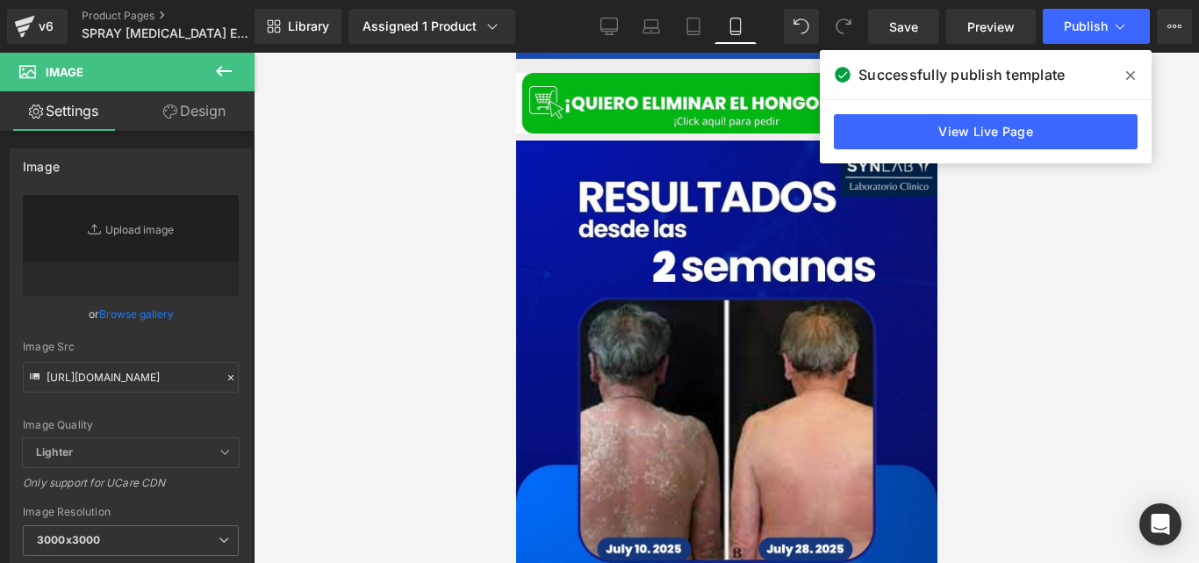
click at [1130, 79] on icon at bounding box center [1130, 75] width 9 height 14
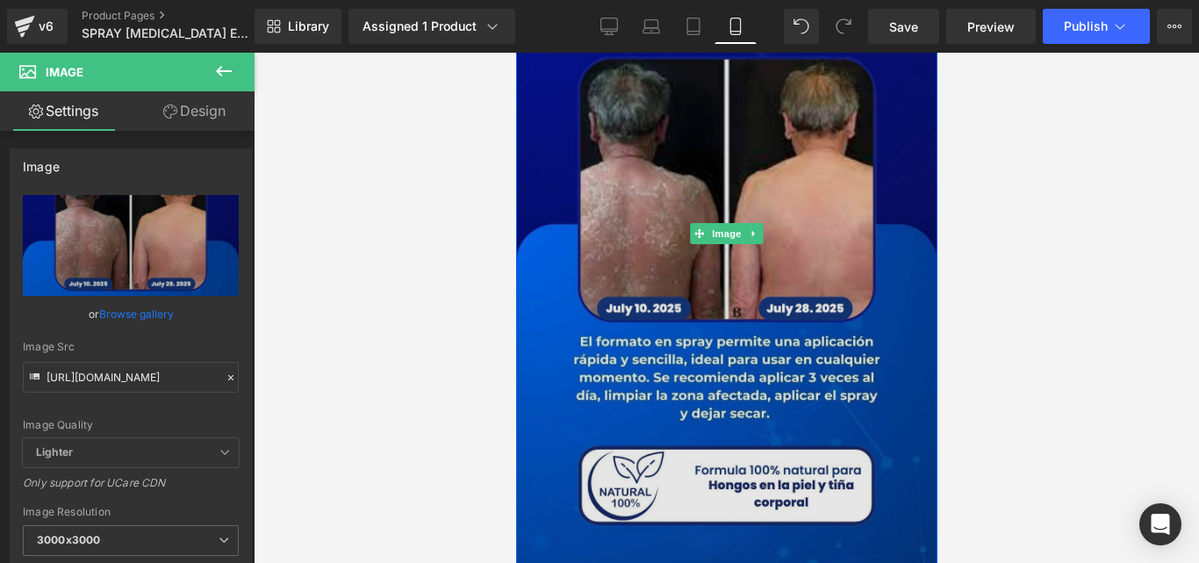
type input "https://cdn.shopify.com/s/files/1/0714/8539/1005/files/4_5_1_3000x3000.jpg?v=17…"
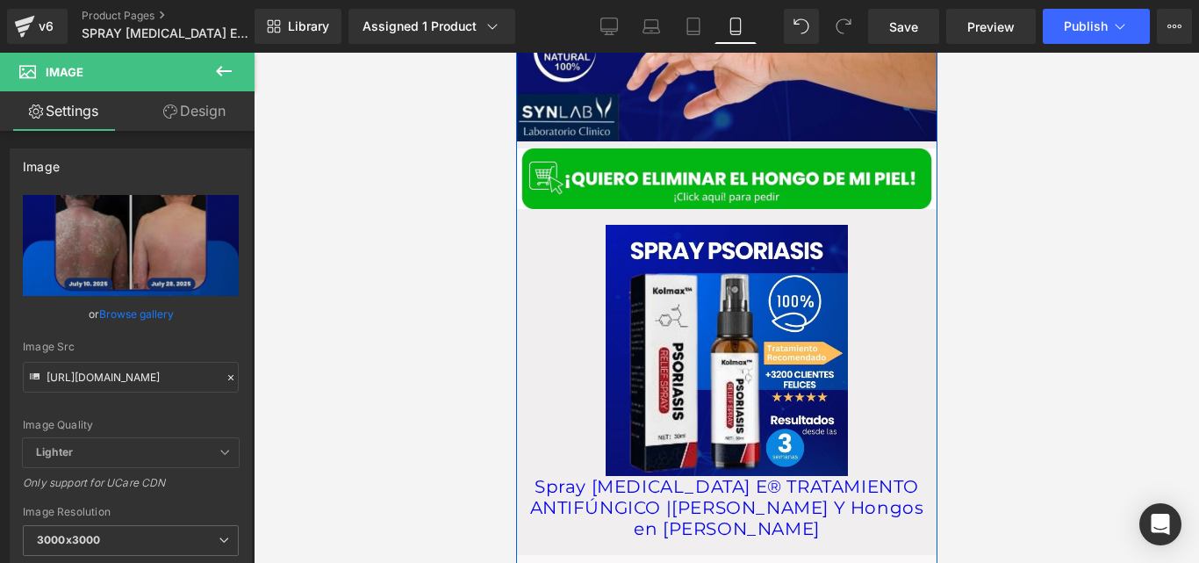
scroll to position [2485, 0]
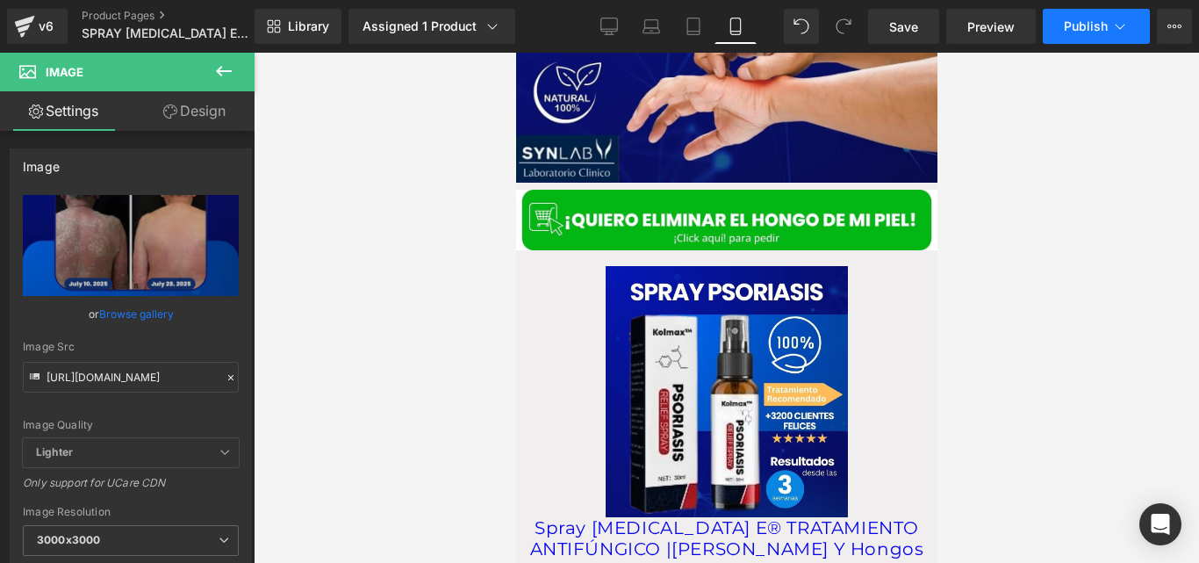
click at [1065, 24] on span "Publish" at bounding box center [1086, 26] width 44 height 14
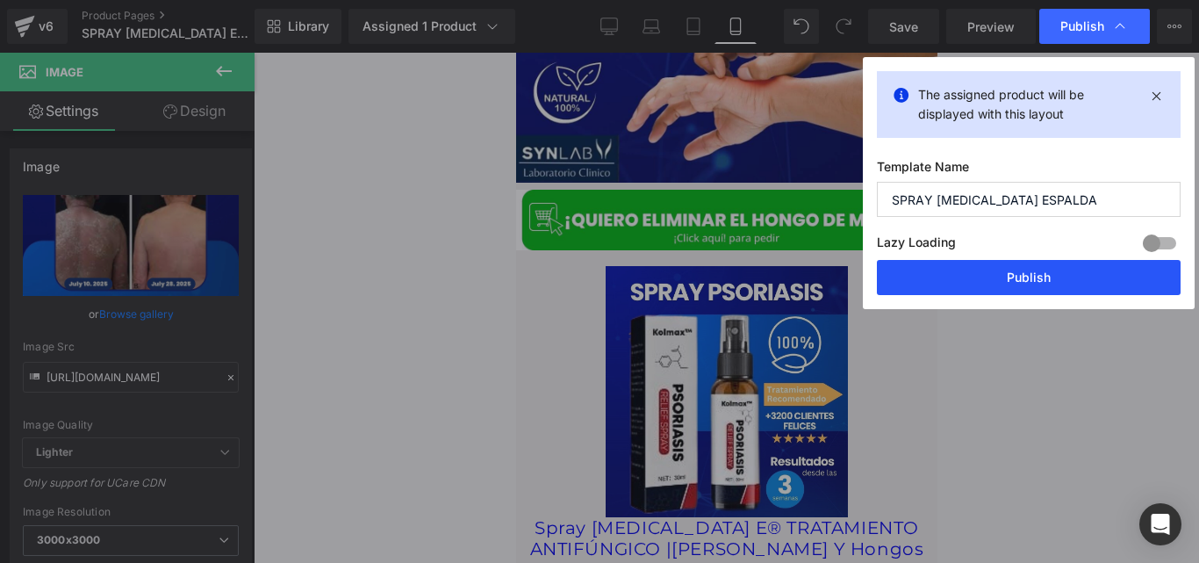
click at [945, 283] on button "Publish" at bounding box center [1029, 277] width 304 height 35
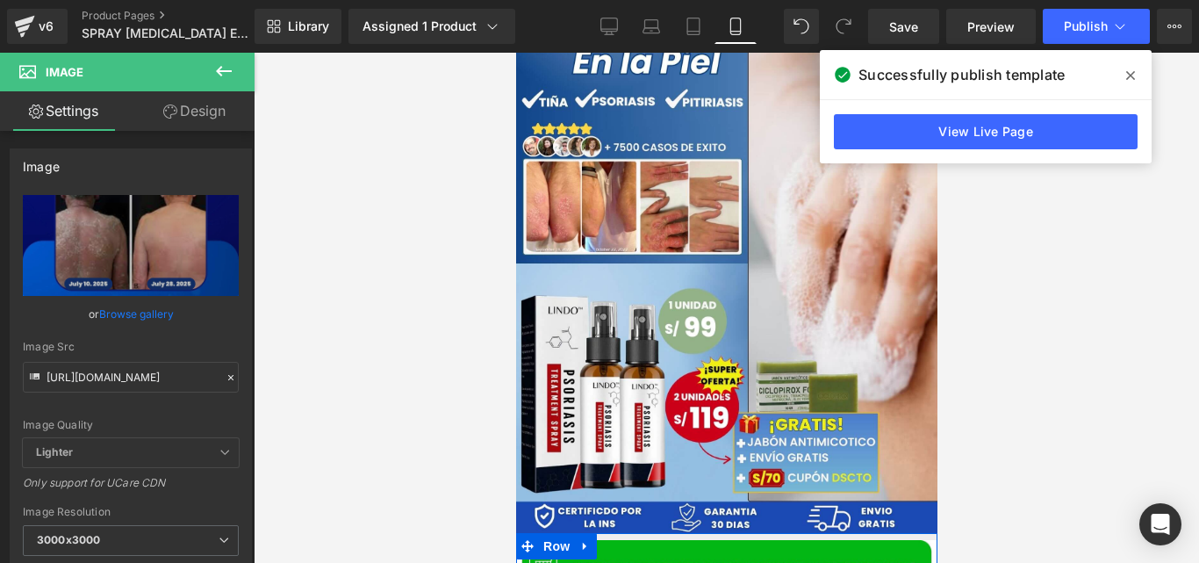
scroll to position [0, 0]
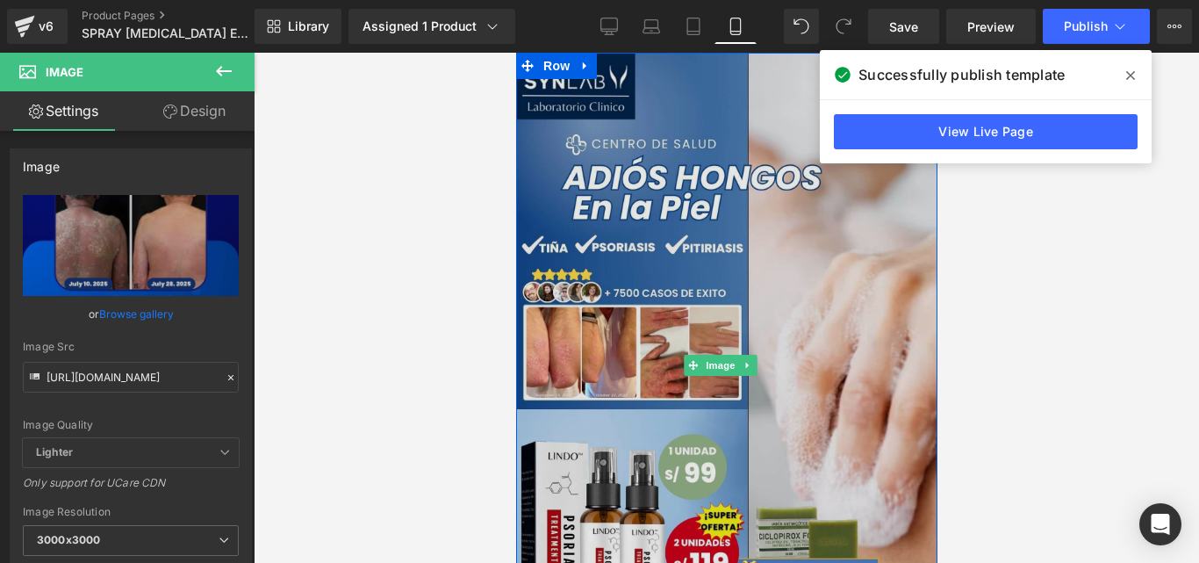
click at [707, 290] on img at bounding box center [725, 366] width 421 height 626
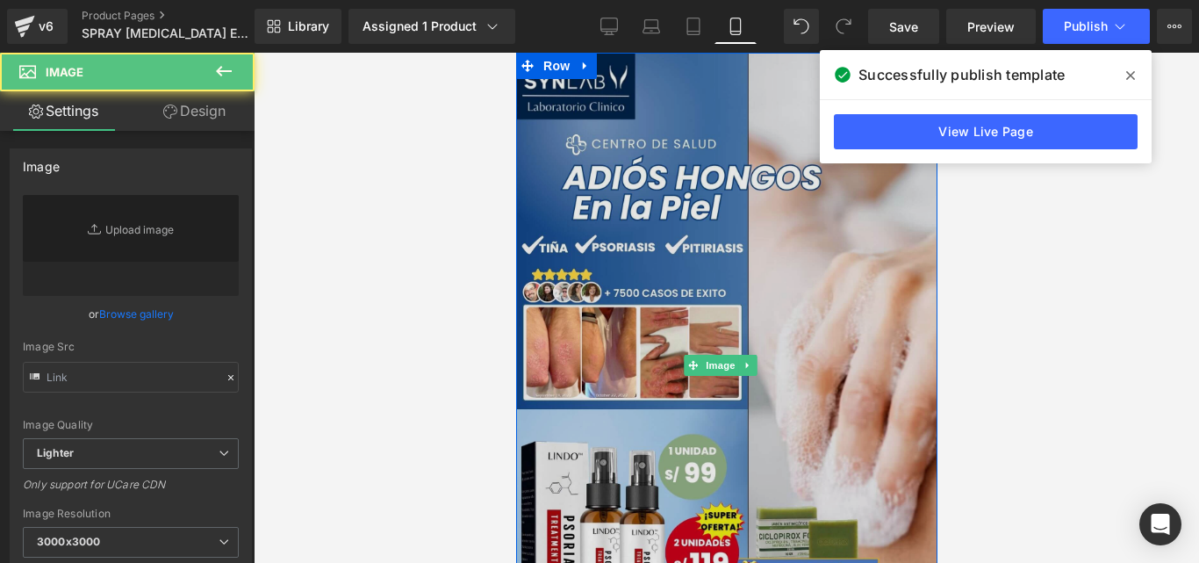
type input "https://cdn.shopify.com/s/files/1/0714/8539/1005/files/Posteo_de_Instagram_Prod…"
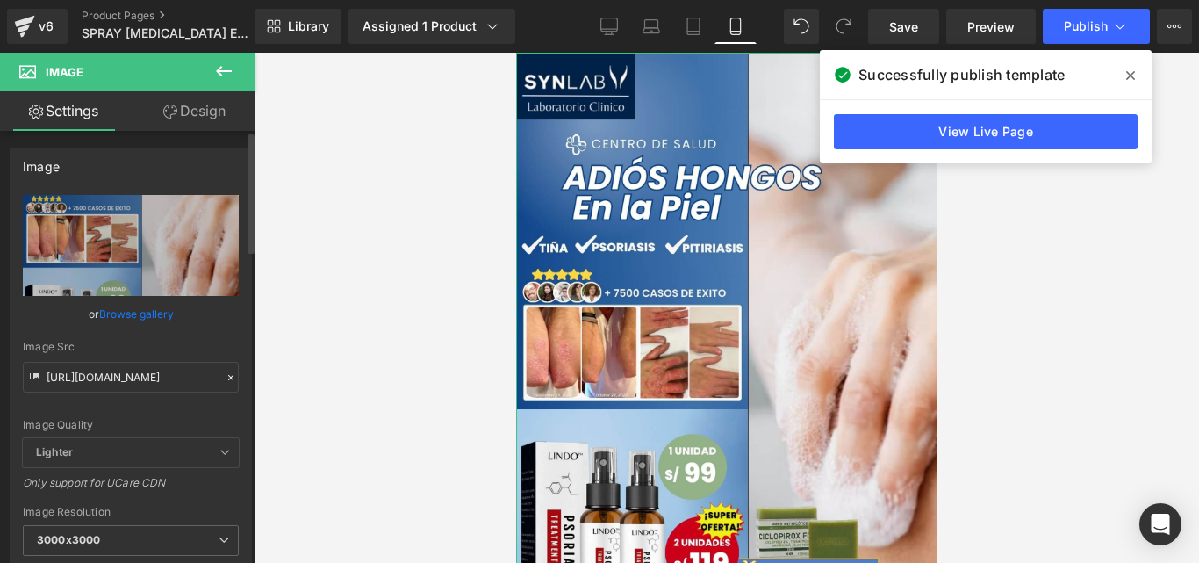
click at [225, 378] on icon at bounding box center [231, 377] width 12 height 12
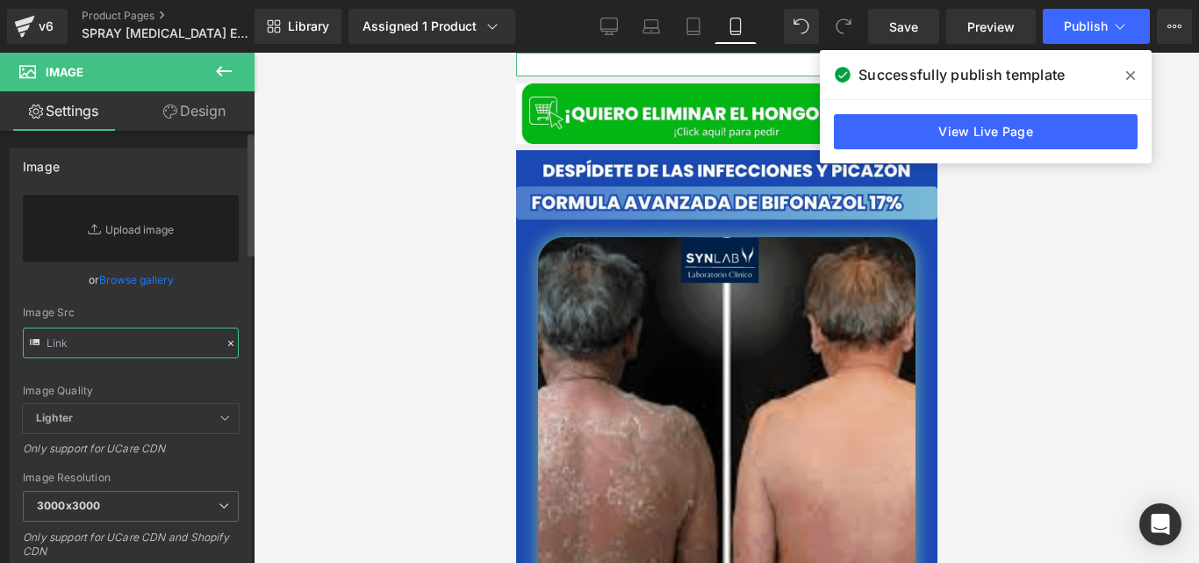
click at [144, 355] on input "text" at bounding box center [131, 342] width 216 height 31
paste input "https://cdn.shopify.com/s/files/1/0714/8539/1005/files/Posteo_de_Instagram_Prod…"
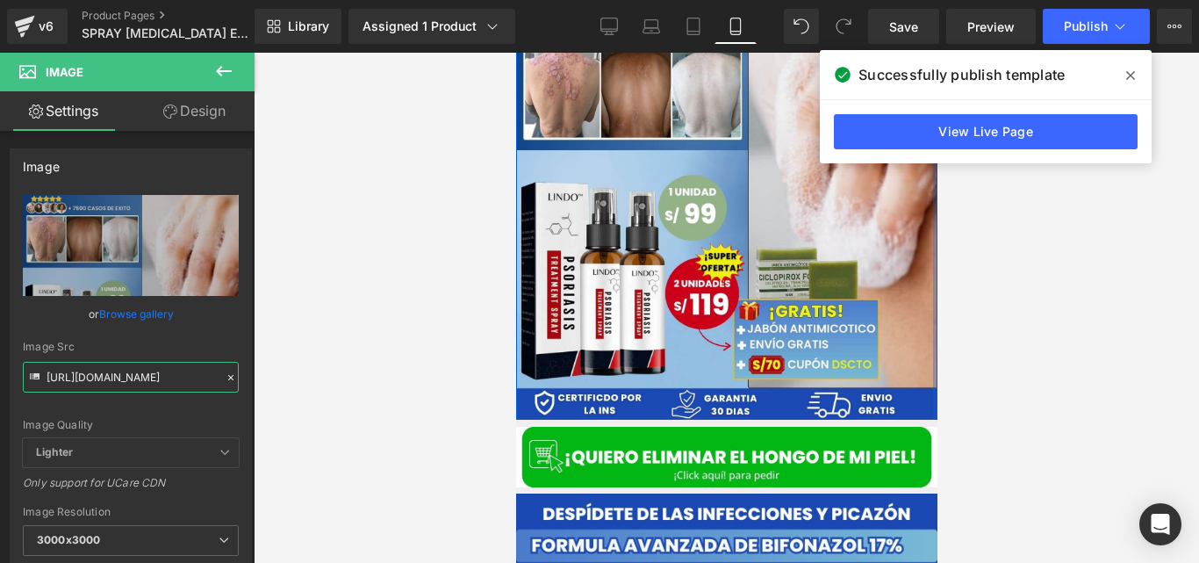
scroll to position [278, 0]
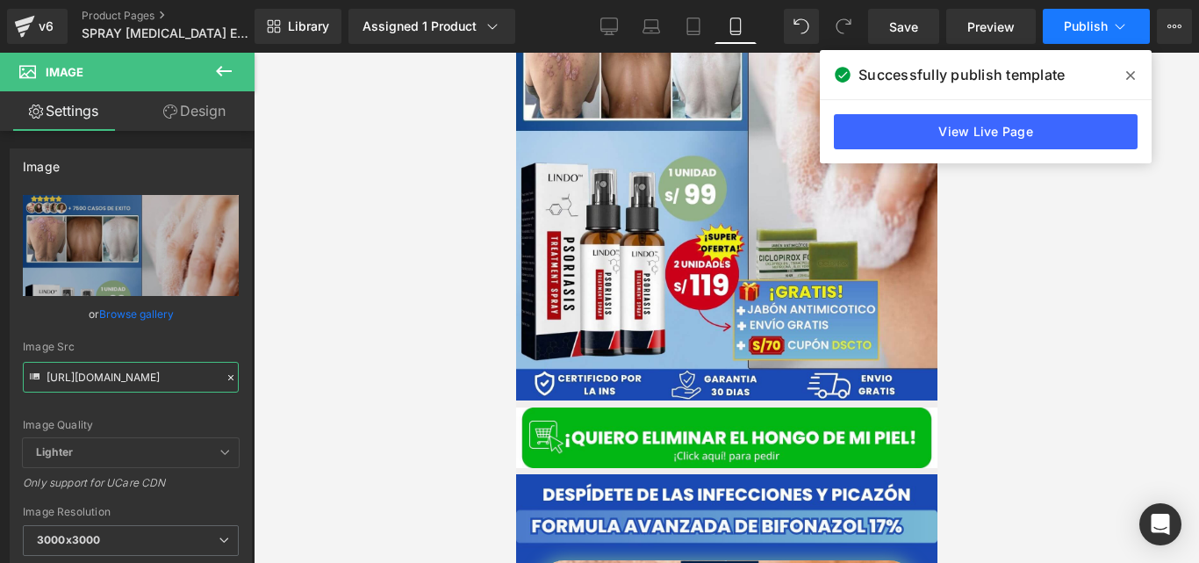
type input "https://cdn.shopify.com/s/files/1/0714/8539/1005/files/Posteo_de_Instagram_Prod…"
click at [1076, 28] on span "Publish" at bounding box center [1086, 26] width 44 height 14
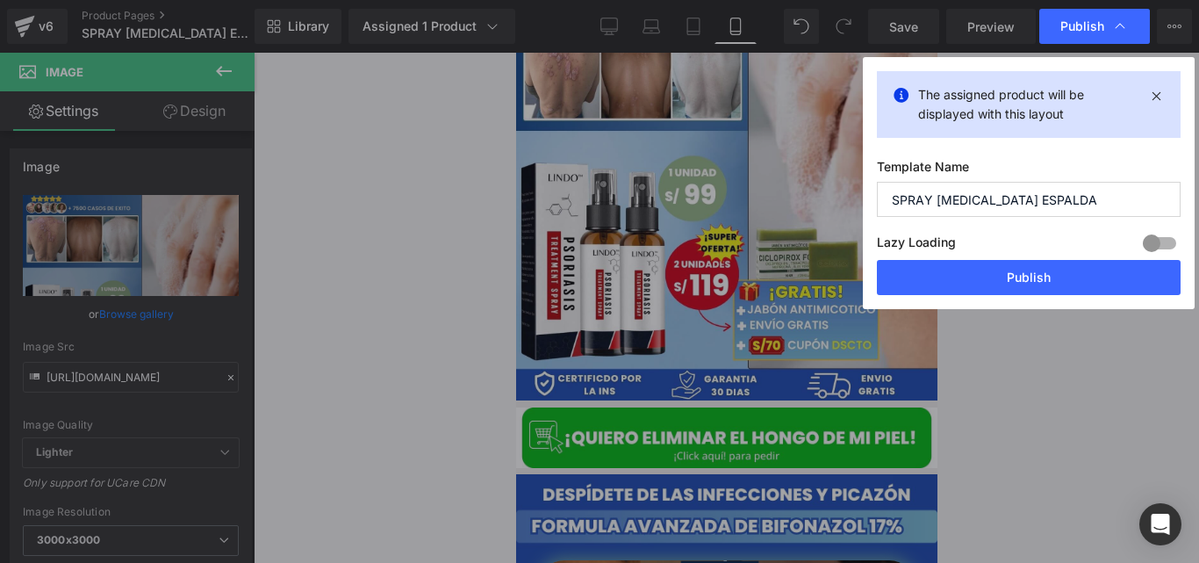
scroll to position [0, 0]
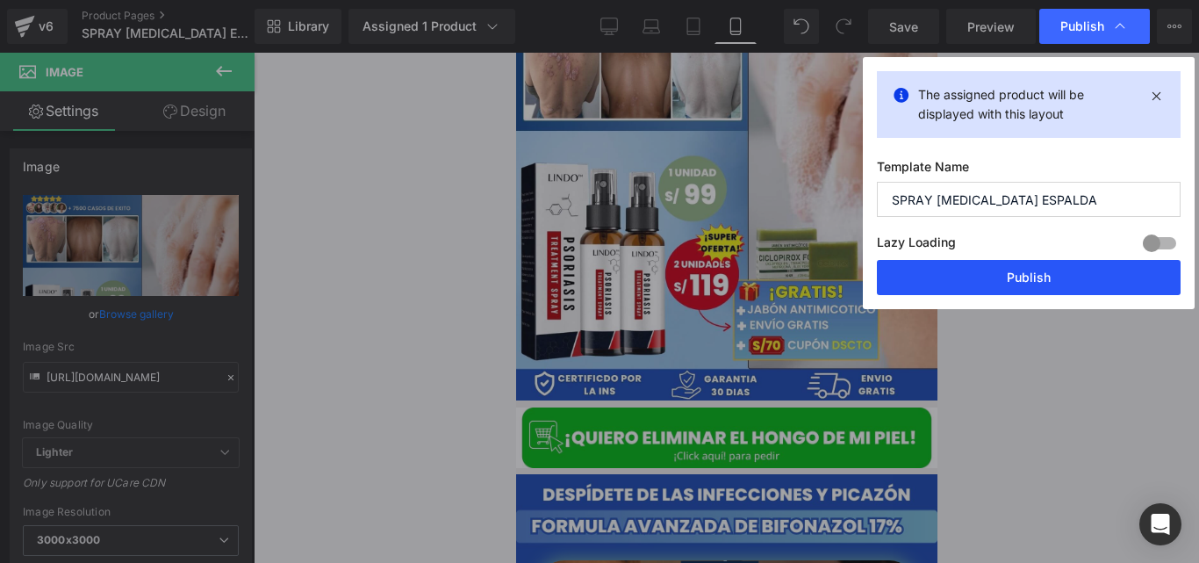
click at [950, 265] on button "Publish" at bounding box center [1029, 277] width 304 height 35
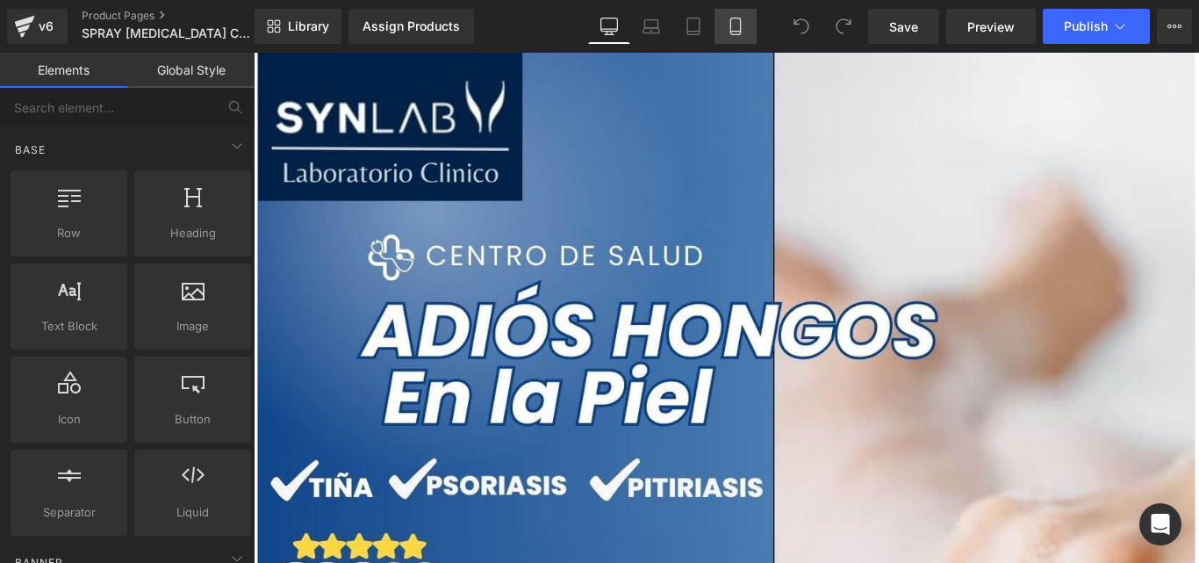
click at [722, 17] on link "Mobile" at bounding box center [736, 26] width 42 height 35
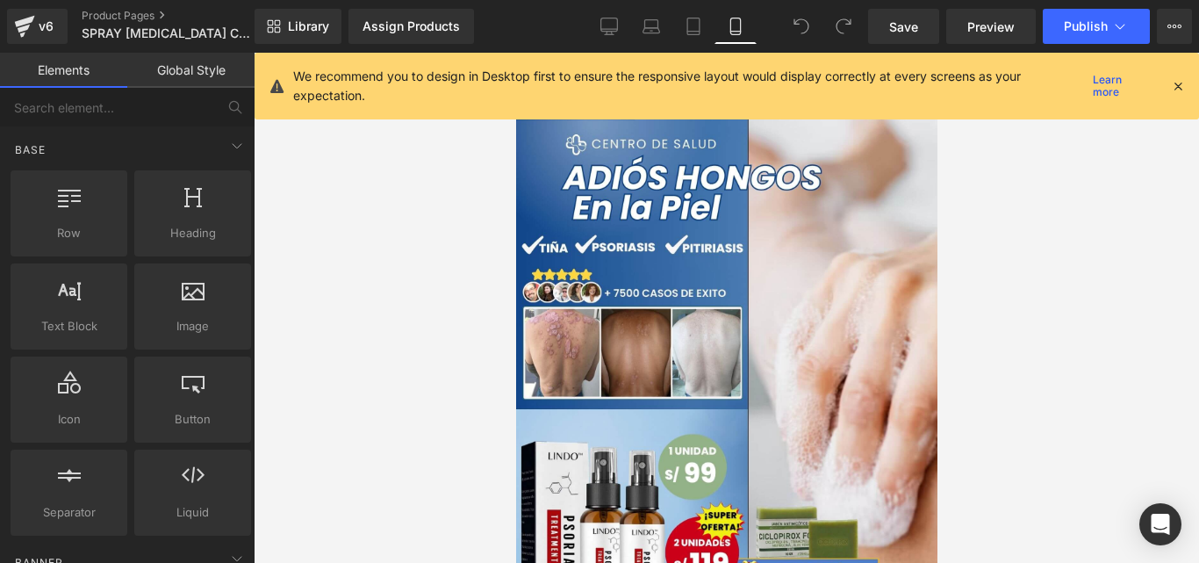
click at [1181, 77] on div at bounding box center [1178, 85] width 14 height 19
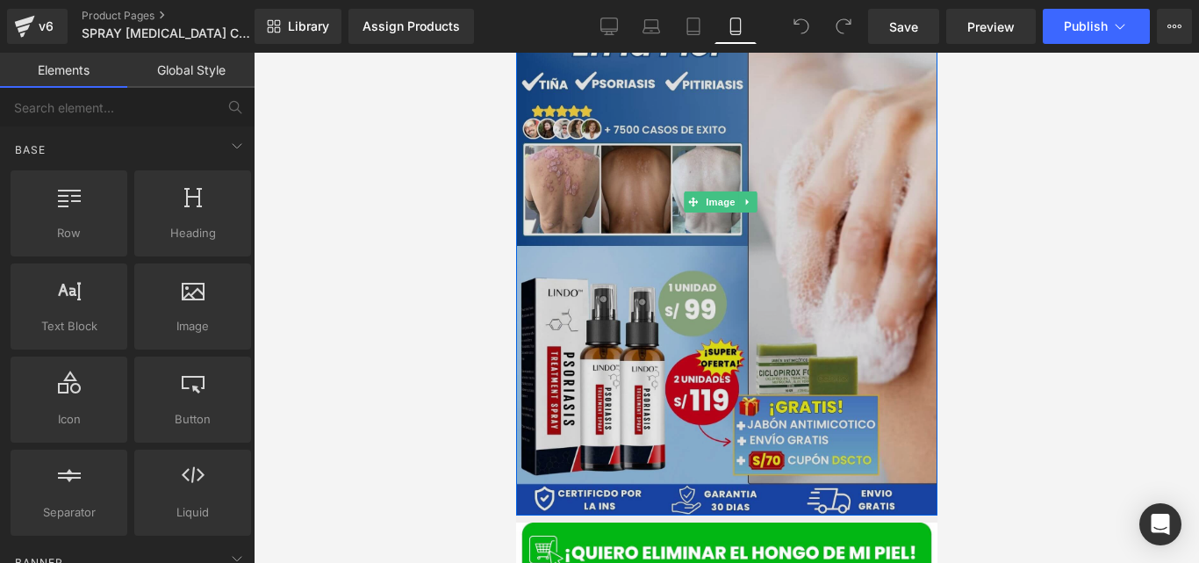
scroll to position [231, 0]
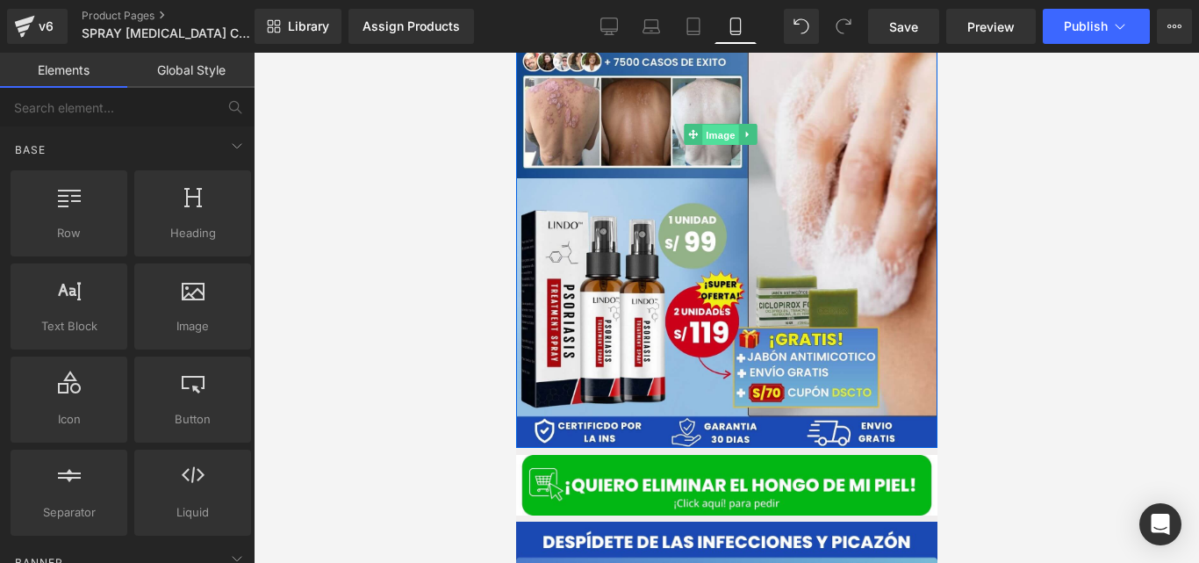
click at [711, 134] on span "Image" at bounding box center [719, 135] width 37 height 21
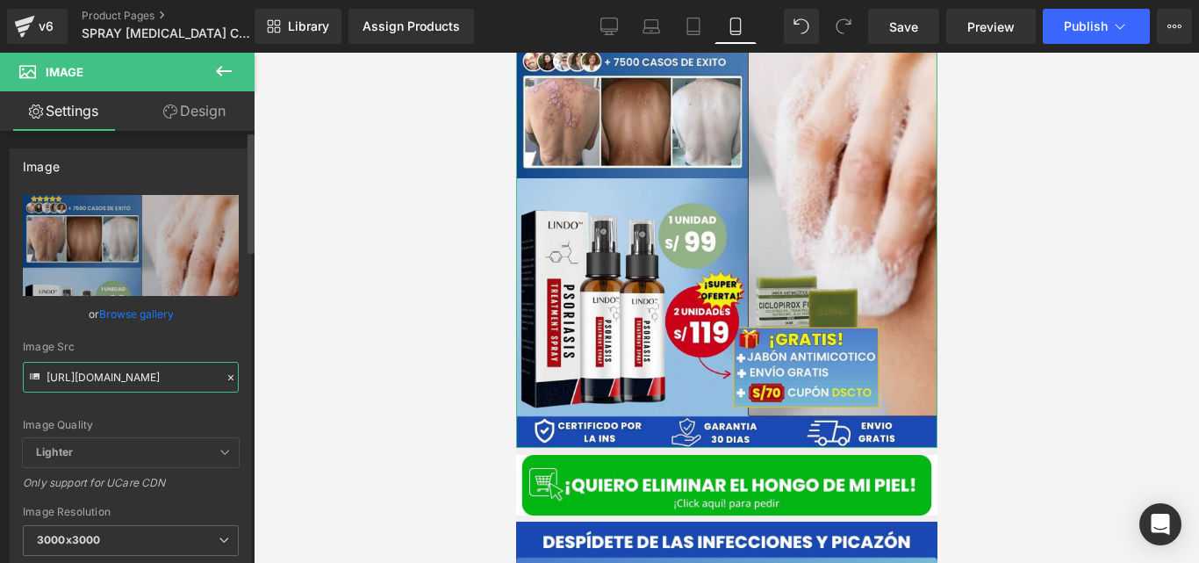
click at [217, 388] on input "https://cdn.shopify.com/s/files/1/0714/8539/1005/files/Posteo_de_Instagram_Prod…" at bounding box center [131, 377] width 216 height 31
click at [225, 382] on icon at bounding box center [231, 377] width 12 height 12
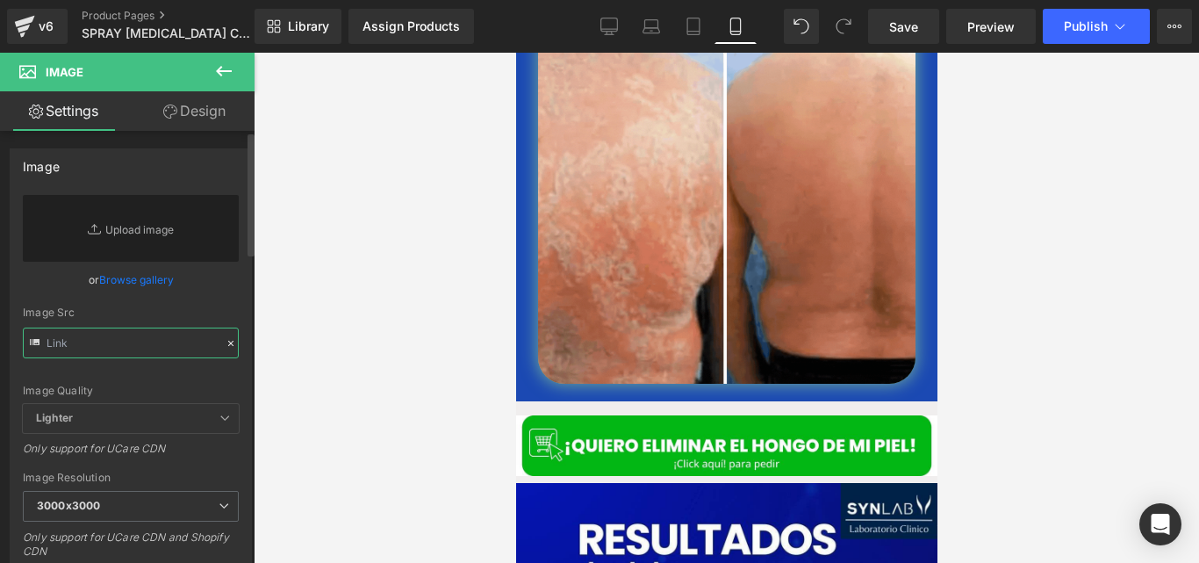
click at [145, 347] on input "text" at bounding box center [131, 342] width 216 height 31
paste input "https://cdn.shopify.com/s/files/1/0714/8539/1005/files/Posteo_de_Instagram_Prod…"
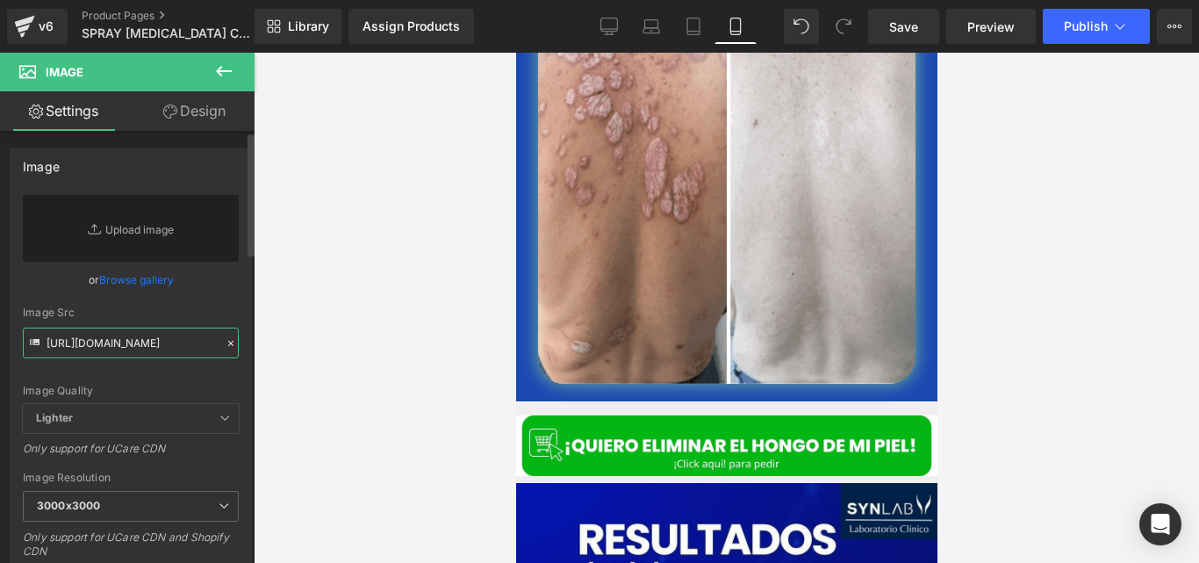
scroll to position [0, 728]
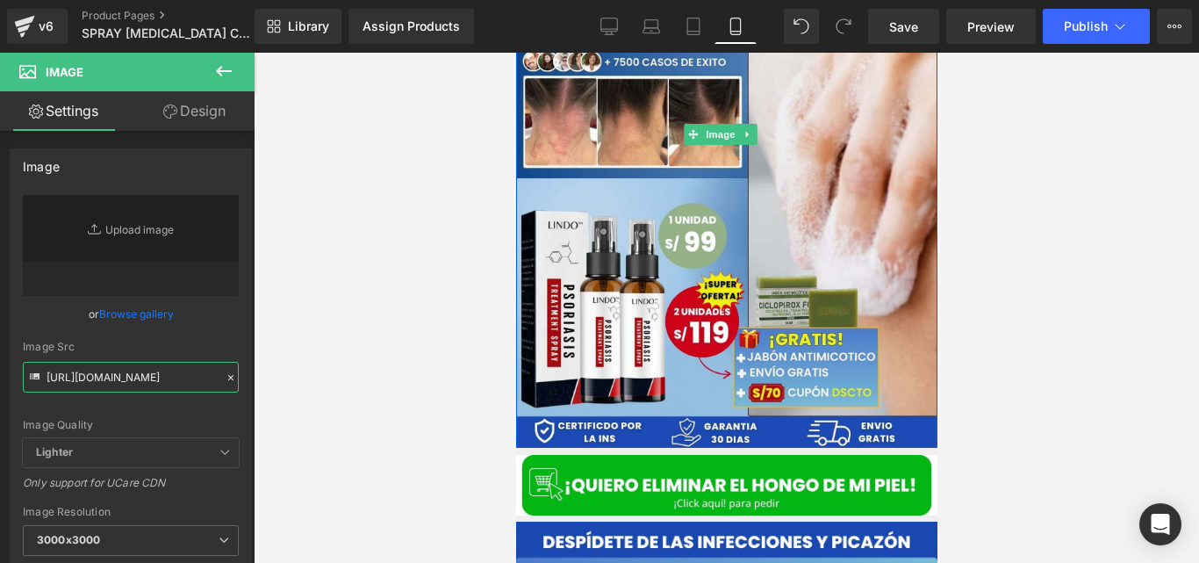
type input "https://cdn.shopify.com/s/files/1/0714/8539/1005/files/Posteo_de_Instagram_Prod…"
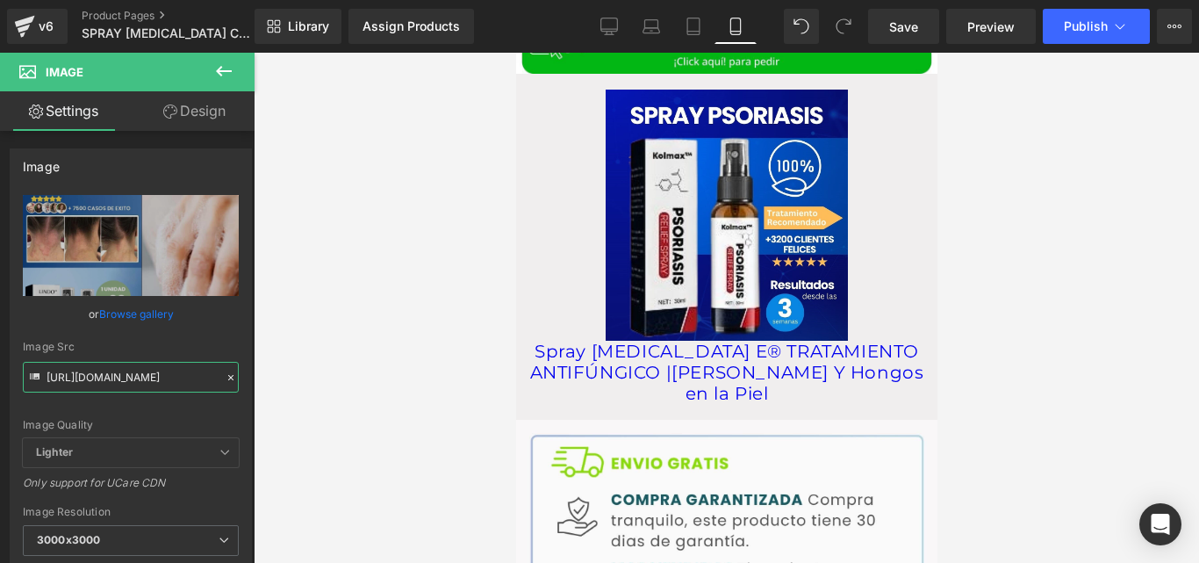
scroll to position [2686, 0]
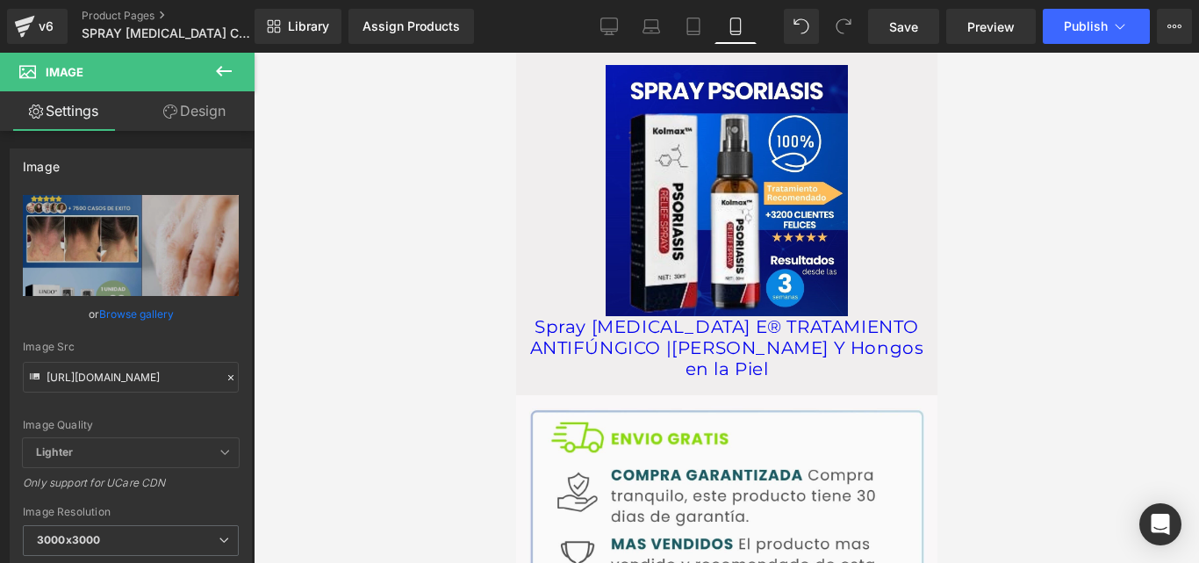
click at [706, 252] on img at bounding box center [726, 190] width 242 height 251
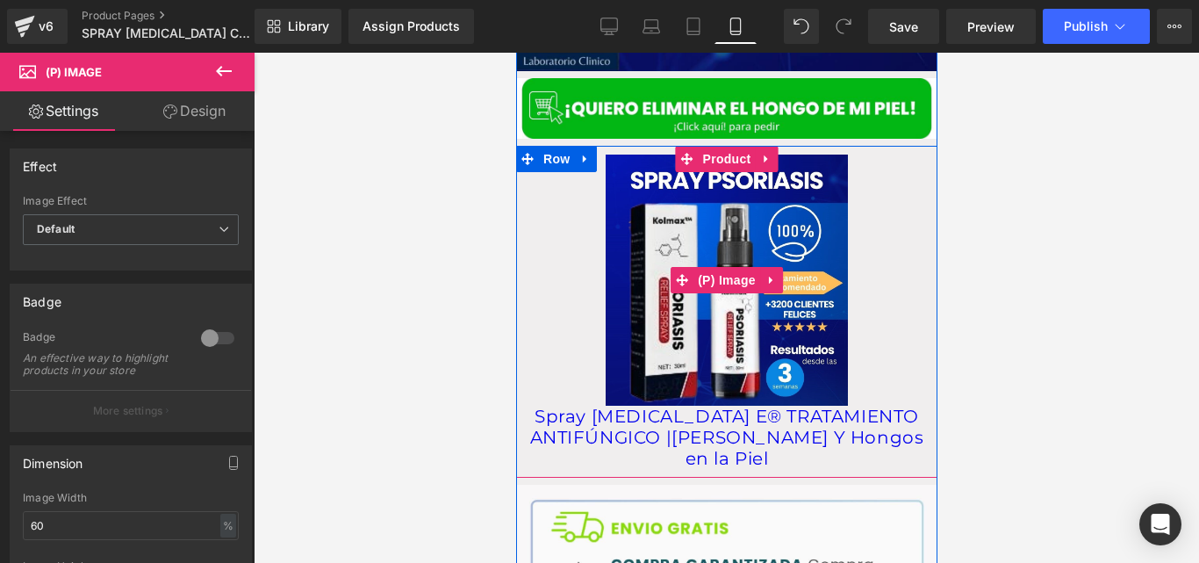
scroll to position [2579, 0]
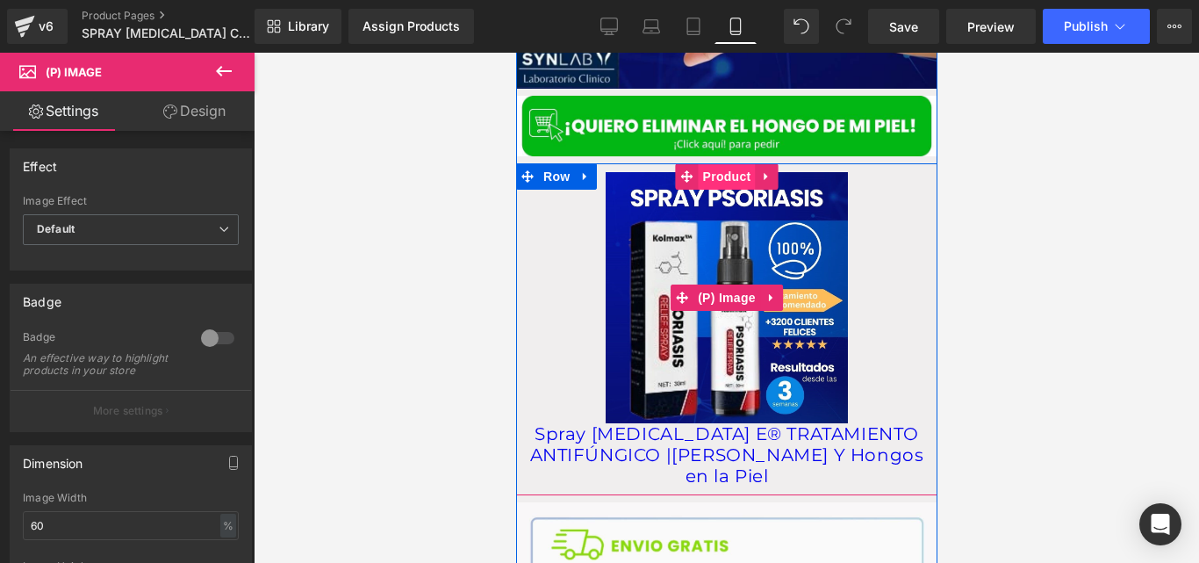
click at [718, 163] on span "Product" at bounding box center [726, 176] width 57 height 26
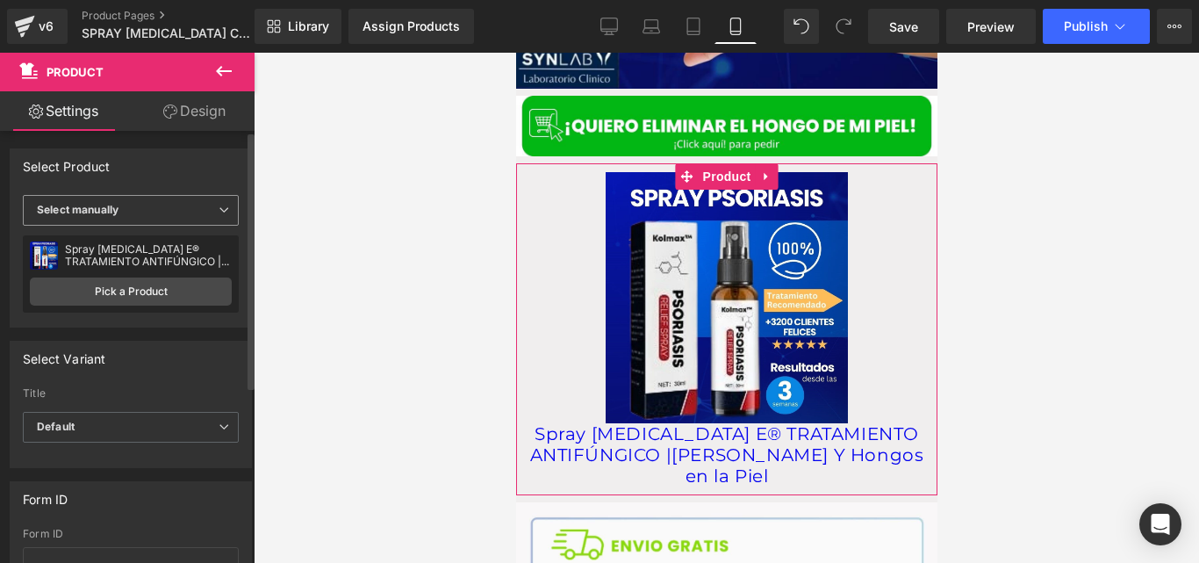
click at [213, 218] on span "Select manually" at bounding box center [131, 210] width 216 height 31
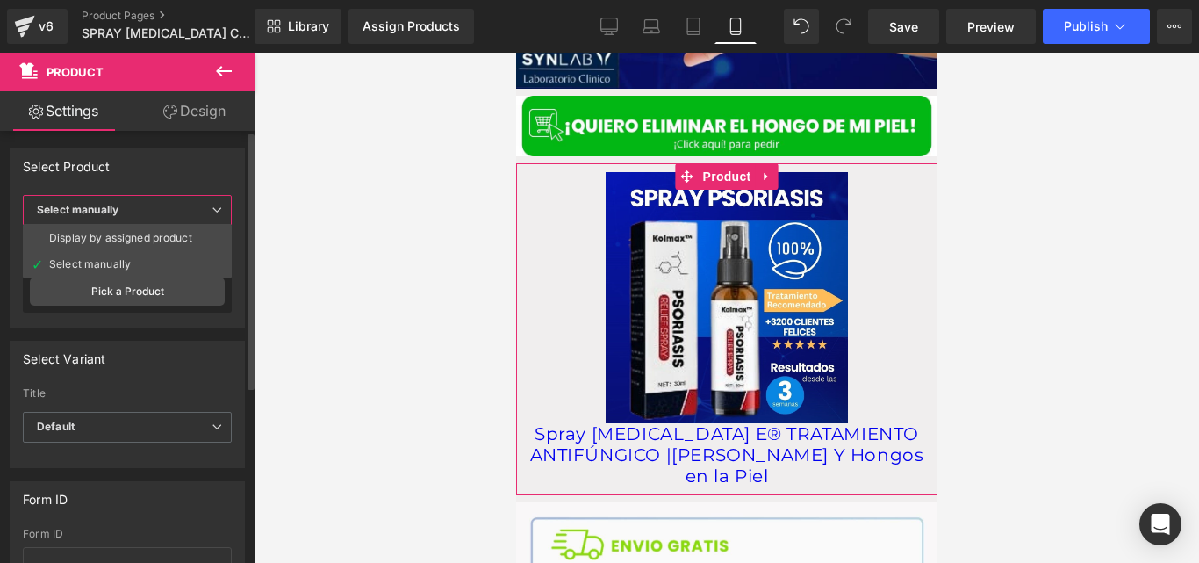
click at [197, 190] on div "Select Product Display by assigned product Select manually Select manually Disp…" at bounding box center [127, 237] width 235 height 179
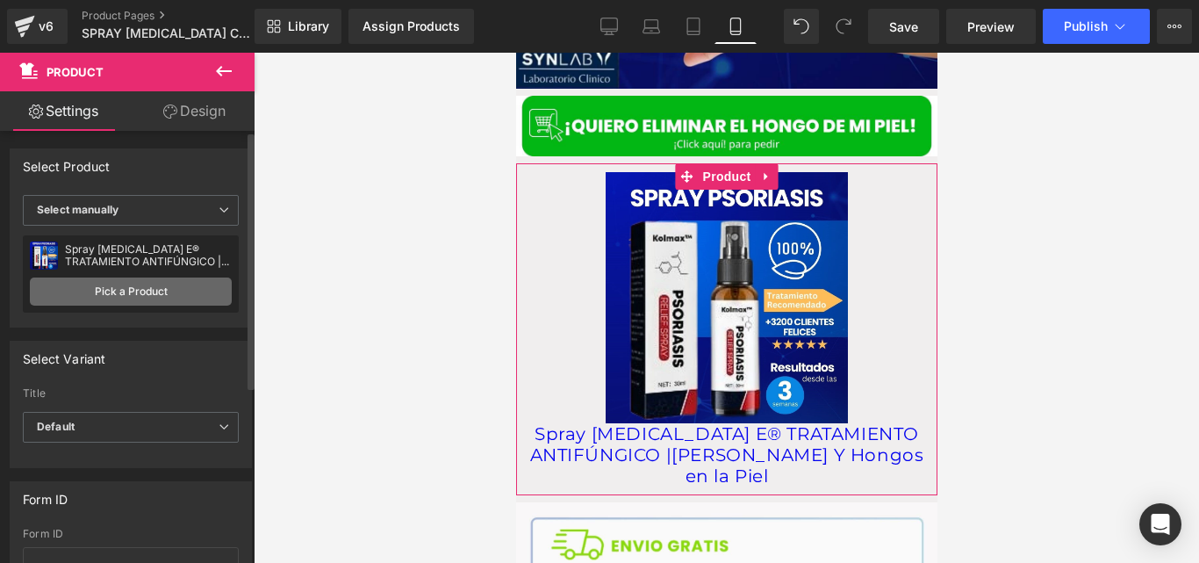
click at [130, 288] on link "Pick a Product" at bounding box center [131, 291] width 202 height 28
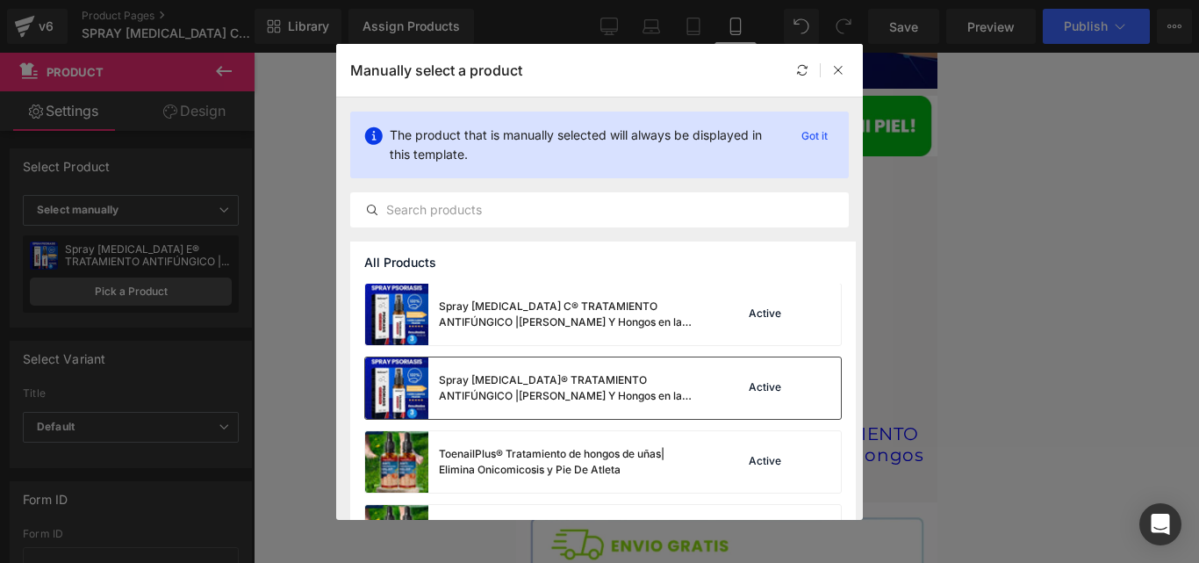
scroll to position [374, 0]
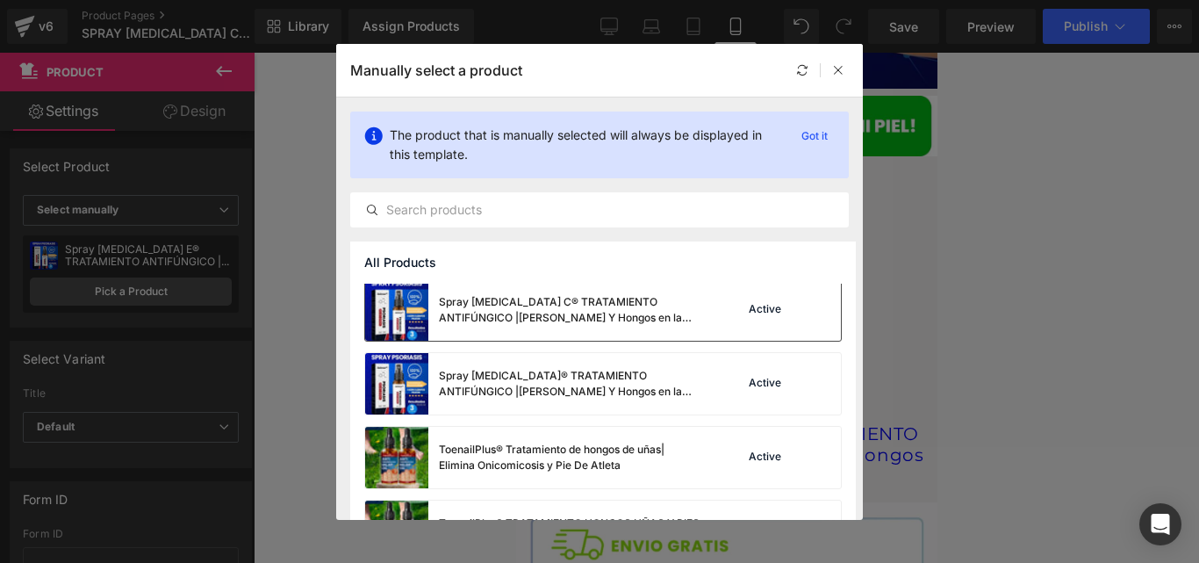
click at [635, 335] on div "Spray Psoriasis C® TRATAMIENTO ANTIFÚNGICO |Elimina Tiña Inguinal Y Hongos en l…" at bounding box center [533, 309] width 337 height 61
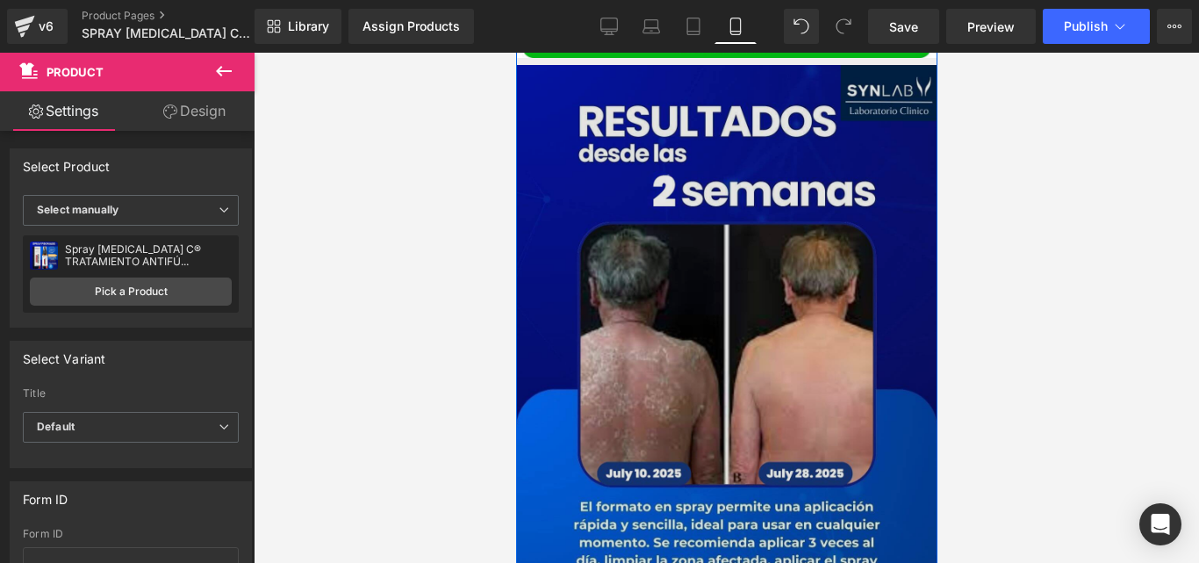
scroll to position [1252, 0]
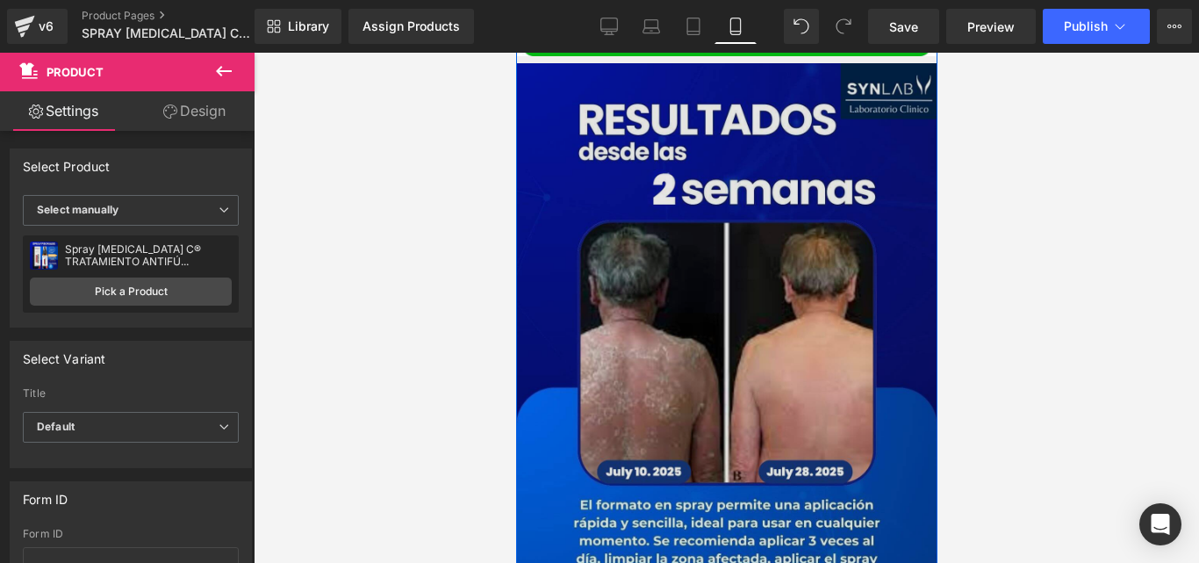
click at [620, 322] on img at bounding box center [725, 396] width 421 height 667
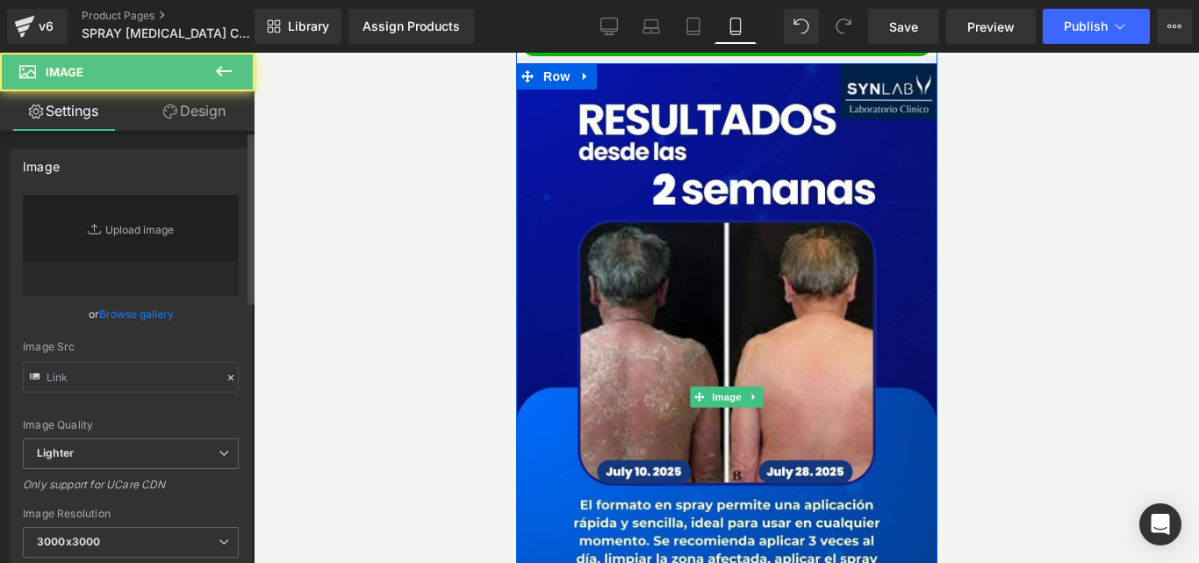
type input "https://cdn.shopify.com/s/files/1/0714/8539/1005/files/4_5_1_3000x3000.jpg?v=17…"
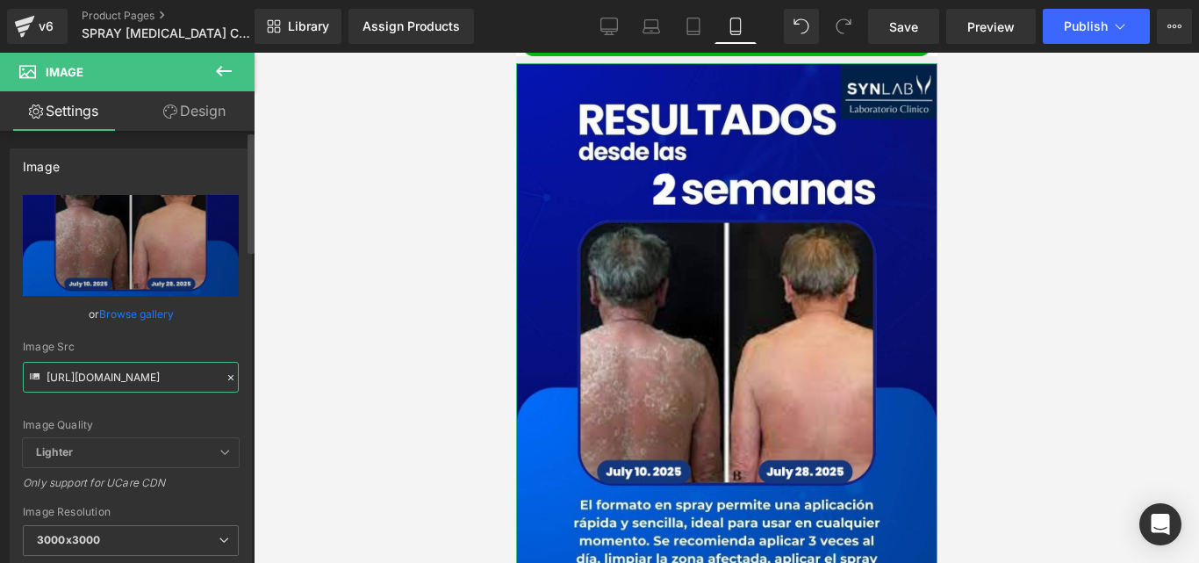
click at [231, 369] on input "https://cdn.shopify.com/s/files/1/0714/8539/1005/files/4_5_1_3000x3000.jpg?v=17…" at bounding box center [131, 377] width 216 height 31
click at [225, 373] on icon at bounding box center [231, 377] width 12 height 12
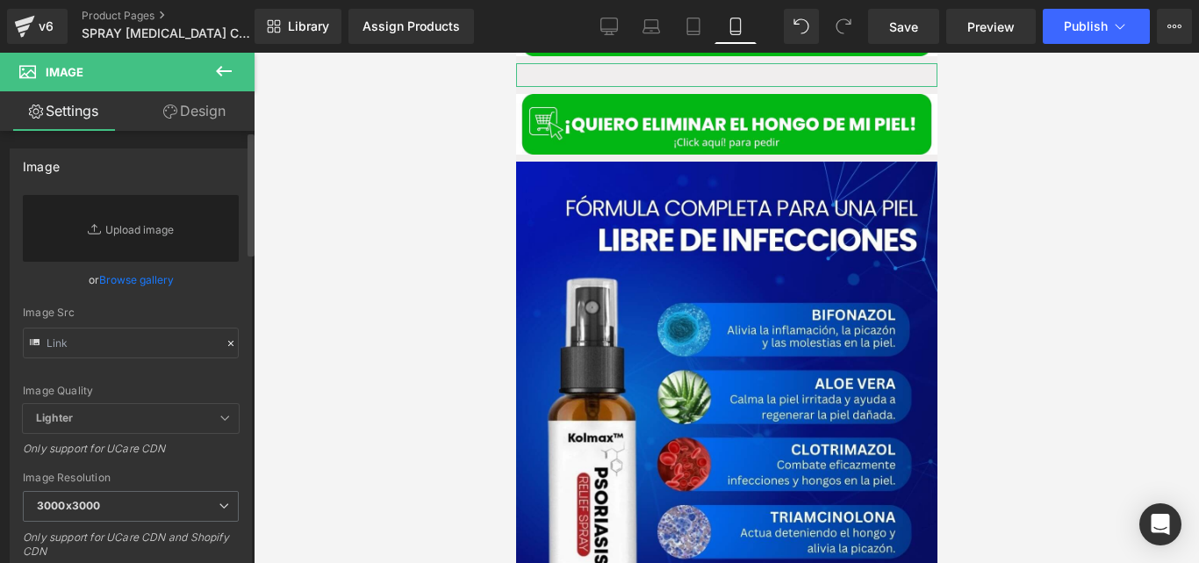
click at [147, 326] on div "Image Src" at bounding box center [131, 332] width 216 height 52
click at [151, 331] on input "text" at bounding box center [131, 342] width 216 height 31
paste input "https://cdn.shopify.com/s/files/1/0714/8539/1005/files/4_6_1.jpg?v=1758095441"
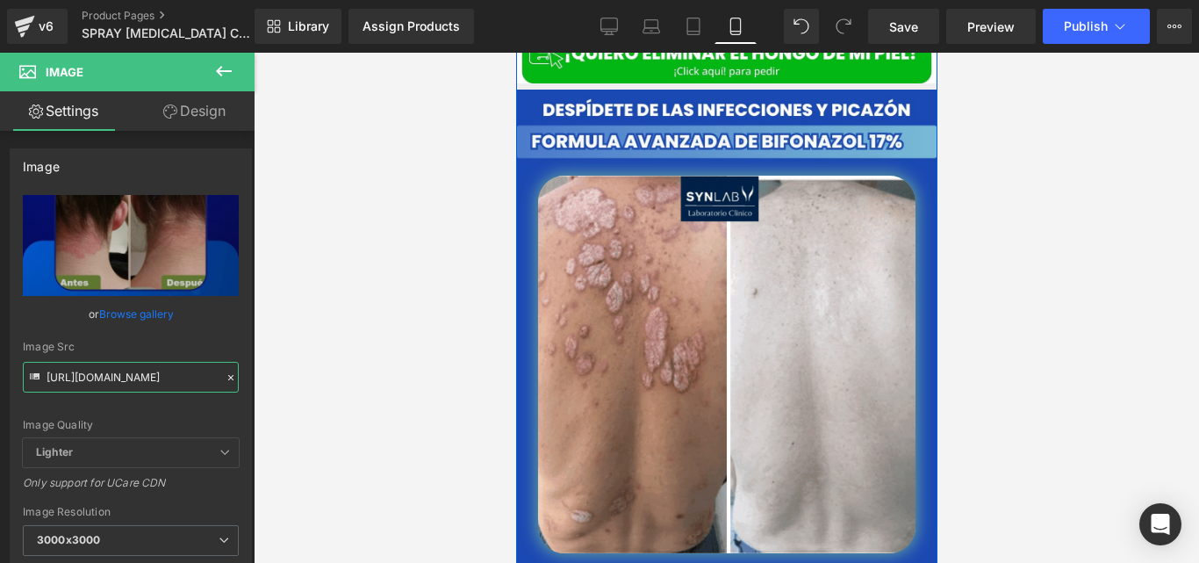
scroll to position [657, 0]
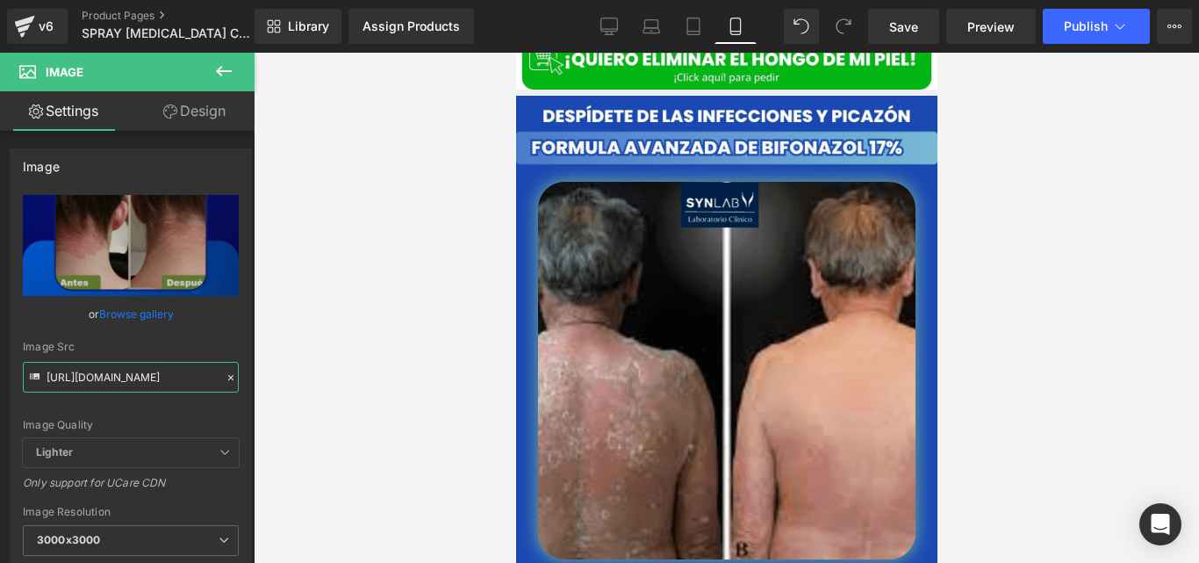
type input "https://cdn.shopify.com/s/files/1/0714/8539/1005/files/4_6_1_3000x3000.jpg?v=17…"
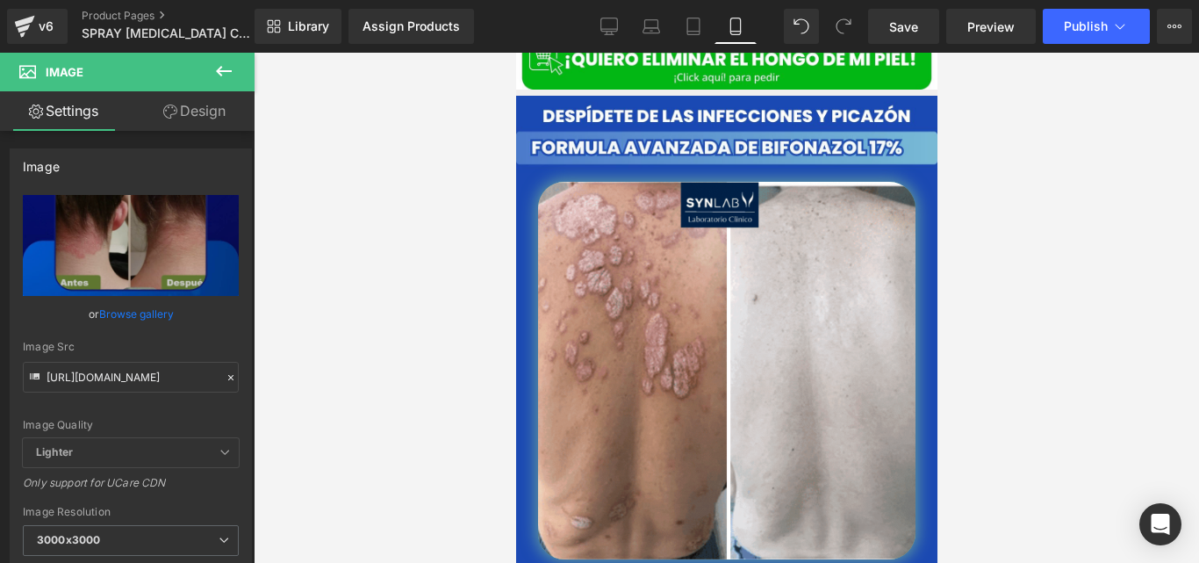
scroll to position [0, 0]
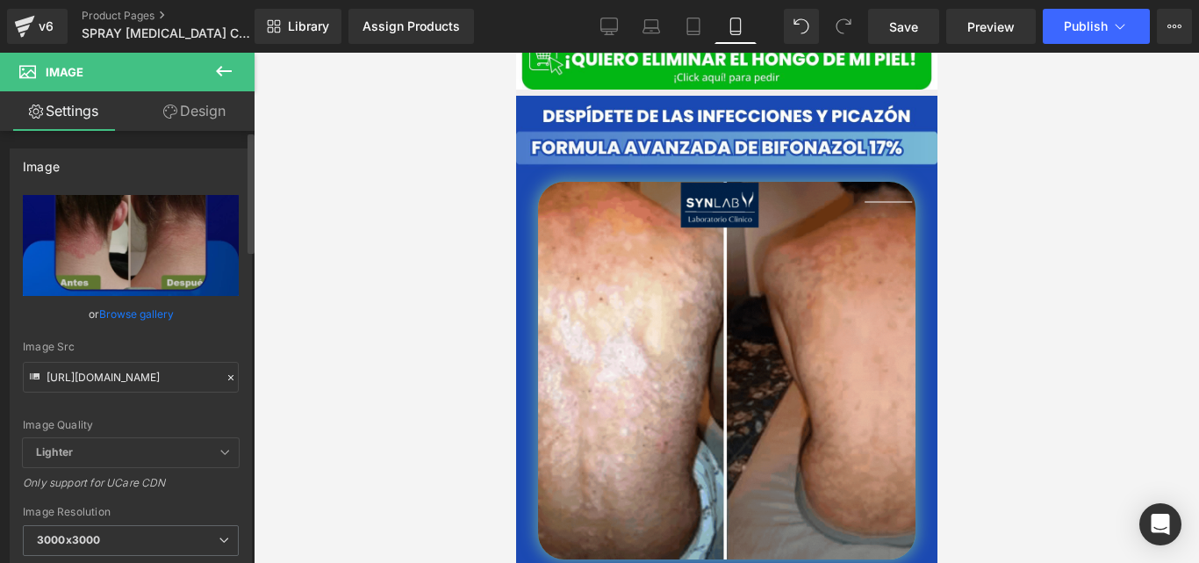
click at [223, 370] on div at bounding box center [231, 378] width 16 height 20
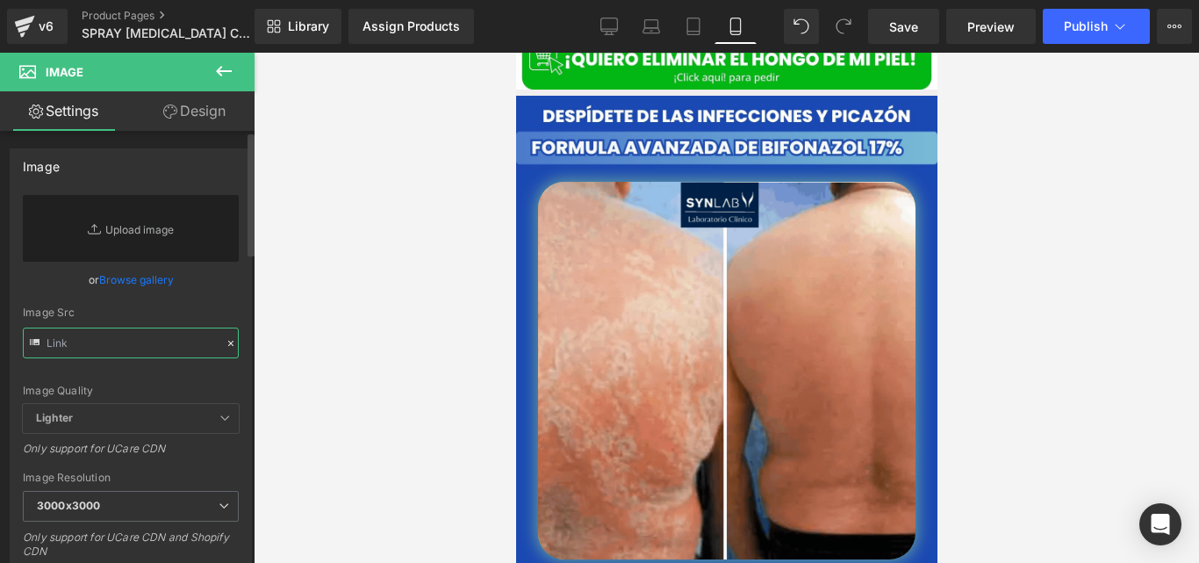
click at [141, 347] on input "text" at bounding box center [131, 342] width 216 height 31
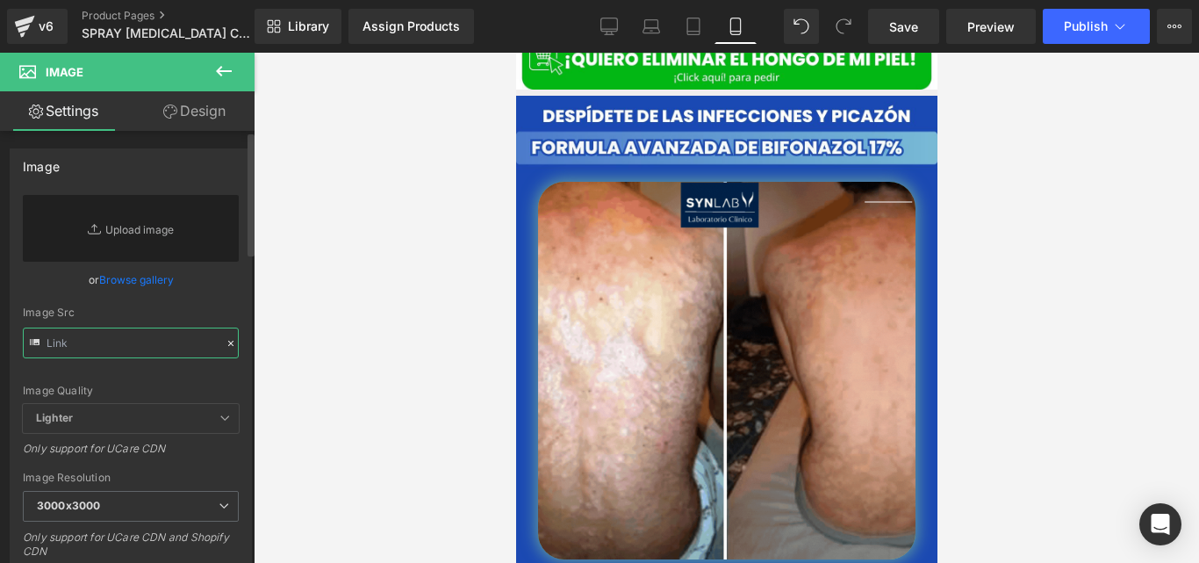
paste input "https://cdn.shopify.com/s/files/1/0714/8539/1005/files/CUERO_CABELLUDO.gif?v=17…"
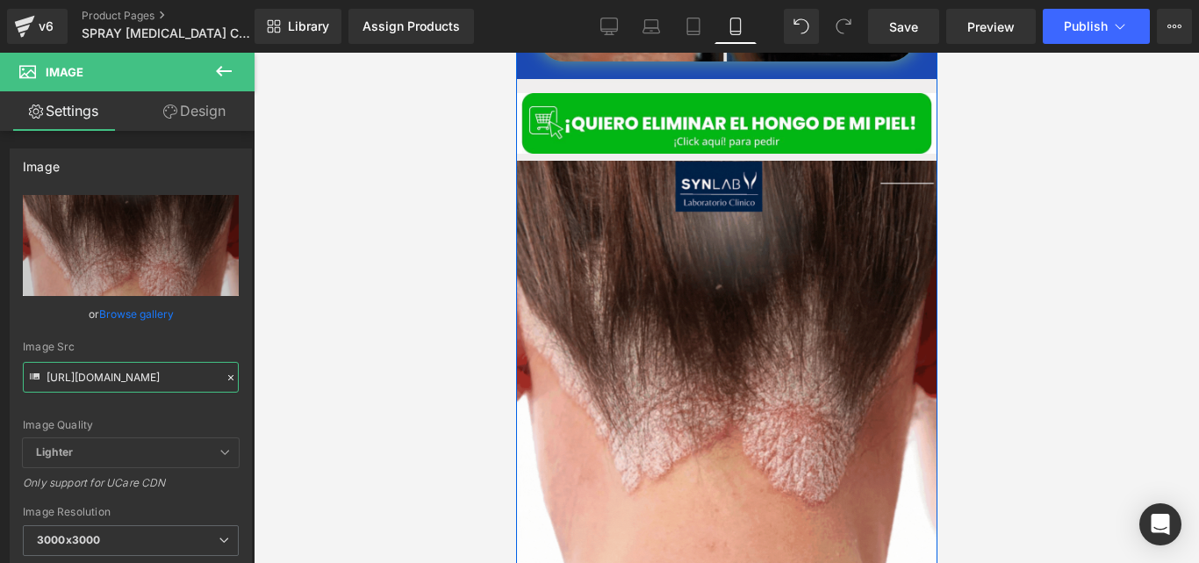
scroll to position [1156, 0]
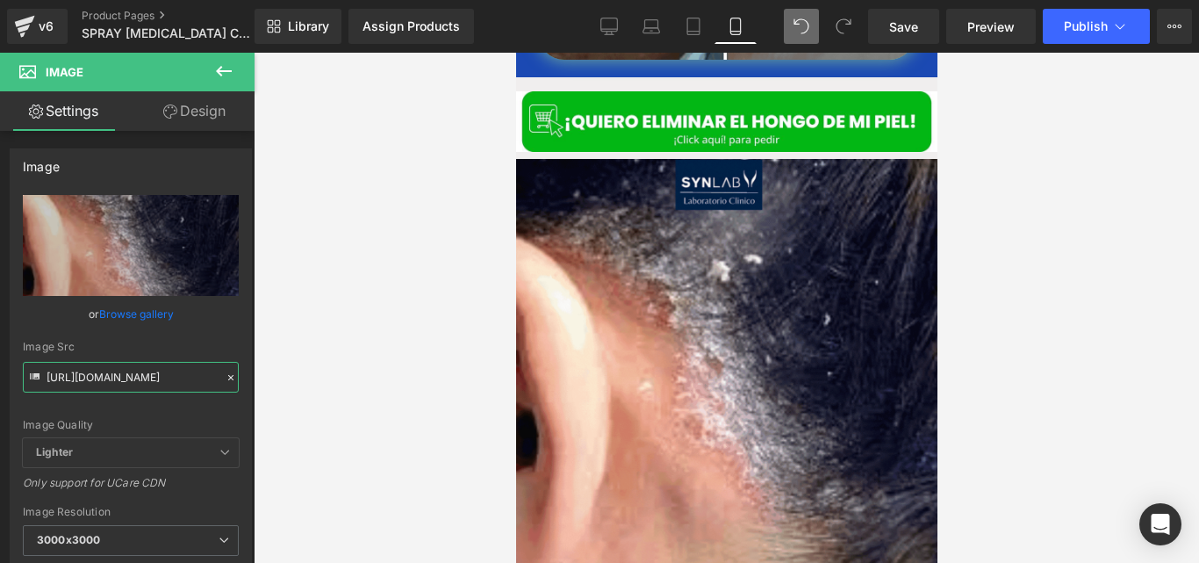
type input "https://cdn.shopify.com/s/files/1/0714/8539/1005/files/CUERO_CABELLUDO_3000x300…"
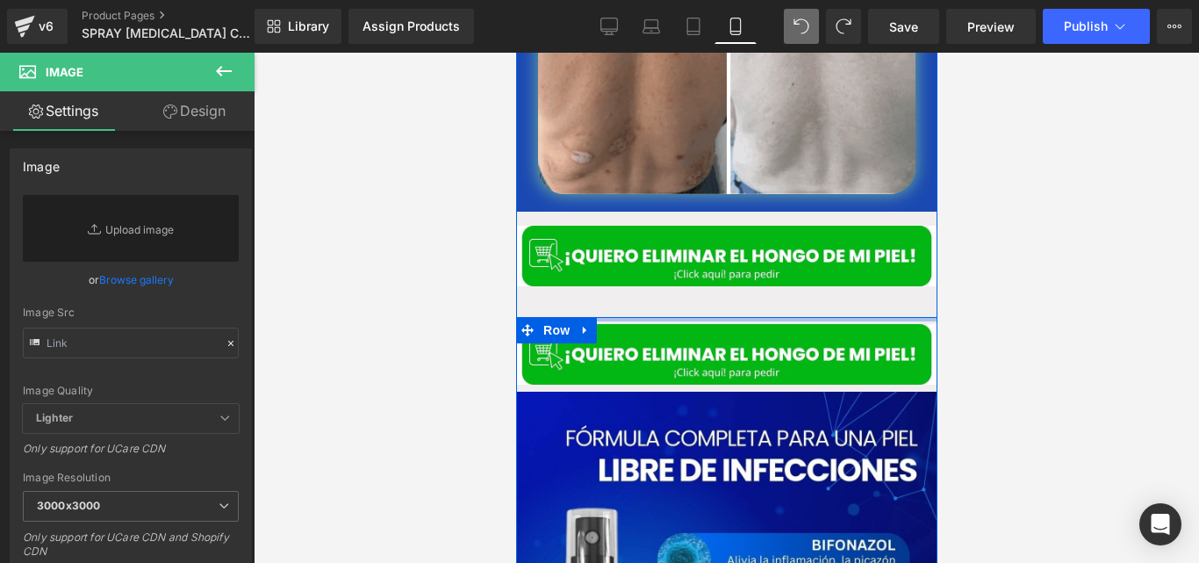
scroll to position [1005, 0]
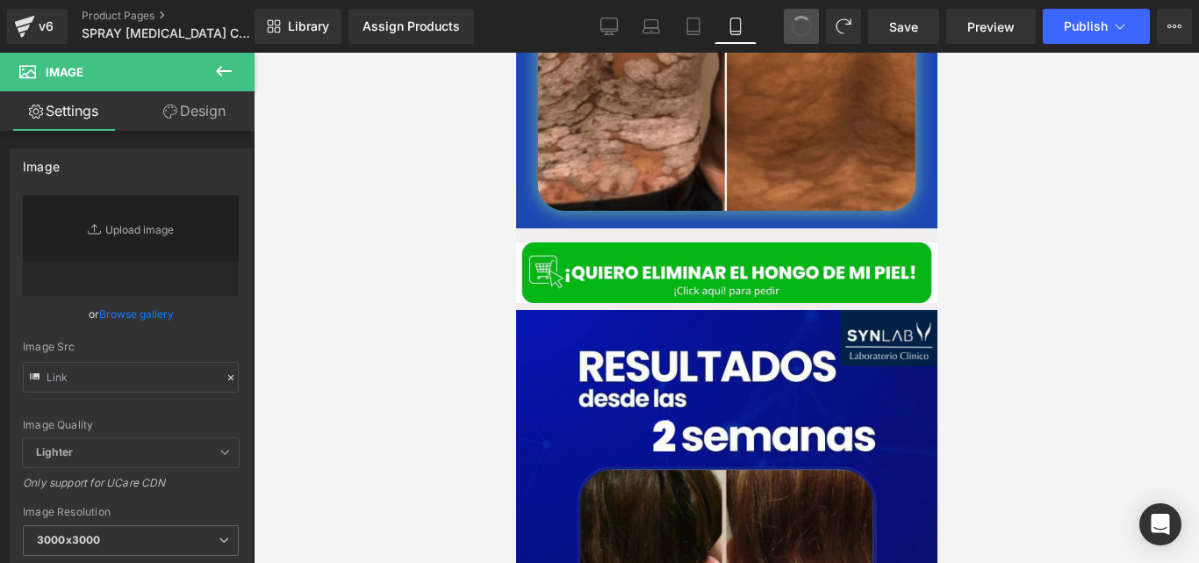
type input "https://cdn.shopify.com/s/files/1/0714/8539/1005/files/4_6_1_3000x3000.jpg?v=17…"
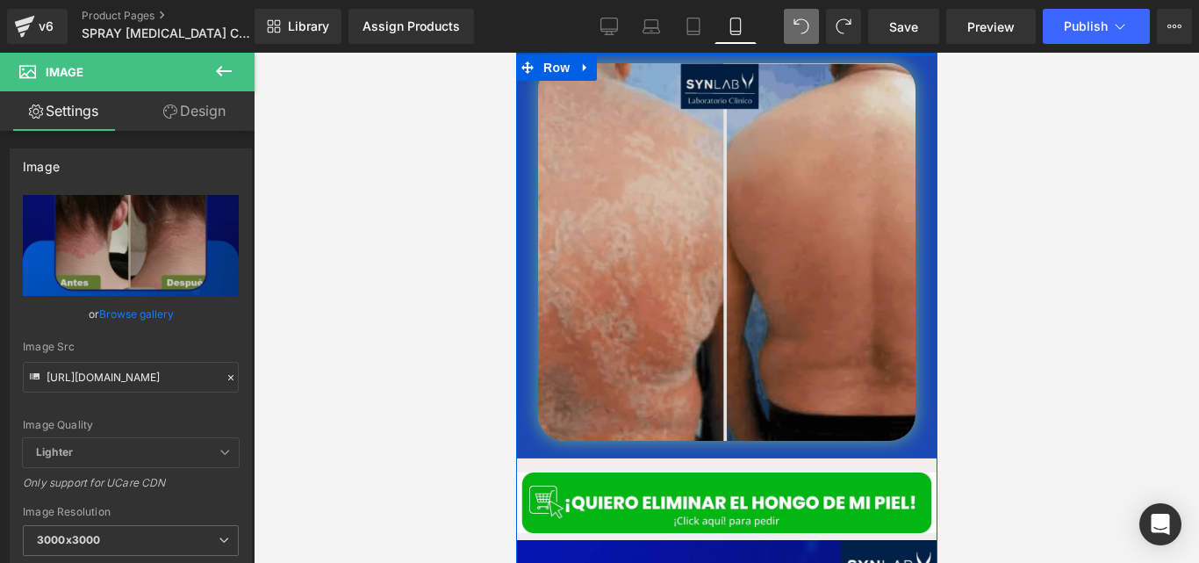
scroll to position [772, 0]
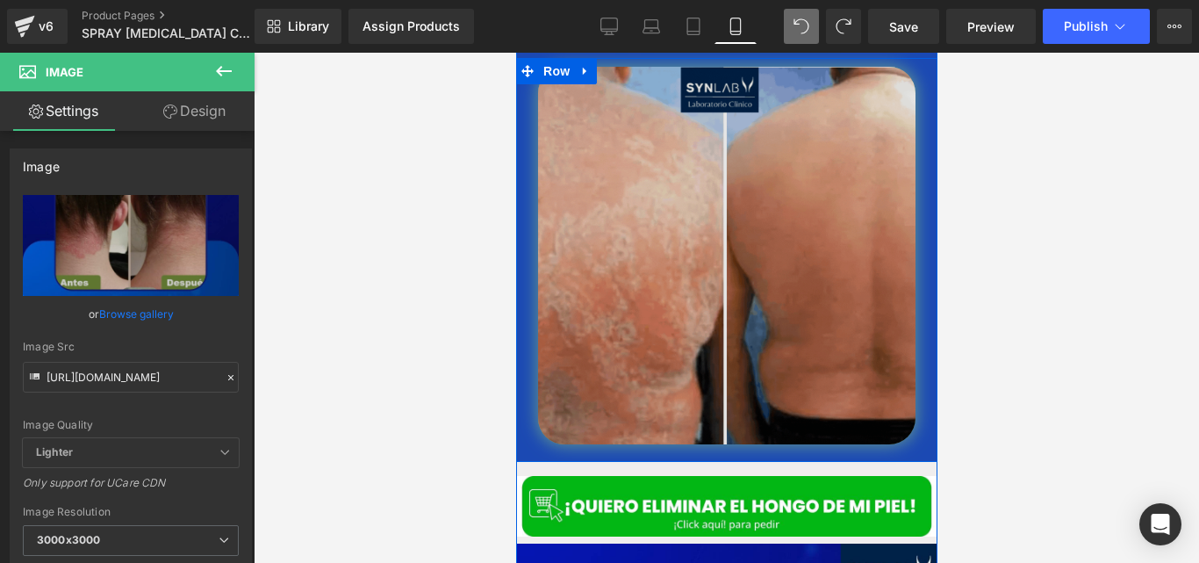
click at [644, 186] on img at bounding box center [725, 255] width 377 height 377
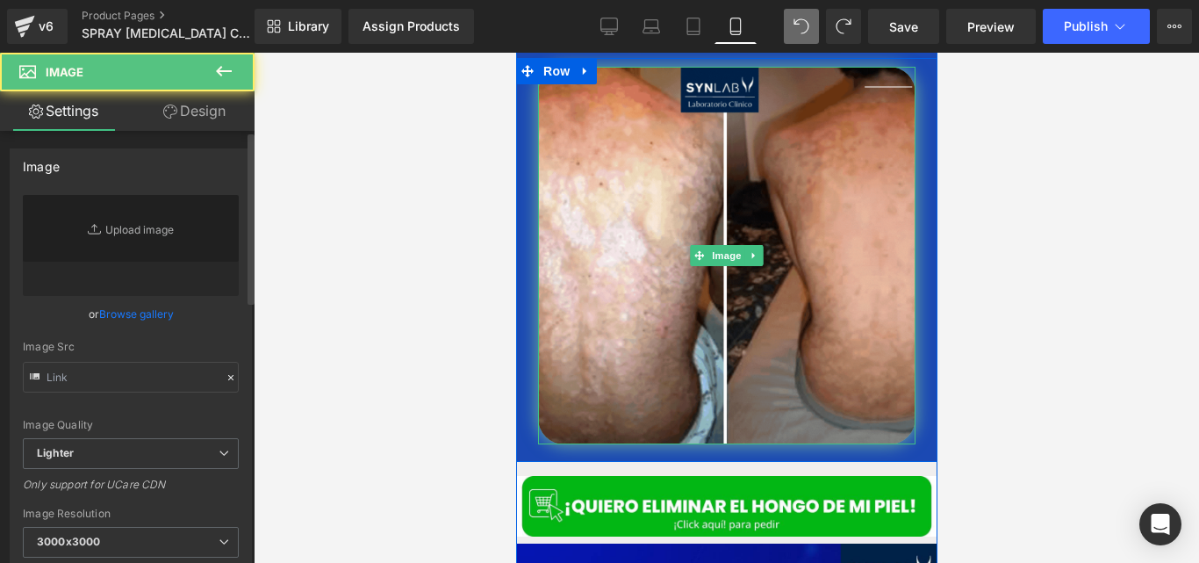
type input "https://cdn.shopify.com/s/files/1/0714/8539/1005/files/Copia_de_GIF_ESPALDA_2_3…"
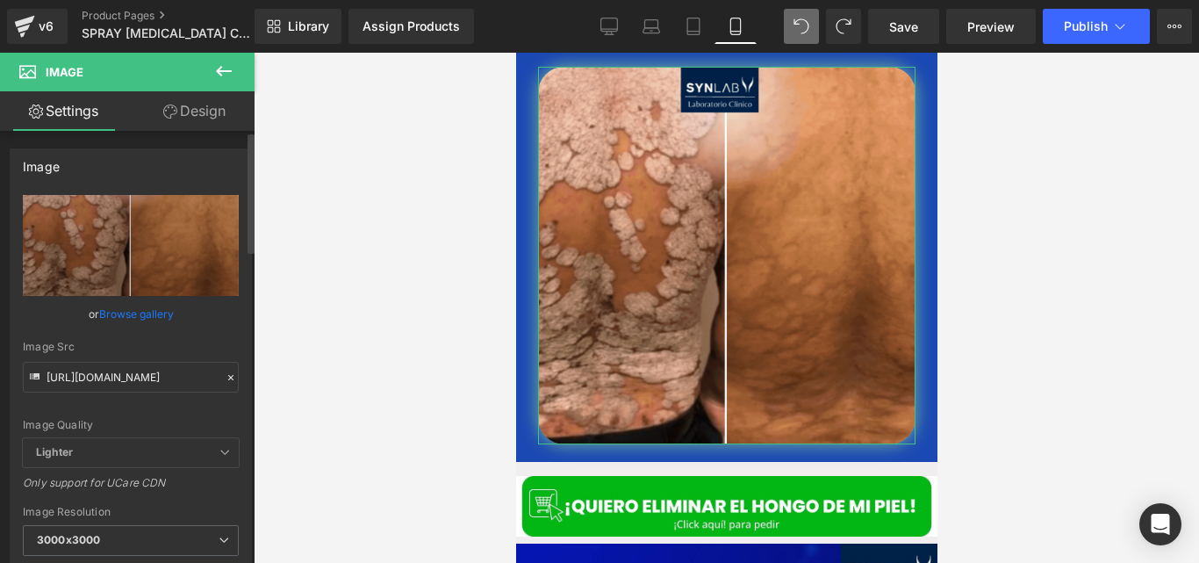
click at [225, 378] on icon at bounding box center [231, 377] width 12 height 12
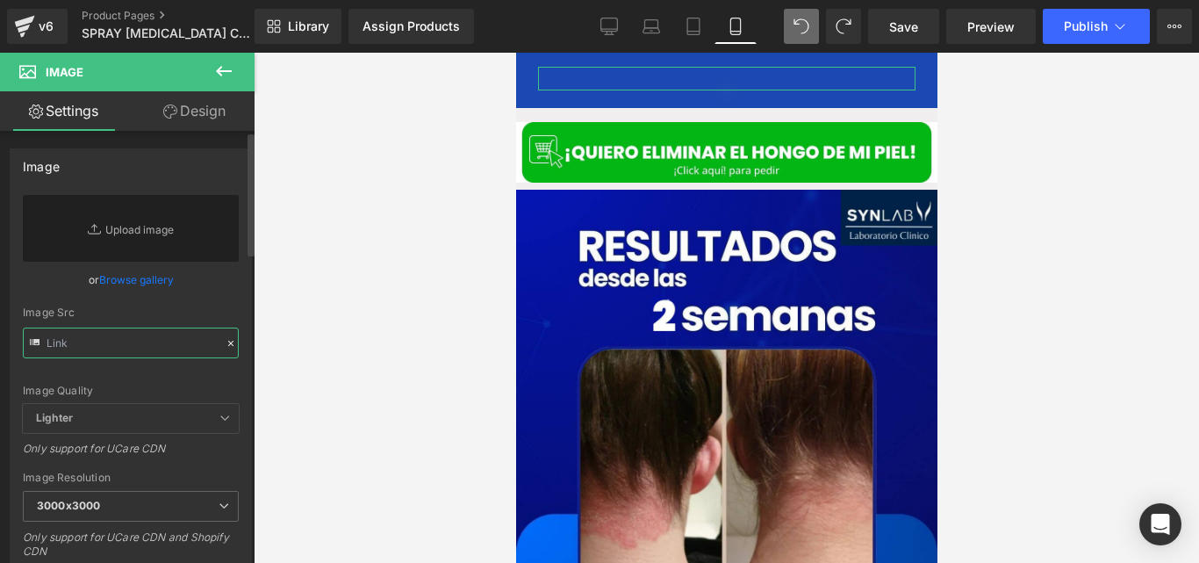
click at [148, 334] on input "text" at bounding box center [131, 342] width 216 height 31
paste input "https://cdn.shopify.com/s/files/1/0714/8539/1005/files/CUERO_CABELLUDO.gif?v=17…"
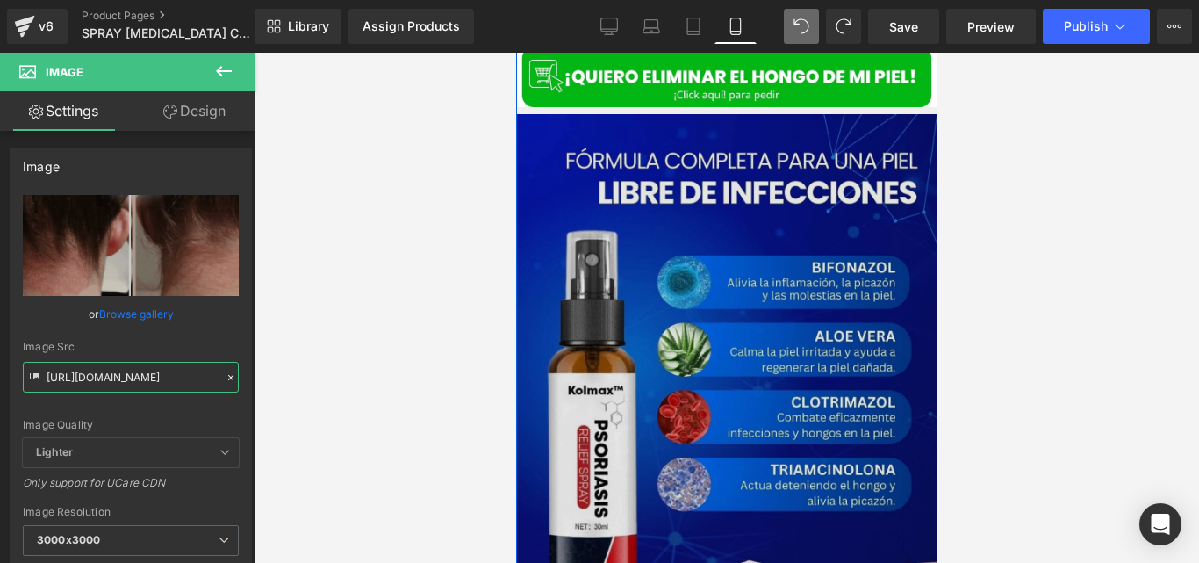
scroll to position [1964, 0]
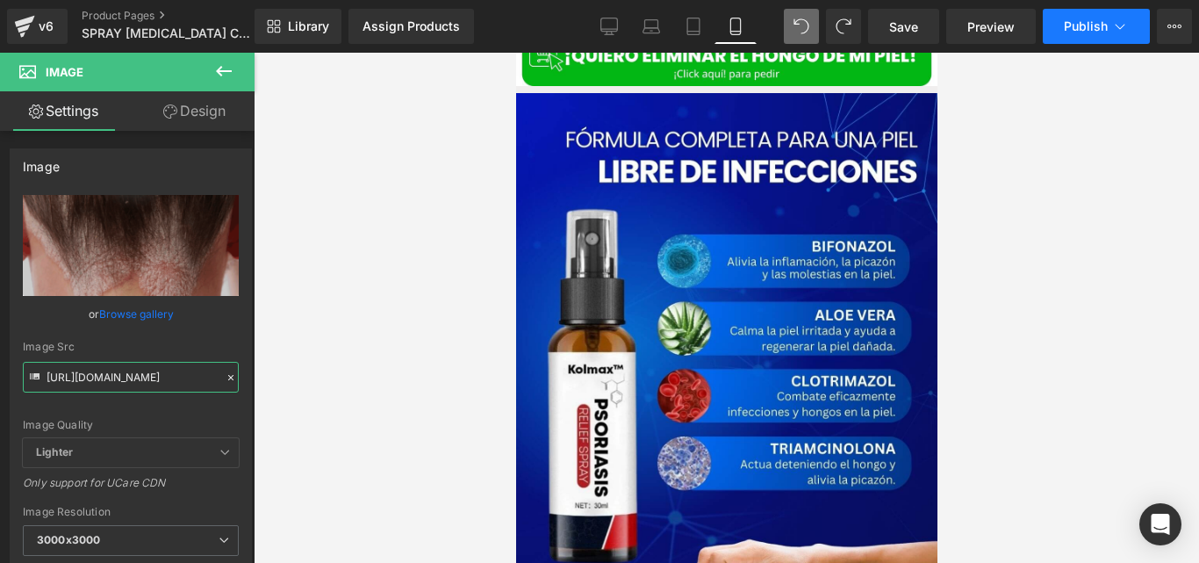
type input "https://cdn.shopify.com/s/files/1/0714/8539/1005/files/CUERO_CABELLUDO_3000x300…"
click at [1100, 32] on span "Publish" at bounding box center [1086, 26] width 44 height 14
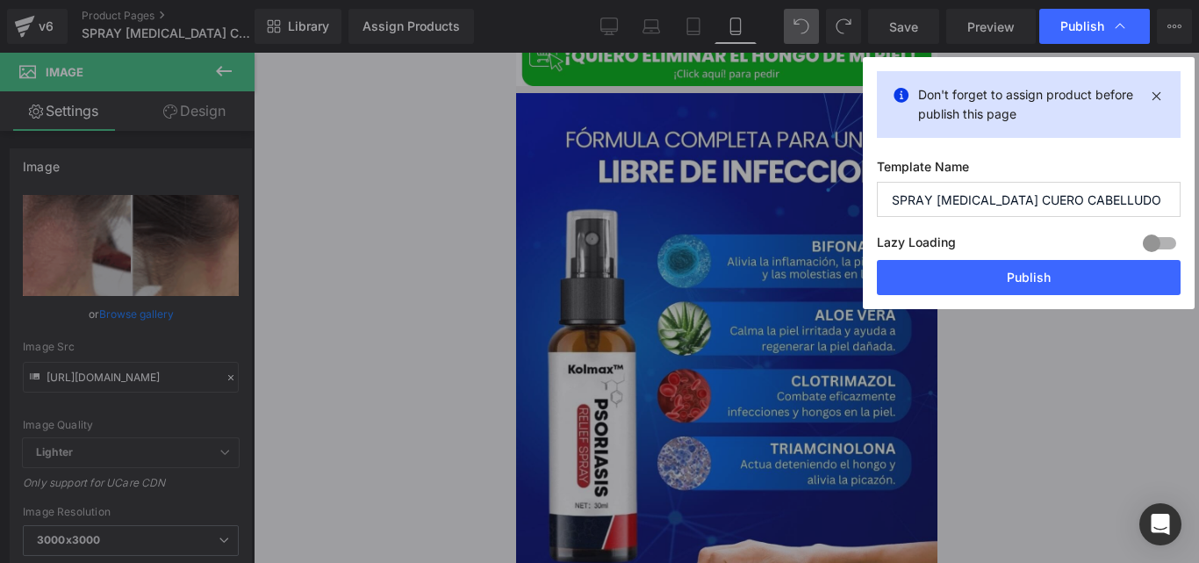
scroll to position [0, 0]
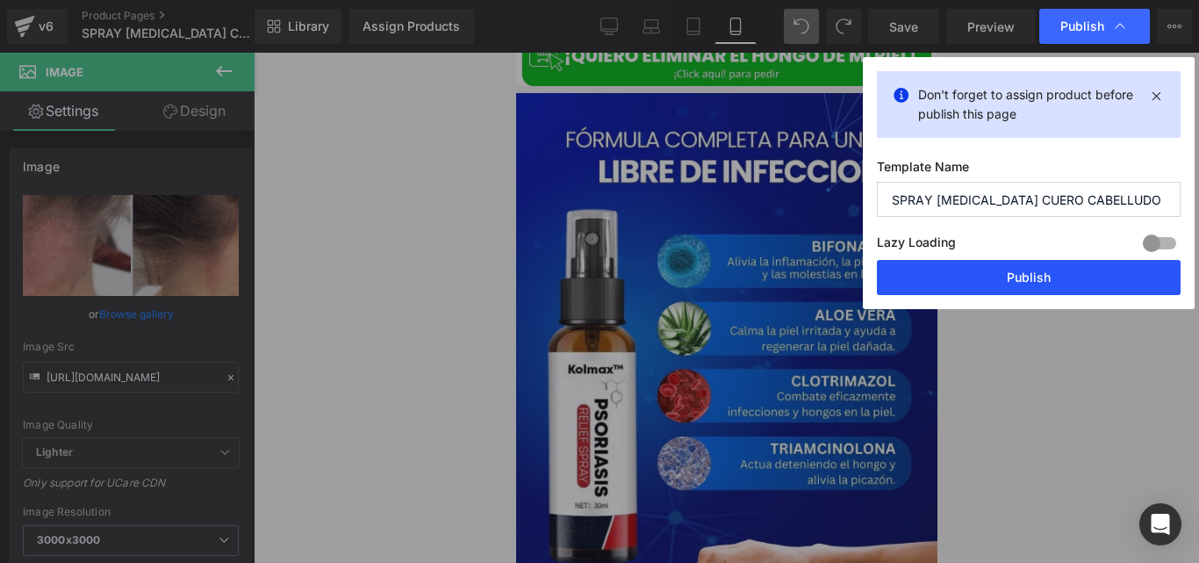
click at [964, 278] on button "Publish" at bounding box center [1029, 277] width 304 height 35
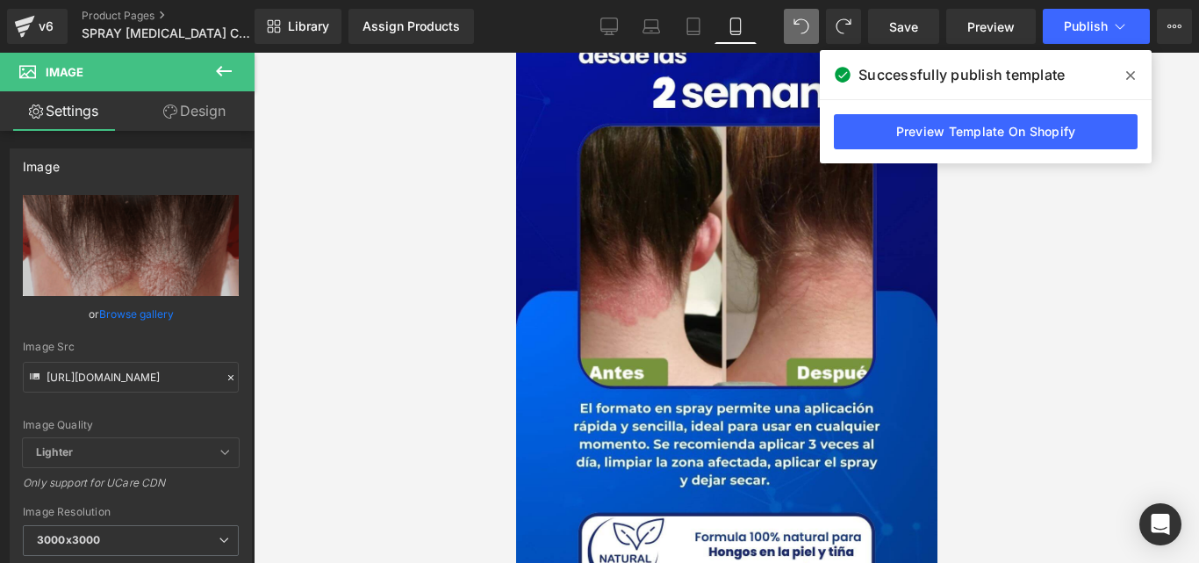
scroll to position [1341, 0]
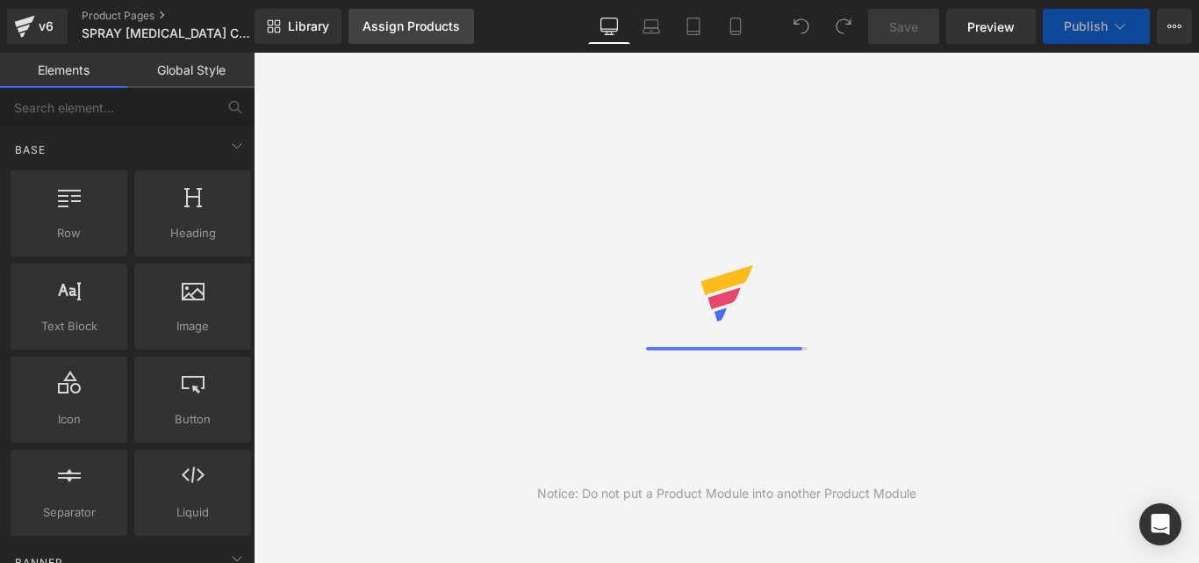
click at [385, 20] on div "Assign Products" at bounding box center [411, 26] width 97 height 14
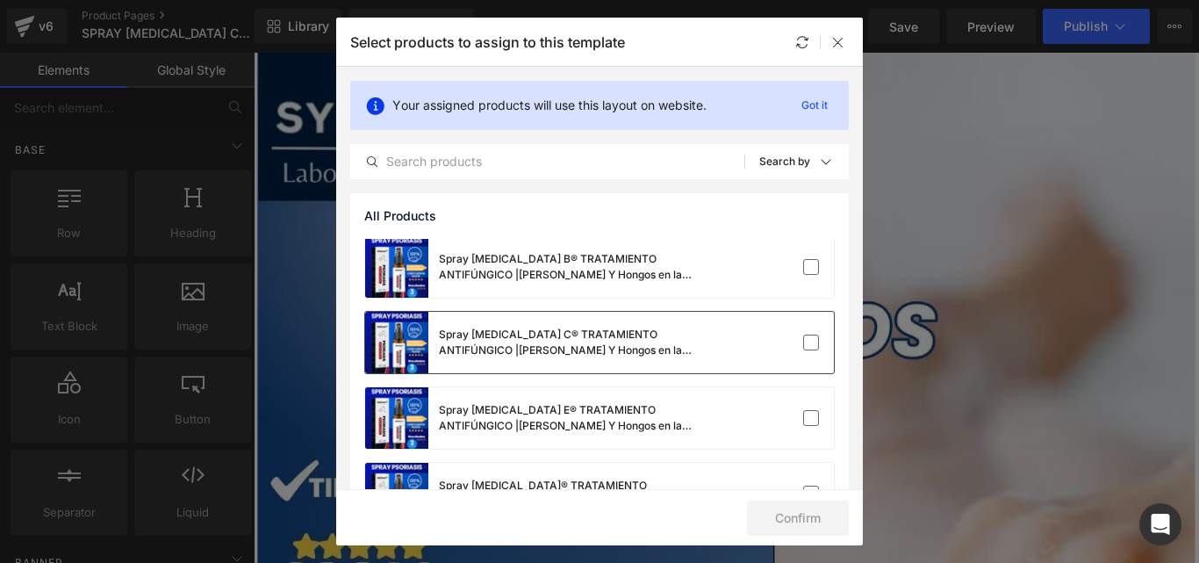
scroll to position [248, 0]
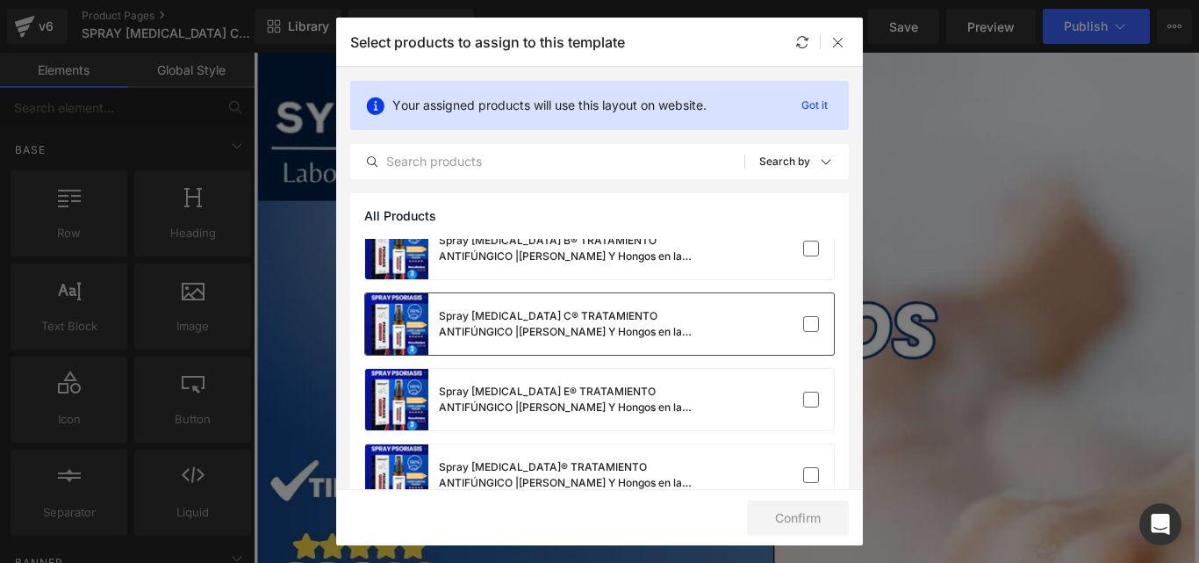
click at [666, 343] on div "Spray Psoriasis C® TRATAMIENTO ANTIFÚNGICO |Elimina Tiña Inguinal Y Hongos en l…" at bounding box center [533, 323] width 337 height 61
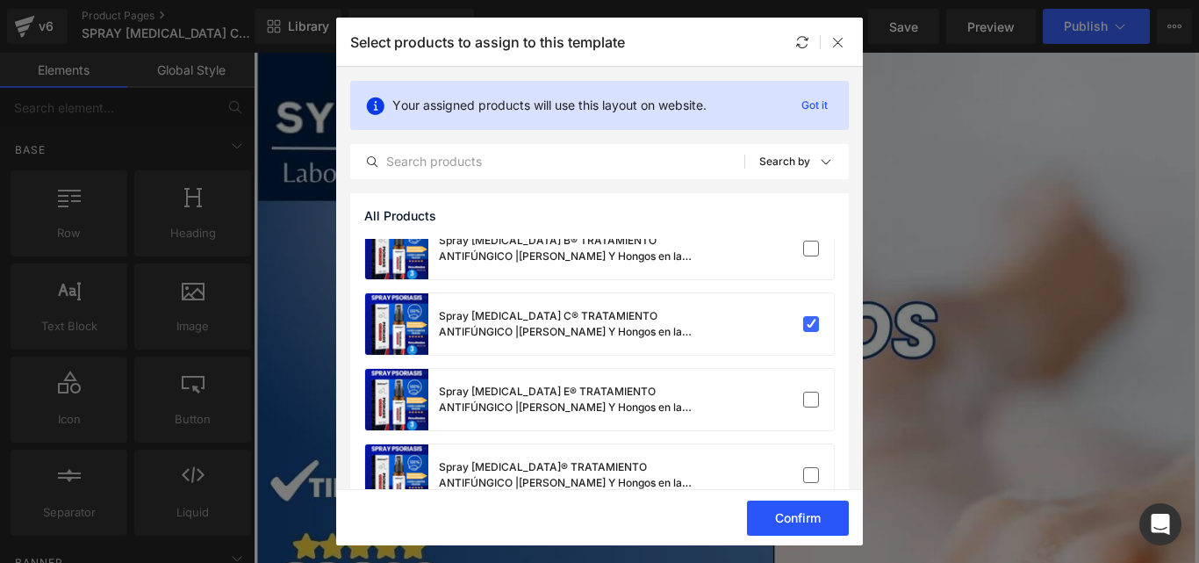
click at [816, 519] on button "Confirm" at bounding box center [798, 517] width 102 height 35
click at [771, 508] on button "Success" at bounding box center [787, 517] width 124 height 35
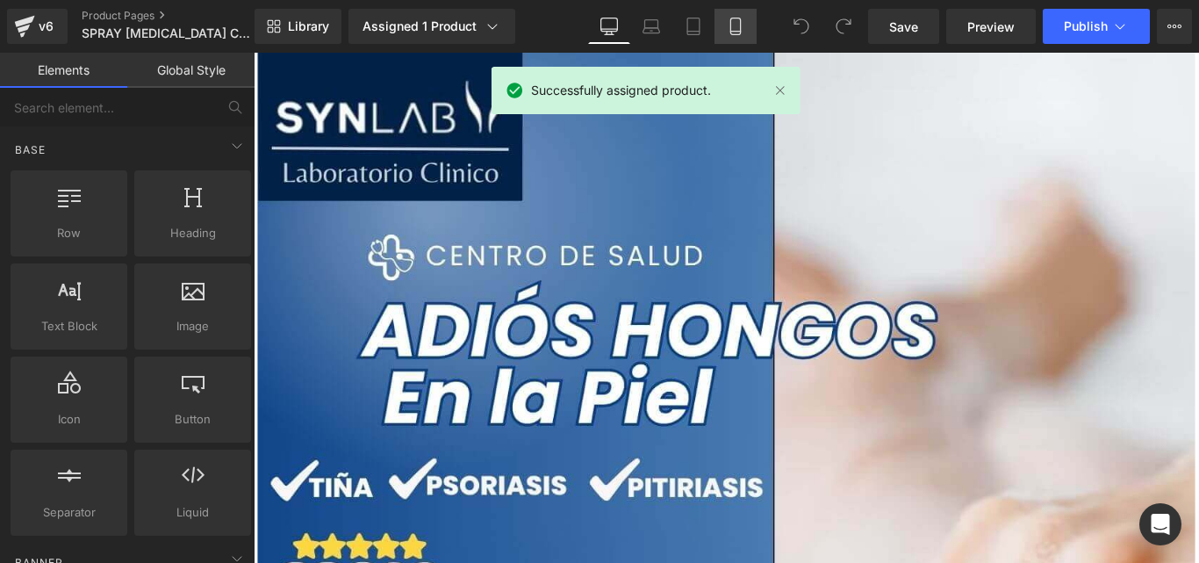
click at [746, 28] on link "Mobile" at bounding box center [736, 26] width 42 height 35
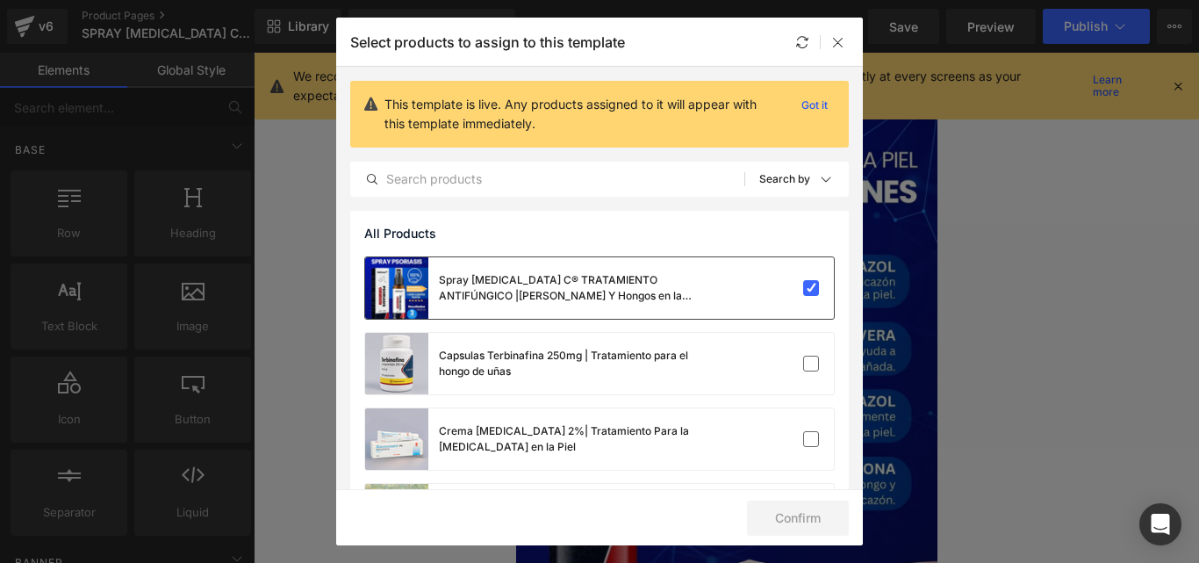
scroll to position [1953, 0]
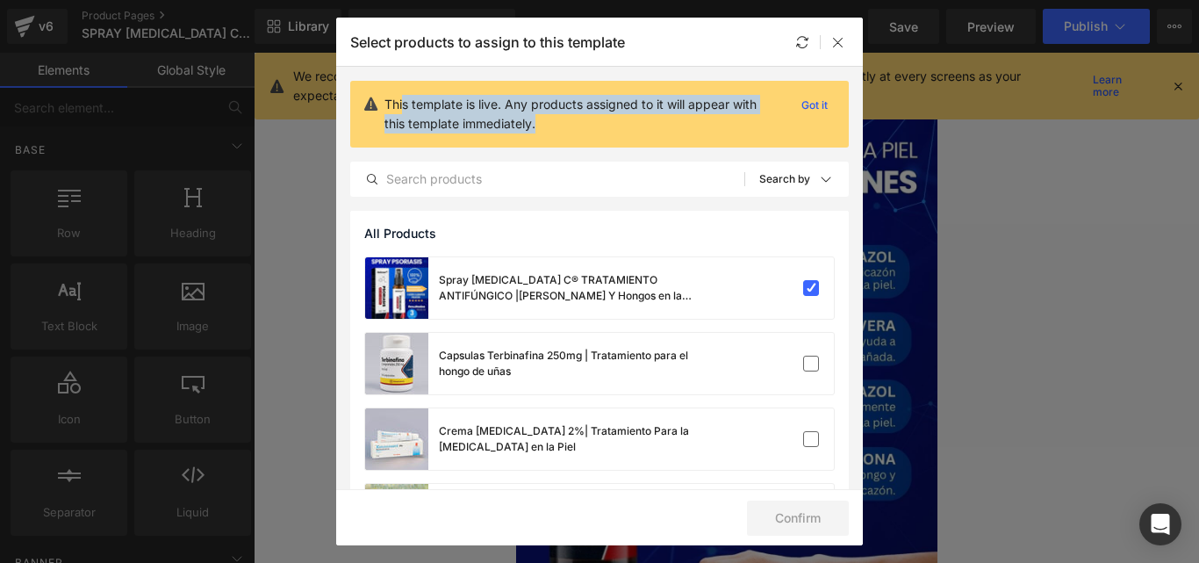
drag, startPoint x: 543, startPoint y: 140, endPoint x: 401, endPoint y: 103, distance: 146.9
click at [401, 103] on div "This template is live. Any products assigned to it will appear with this templa…" at bounding box center [599, 114] width 499 height 67
click at [400, 103] on p "This template is live. Any products assigned to it will appear with this templa…" at bounding box center [583, 114] width 396 height 39
click at [401, 103] on p "This template is live. Any products assigned to it will appear with this templa…" at bounding box center [583, 114] width 396 height 39
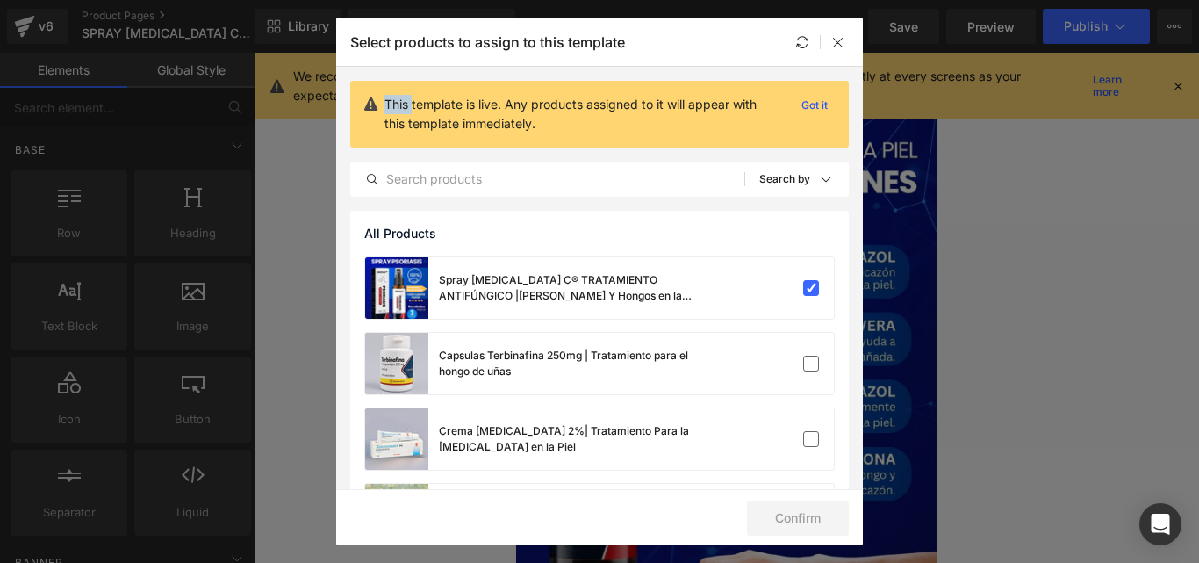
click at [404, 103] on p "This template is live. Any products assigned to it will appear with this templa…" at bounding box center [583, 114] width 396 height 39
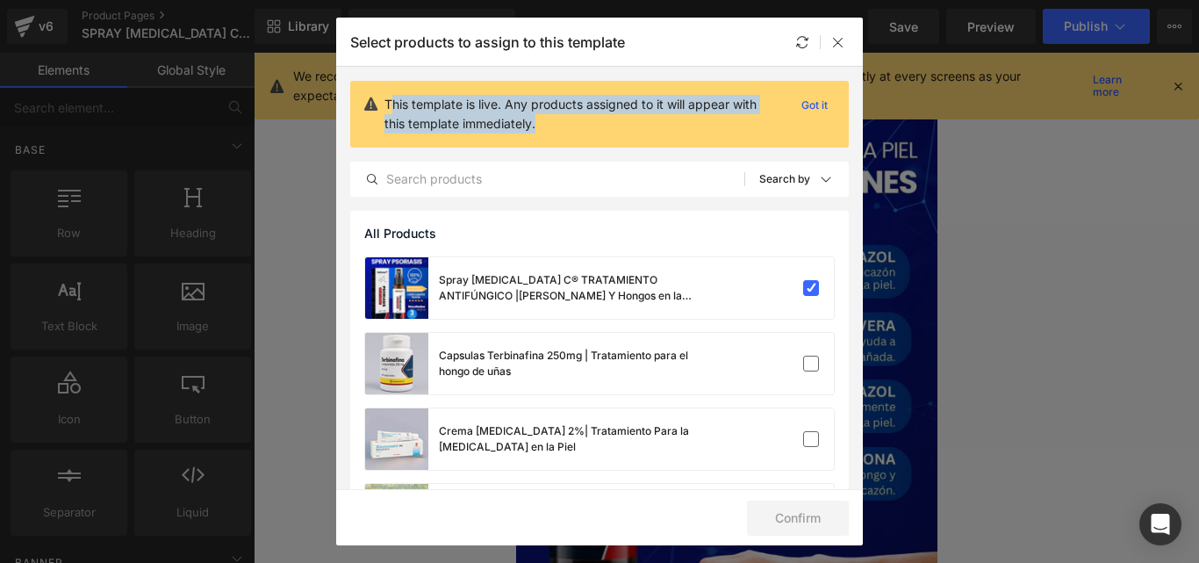
drag, startPoint x: 541, startPoint y: 124, endPoint x: 394, endPoint y: 100, distance: 148.5
click at [394, 100] on p "This template is live. Any products assigned to it will appear with this templa…" at bounding box center [583, 114] width 396 height 39
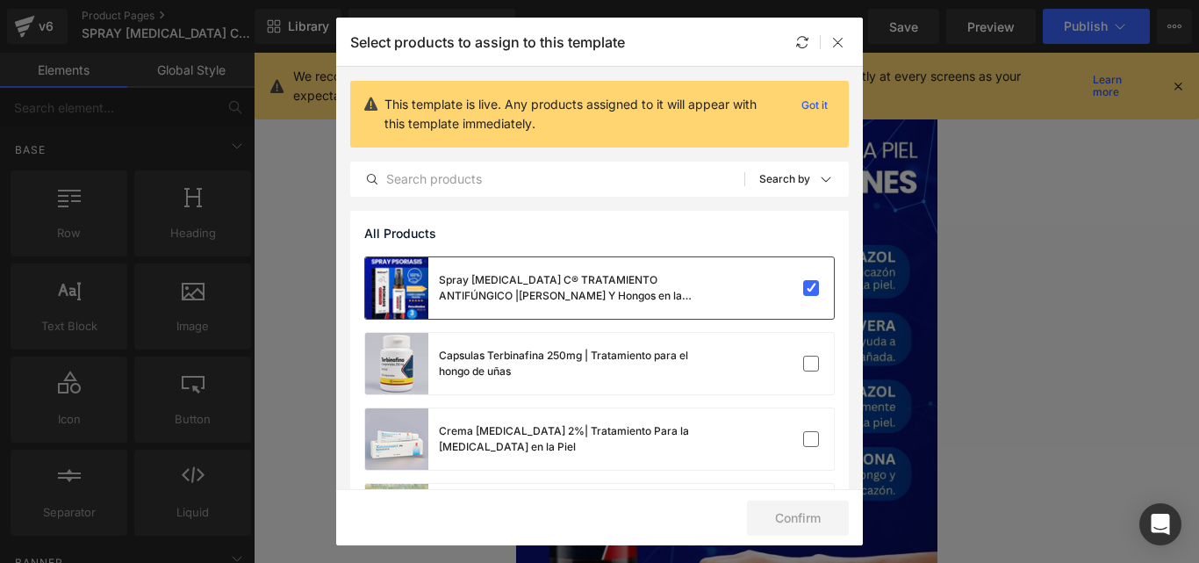
click at [557, 290] on div "Spray Psoriasis C® TRATAMIENTO ANTIFÚNGICO |Elimina Tiña Inguinal Y Hongos en l…" at bounding box center [570, 288] width 263 height 32
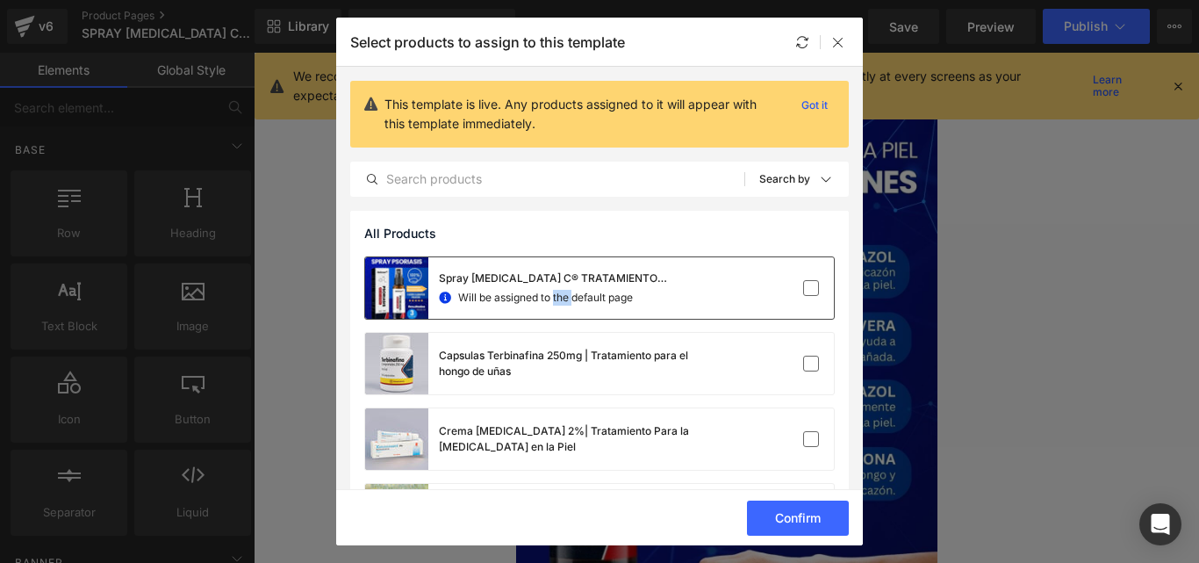
click at [557, 290] on span "Will be assigned to the default page" at bounding box center [545, 298] width 175 height 16
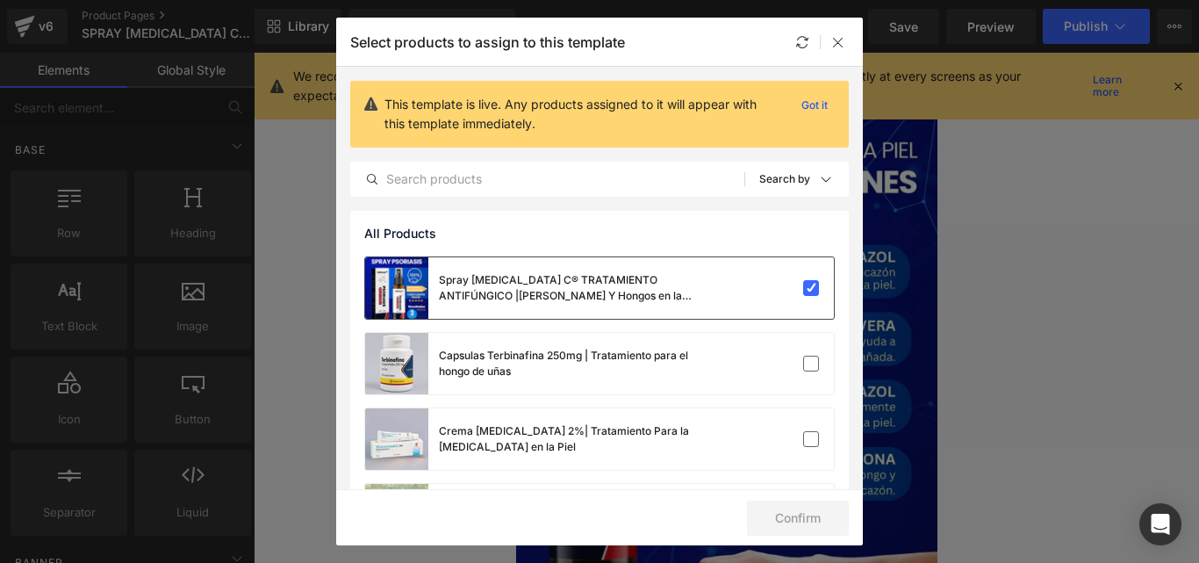
click at [574, 298] on div "Spray Psoriasis C® TRATAMIENTO ANTIFÚNGICO |Elimina Tiña Inguinal Y Hongos en l…" at bounding box center [570, 288] width 263 height 32
click at [574, 298] on span "Will be assigned to the default page" at bounding box center [545, 298] width 175 height 16
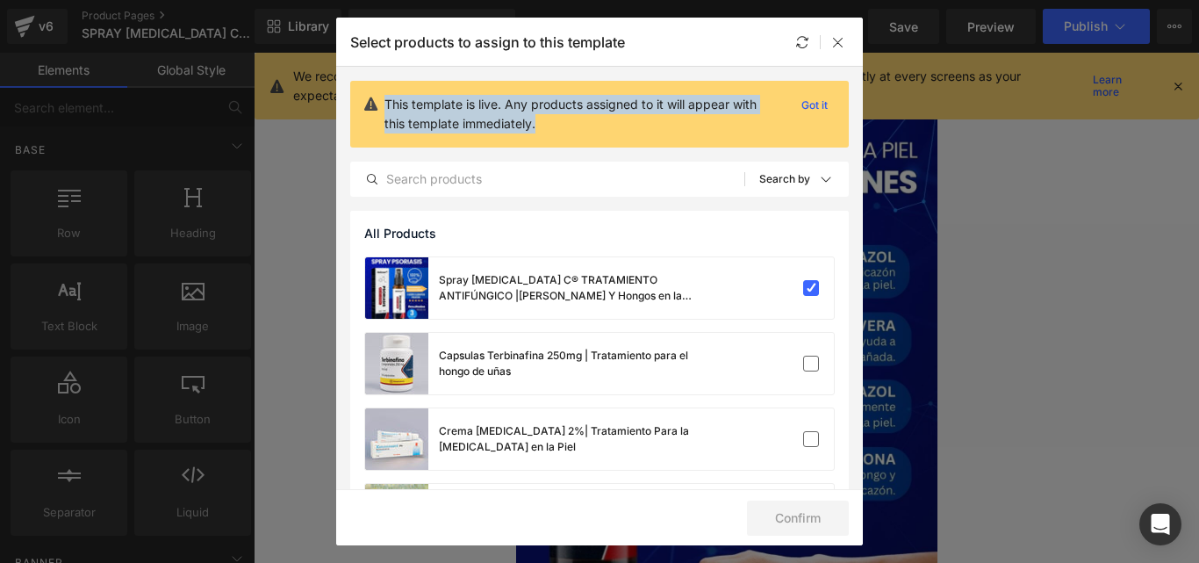
drag, startPoint x: 585, startPoint y: 126, endPoint x: 371, endPoint y: 91, distance: 216.1
click at [371, 91] on div "This template is live. Any products assigned to it will appear with this templa…" at bounding box center [599, 114] width 499 height 67
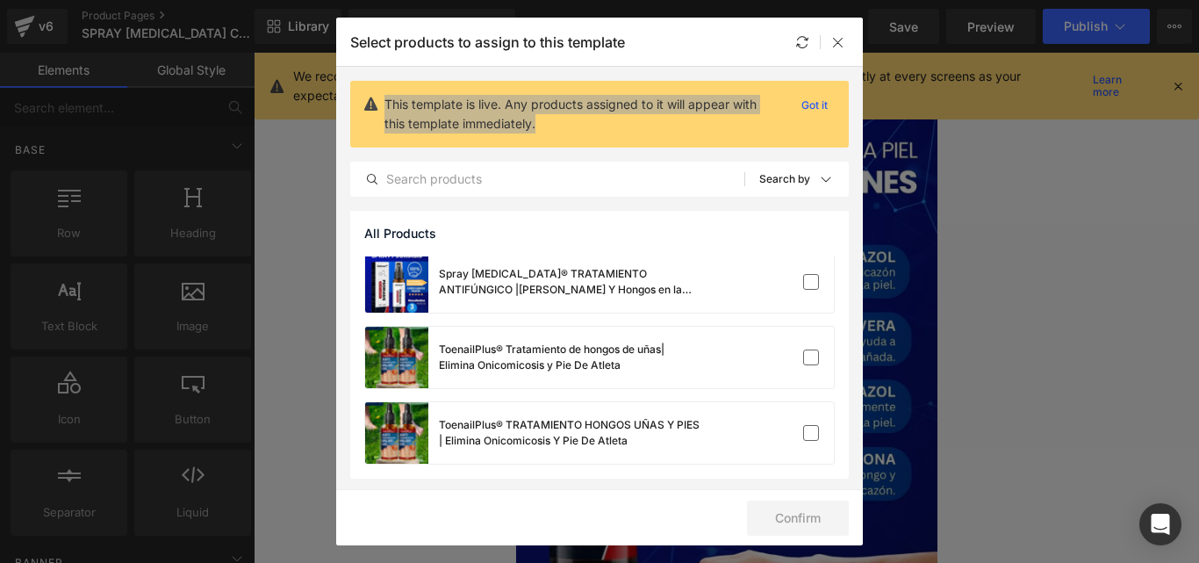
scroll to position [0, 0]
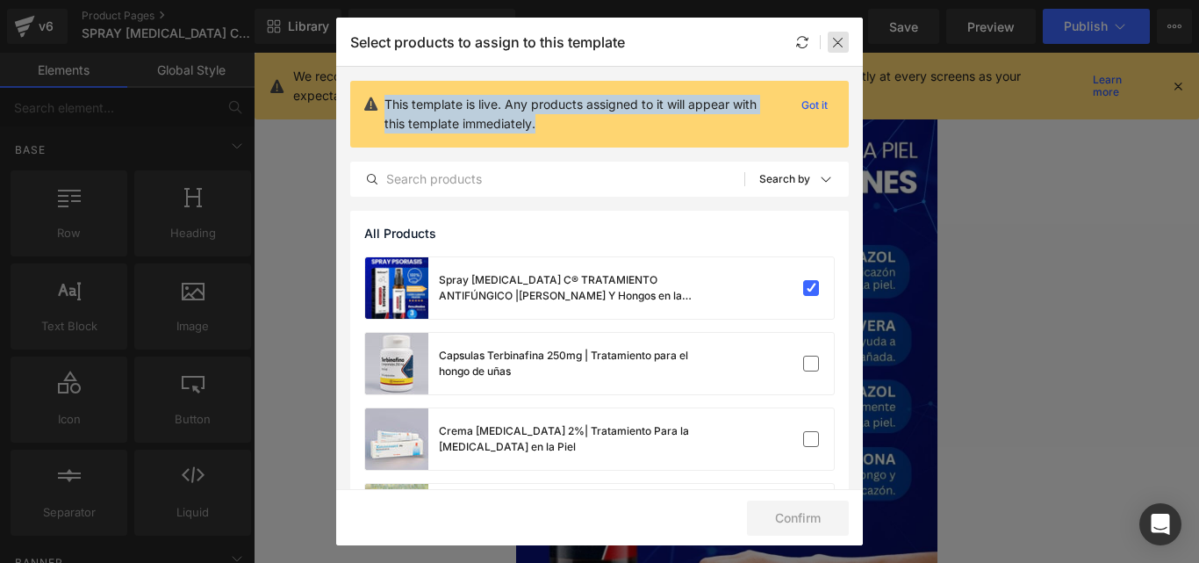
click at [845, 48] on icon at bounding box center [838, 42] width 14 height 14
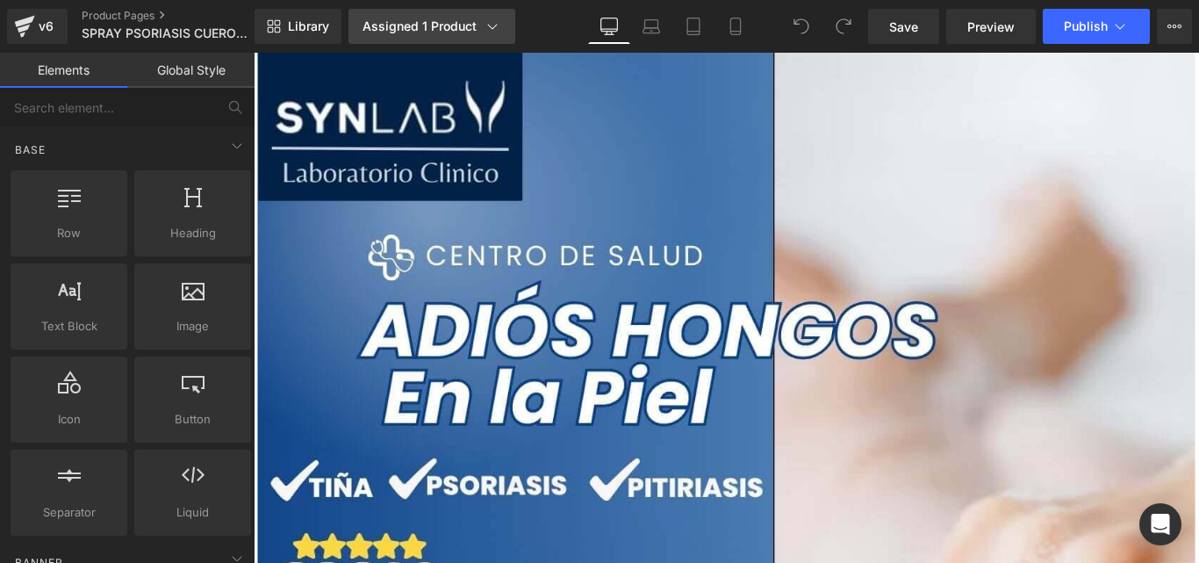
click at [457, 20] on div "Assigned 1 Product" at bounding box center [432, 27] width 139 height 18
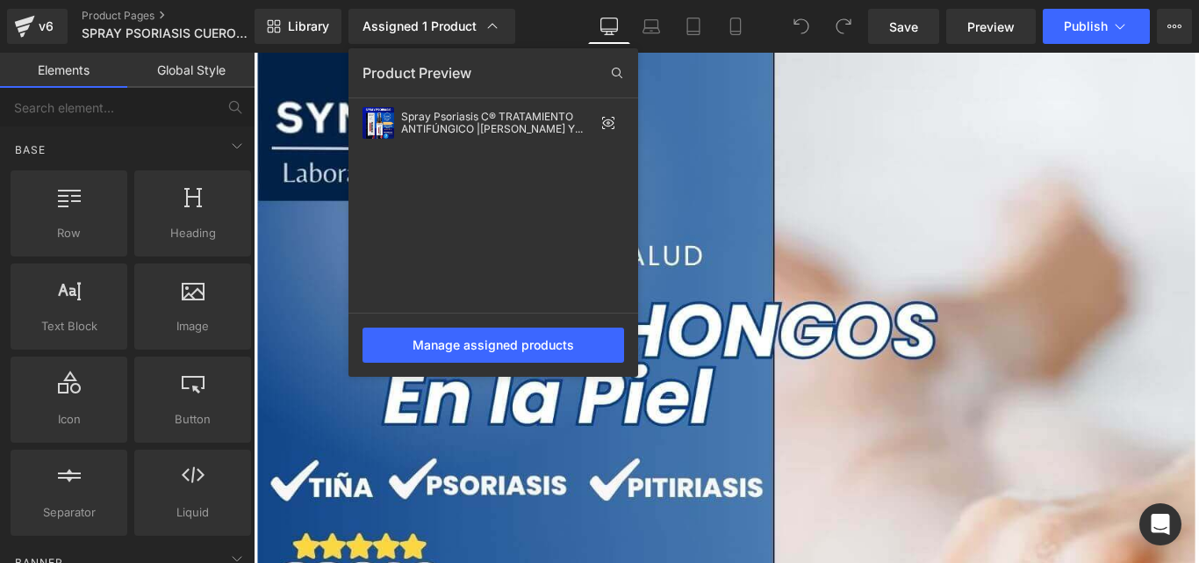
click at [748, 248] on div at bounding box center [726, 308] width 945 height 510
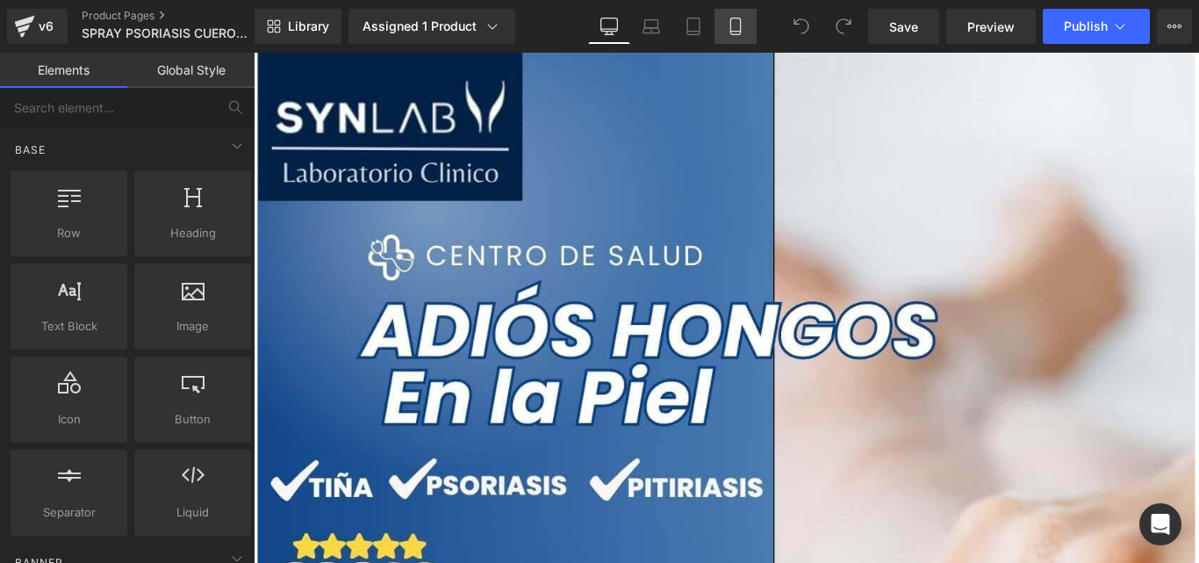
click at [736, 25] on icon at bounding box center [736, 27] width 18 height 18
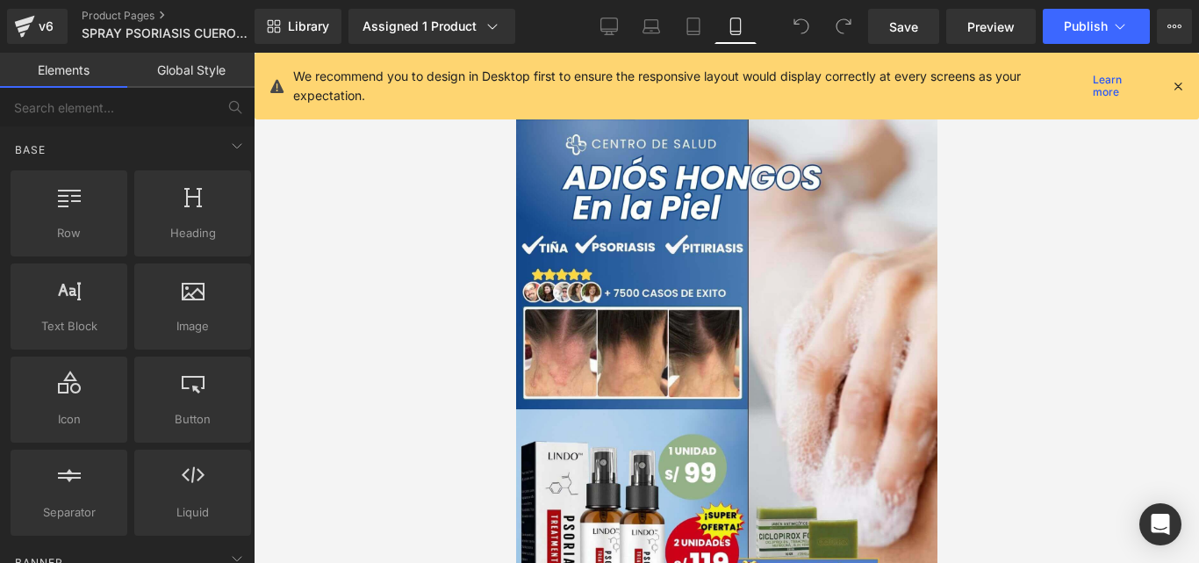
click at [1177, 95] on div at bounding box center [1178, 85] width 14 height 19
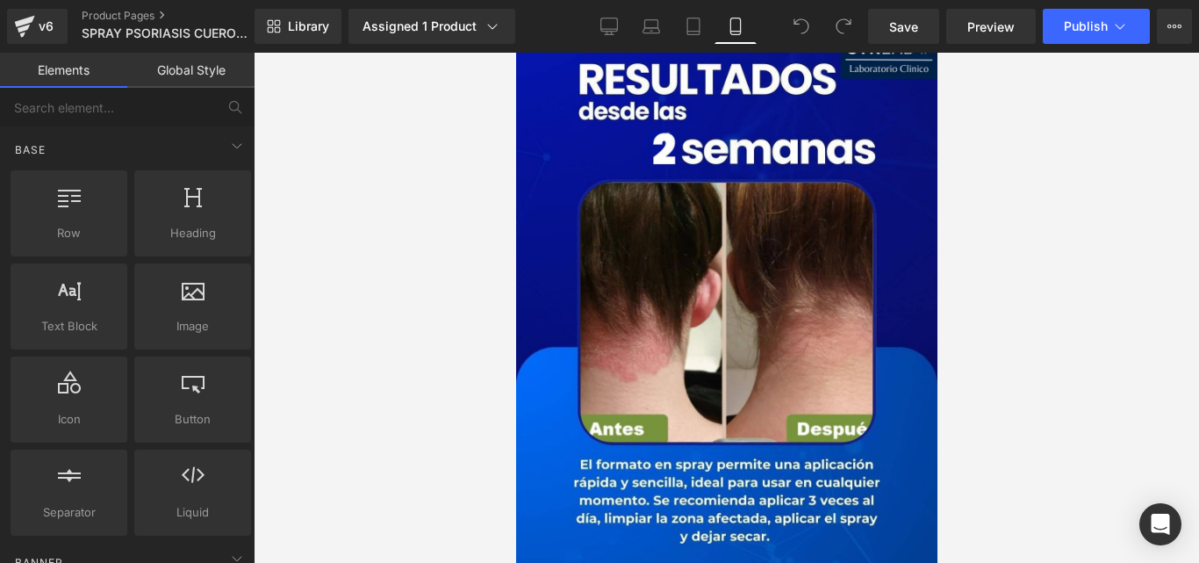
scroll to position [1325, 0]
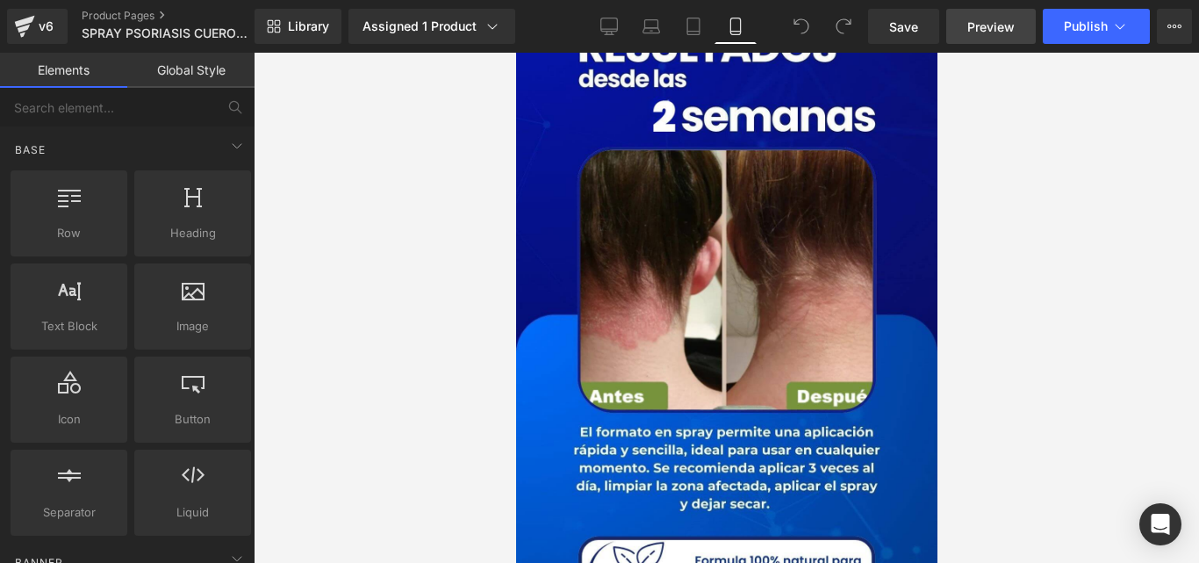
click at [986, 40] on link "Preview" at bounding box center [991, 26] width 90 height 35
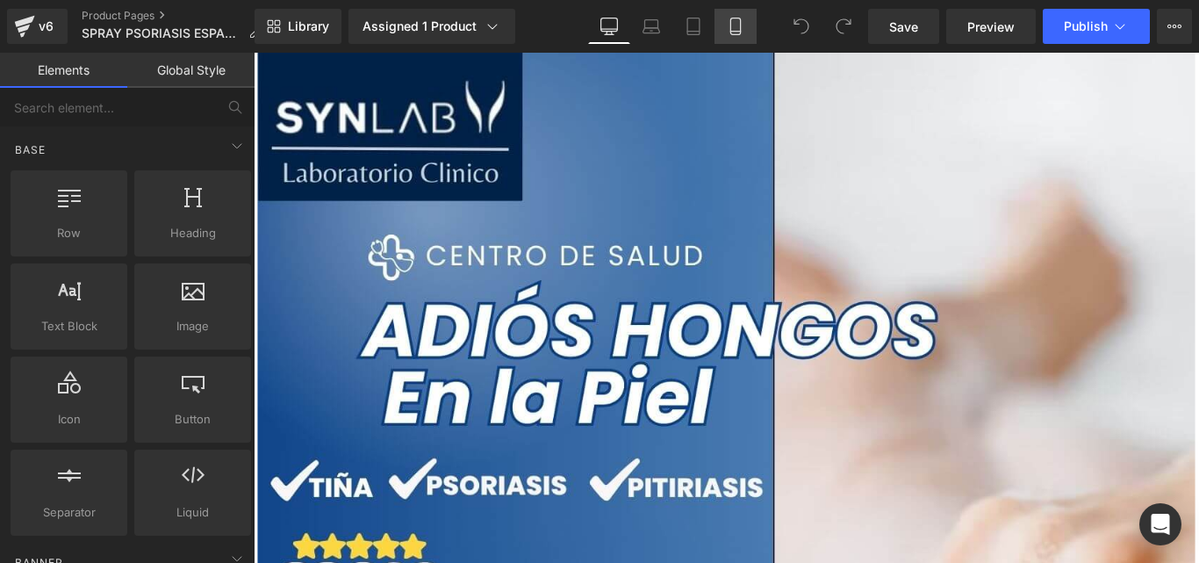
click at [726, 27] on link "Mobile" at bounding box center [736, 26] width 42 height 35
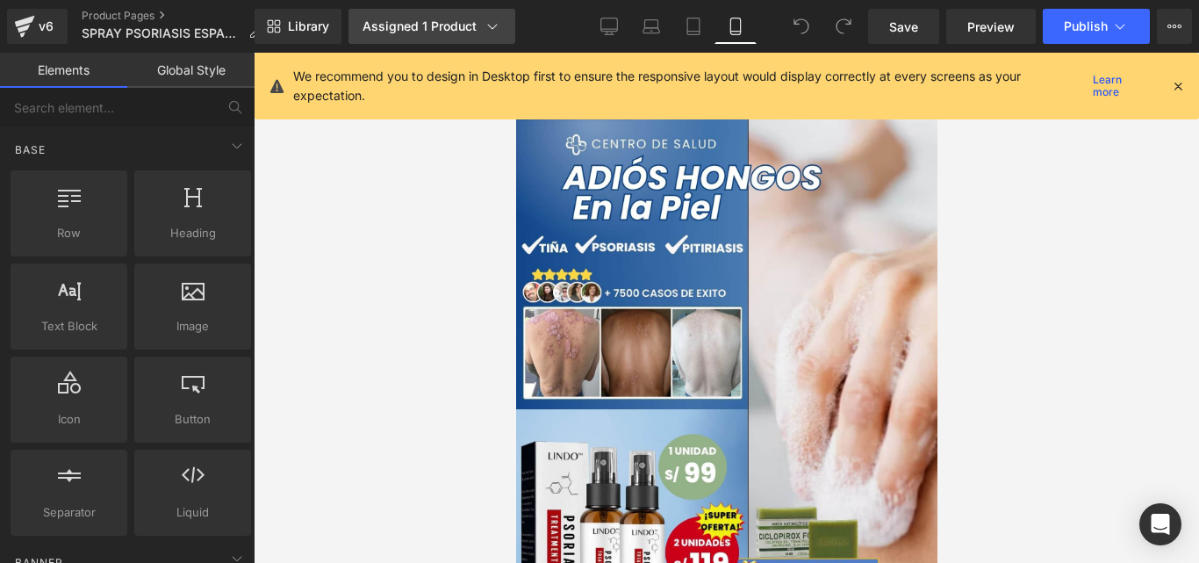
click at [480, 28] on div "Assigned 1 Product" at bounding box center [432, 27] width 139 height 18
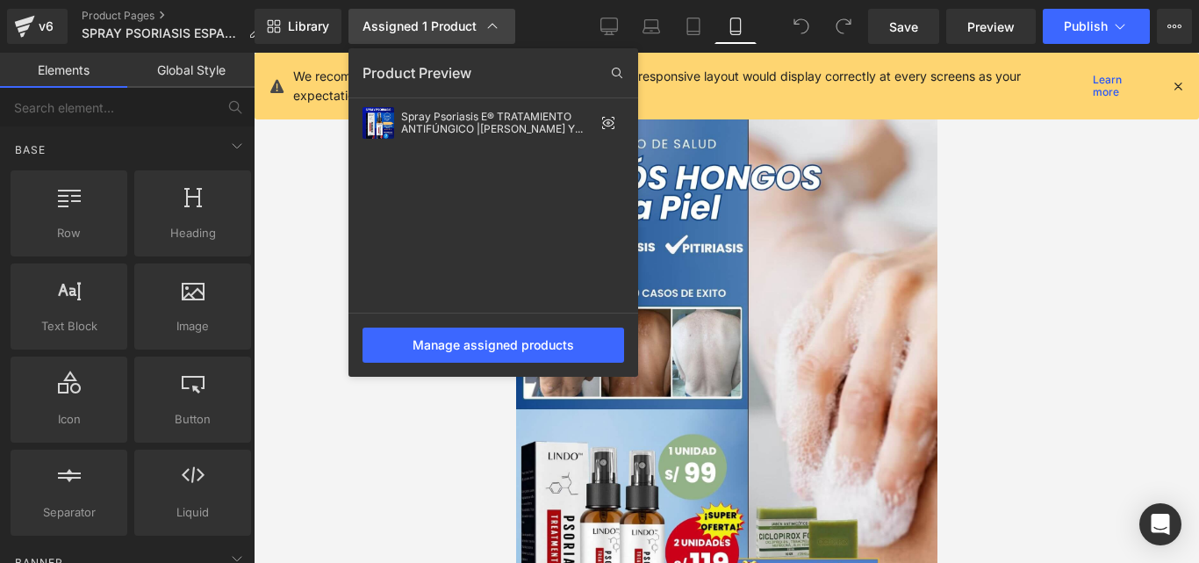
click at [480, 28] on div "Assigned 1 Product" at bounding box center [432, 27] width 139 height 18
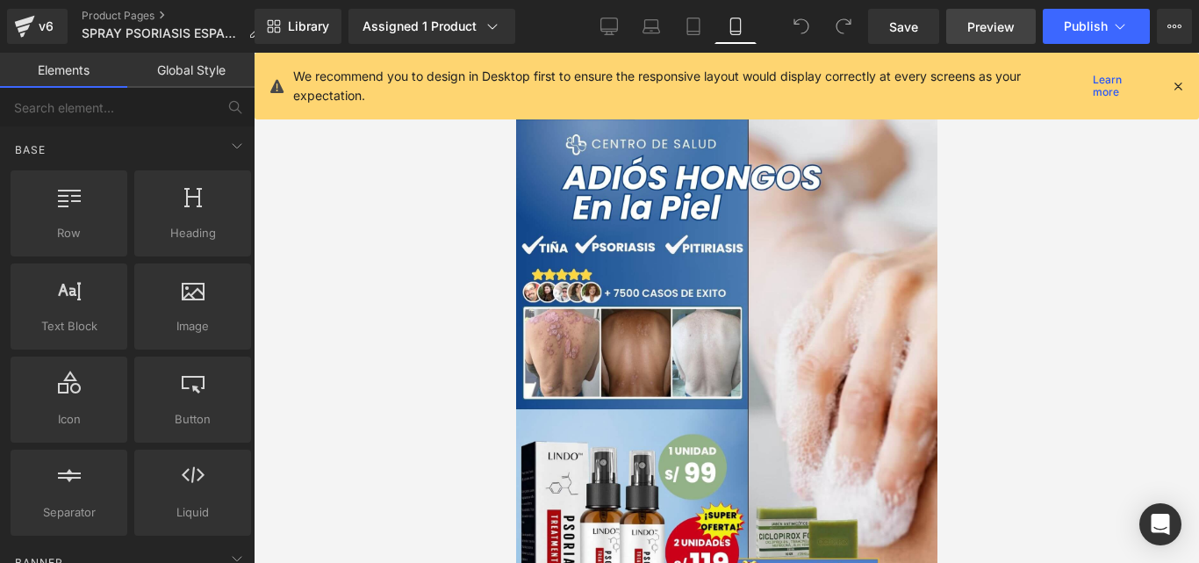
click at [995, 18] on span "Preview" at bounding box center [990, 27] width 47 height 18
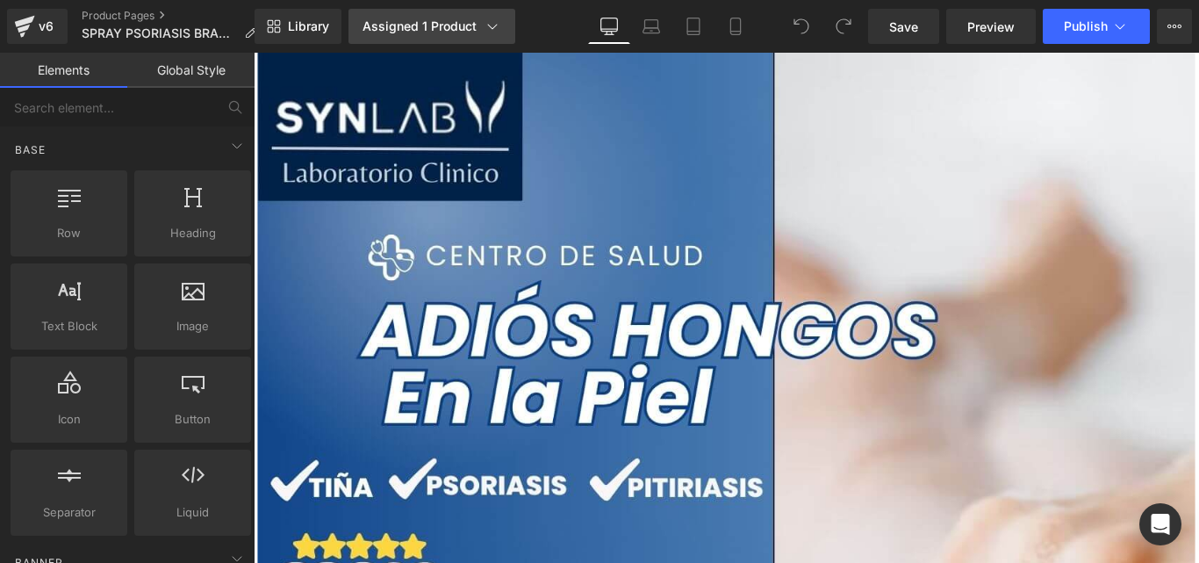
click at [466, 33] on div "Assigned 1 Product" at bounding box center [432, 27] width 139 height 18
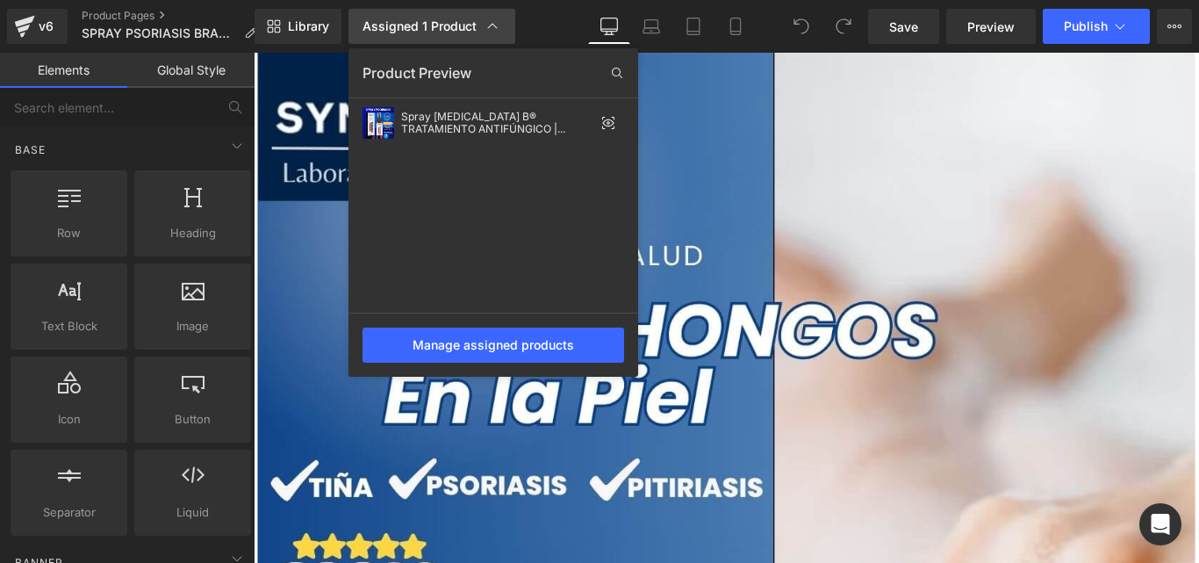
click at [466, 33] on div "Assigned 1 Product" at bounding box center [432, 27] width 139 height 18
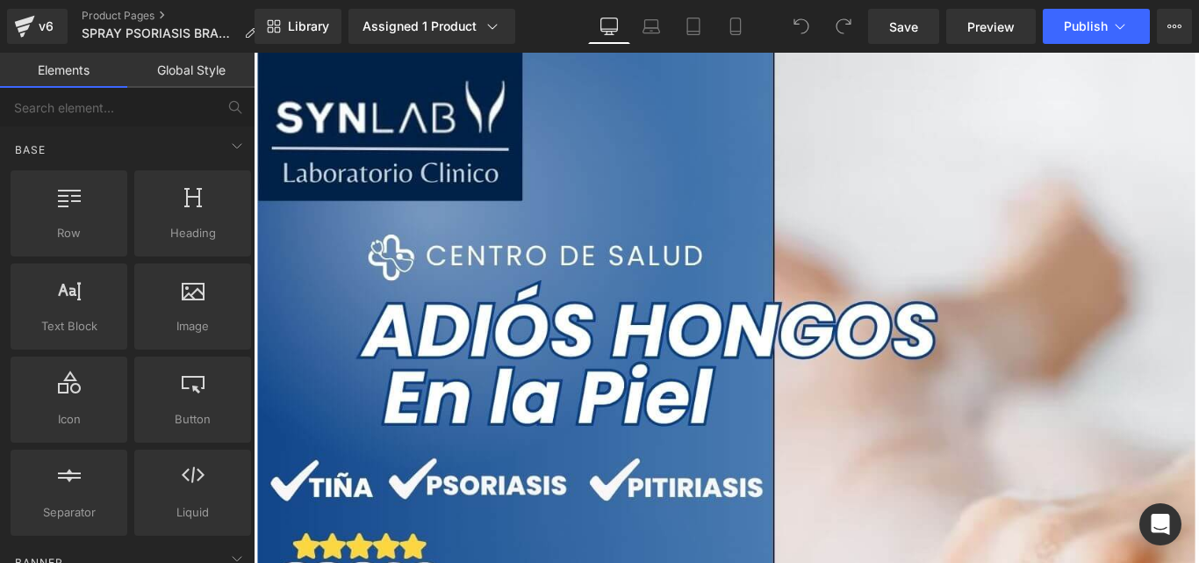
click at [720, 45] on div "Library Assigned 1 Product Product Preview Spray Psoriasis B® TRATAMIENTO ANTIF…" at bounding box center [727, 26] width 945 height 53
click at [721, 44] on div "Library Assigned 1 Product Product Preview Spray Psoriasis B® TRATAMIENTO ANTIF…" at bounding box center [727, 26] width 945 height 53
click at [734, 40] on link "Mobile" at bounding box center [736, 26] width 42 height 35
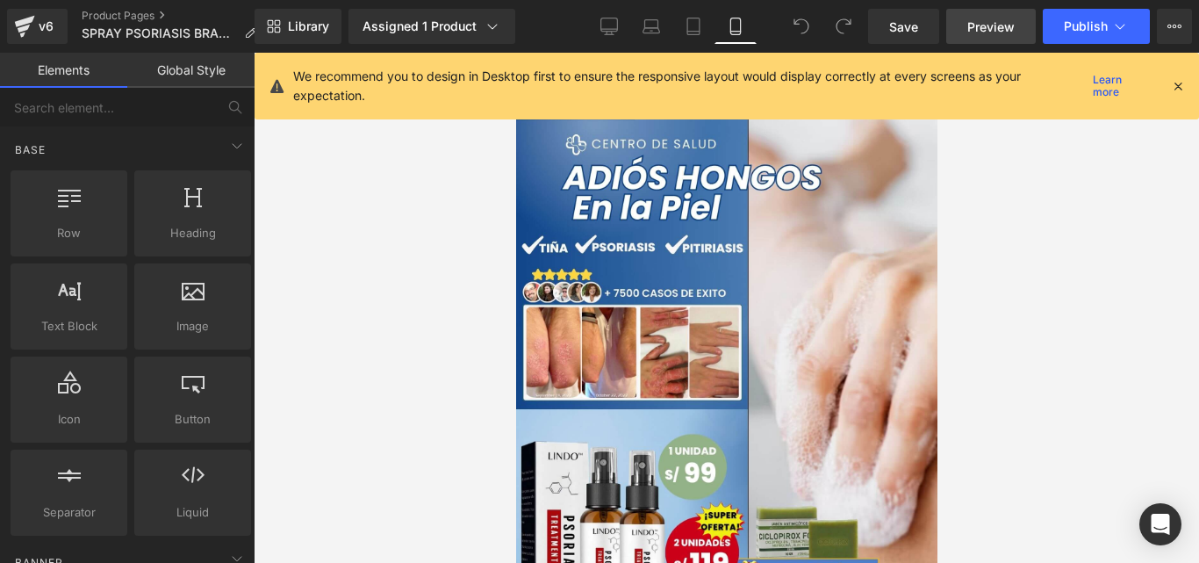
click at [996, 39] on link "Preview" at bounding box center [991, 26] width 90 height 35
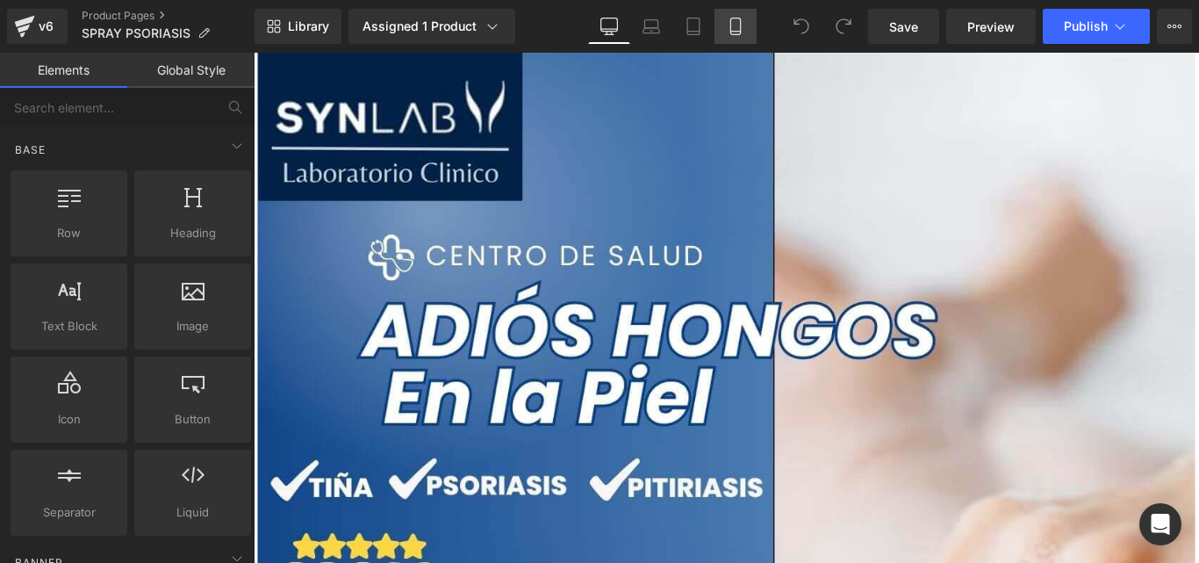
click at [750, 30] on link "Mobile" at bounding box center [736, 26] width 42 height 35
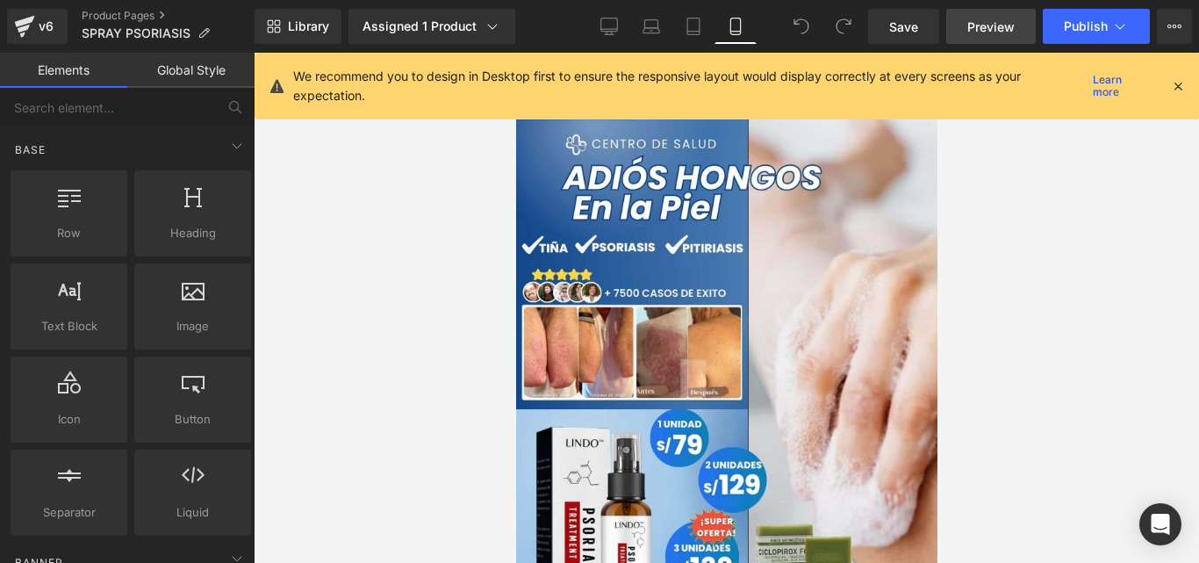
click at [981, 18] on span "Preview" at bounding box center [990, 27] width 47 height 18
